Goal: Book appointment/travel/reservation

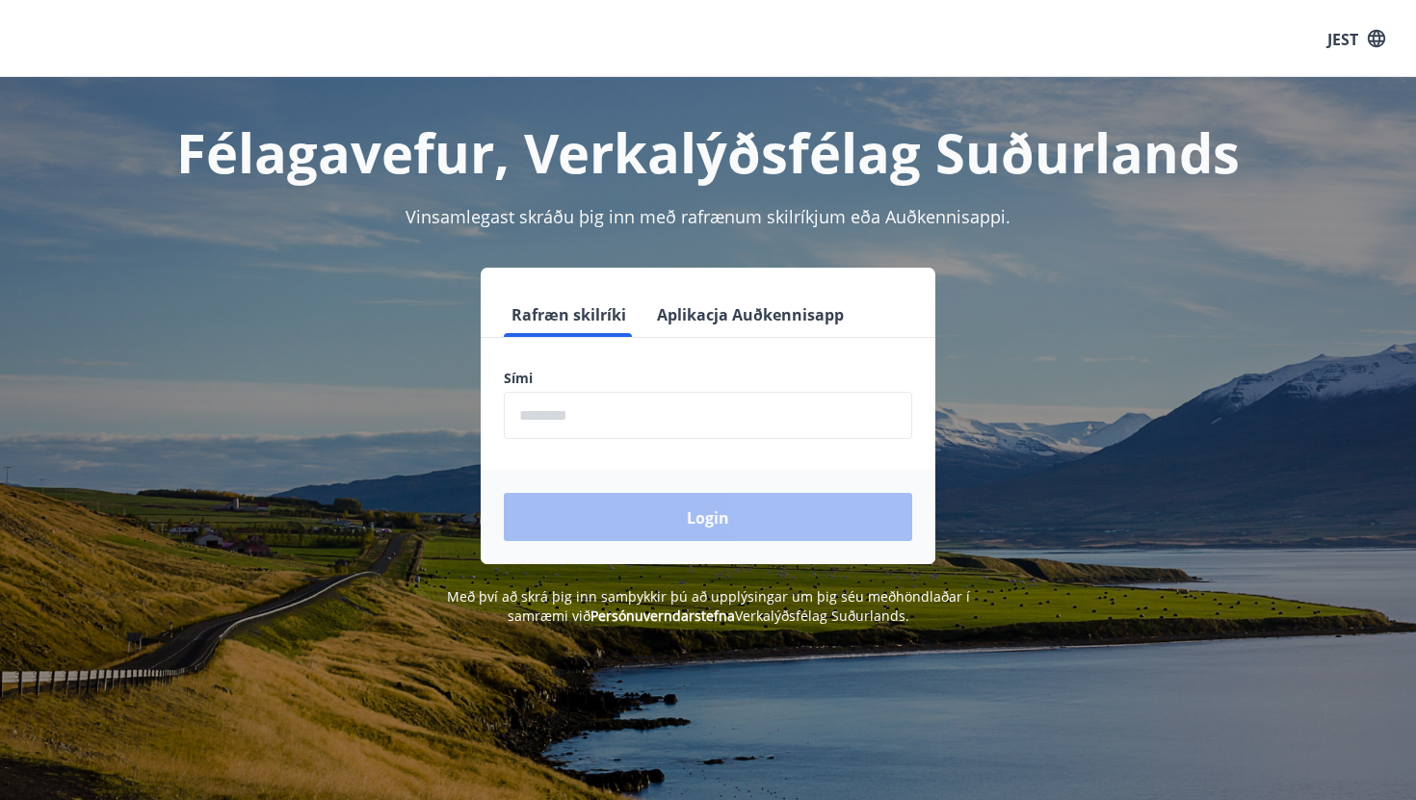
click at [619, 395] on input "phone" at bounding box center [708, 415] width 408 height 47
type input "********"
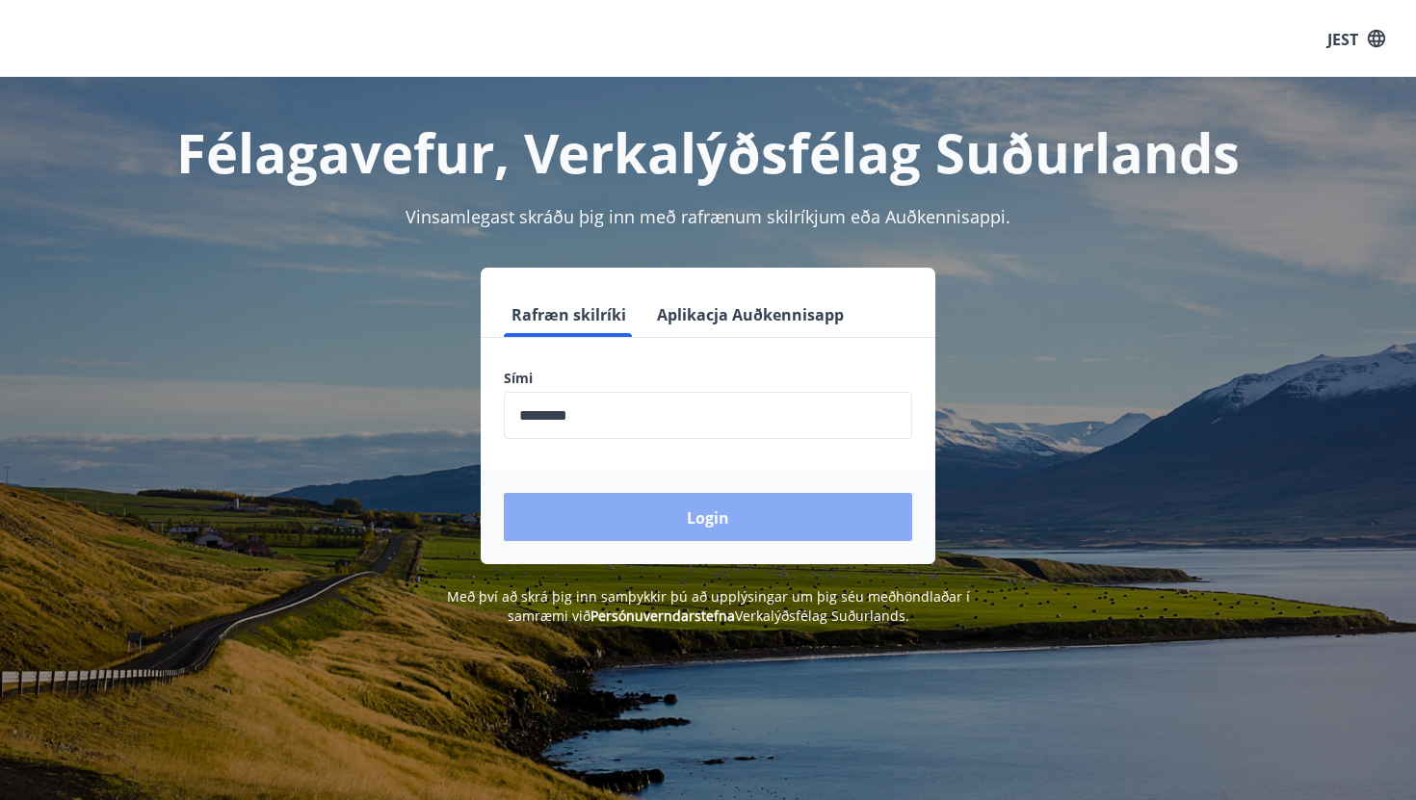
click at [641, 506] on button "Login" at bounding box center [708, 517] width 408 height 48
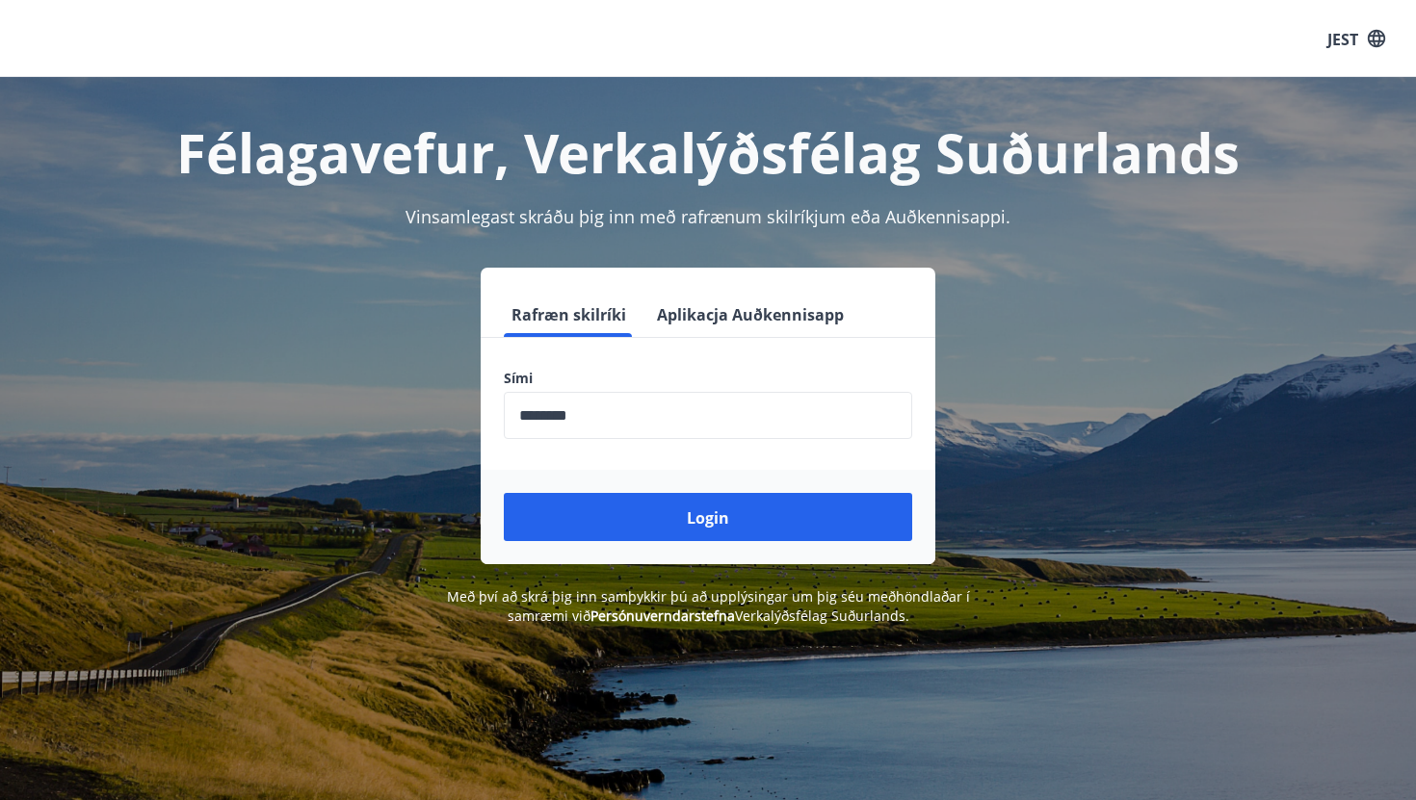
click at [1350, 65] on div "JEST" at bounding box center [708, 38] width 1416 height 79
click at [1362, 37] on button "JEST" at bounding box center [1356, 38] width 73 height 37
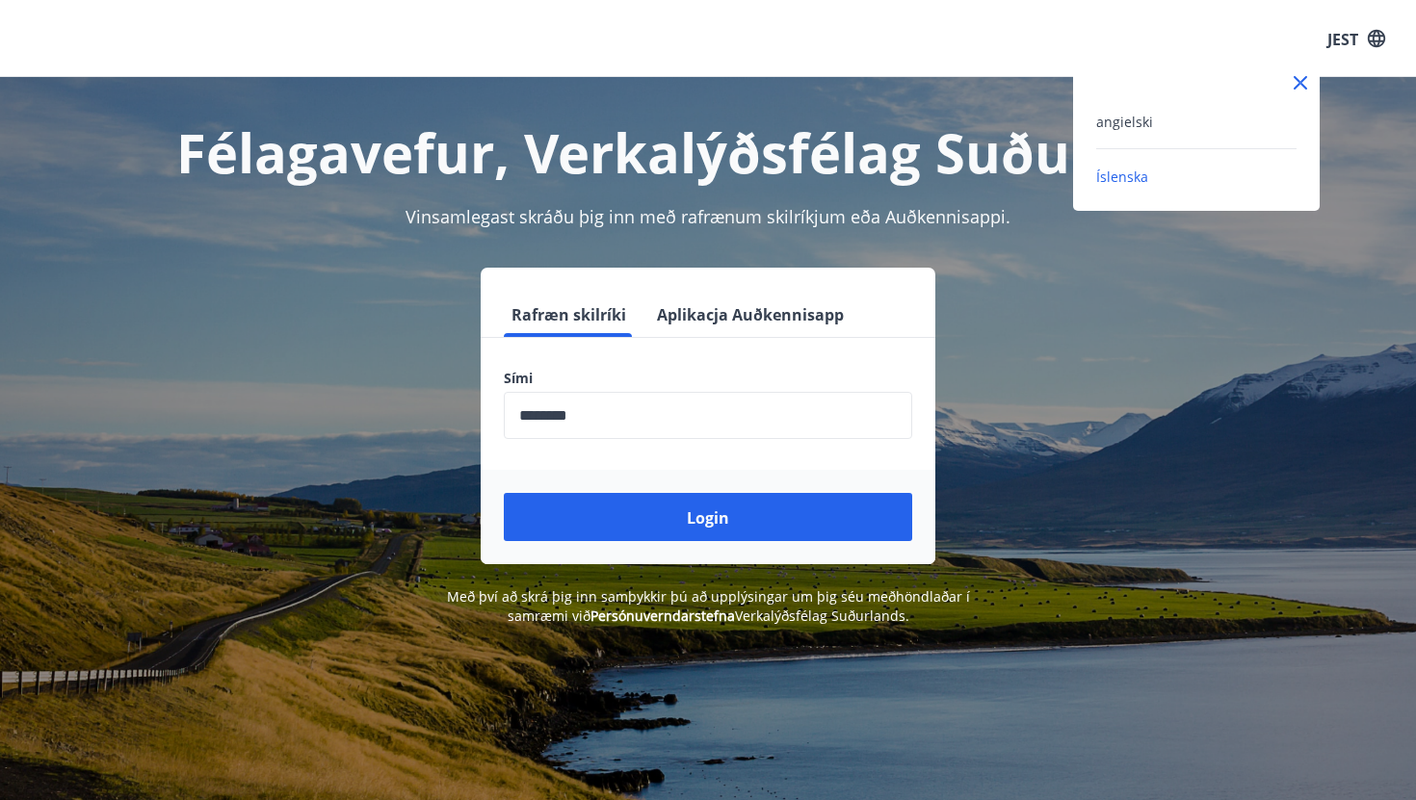
click at [1156, 124] on div "angielski" at bounding box center [1196, 121] width 200 height 23
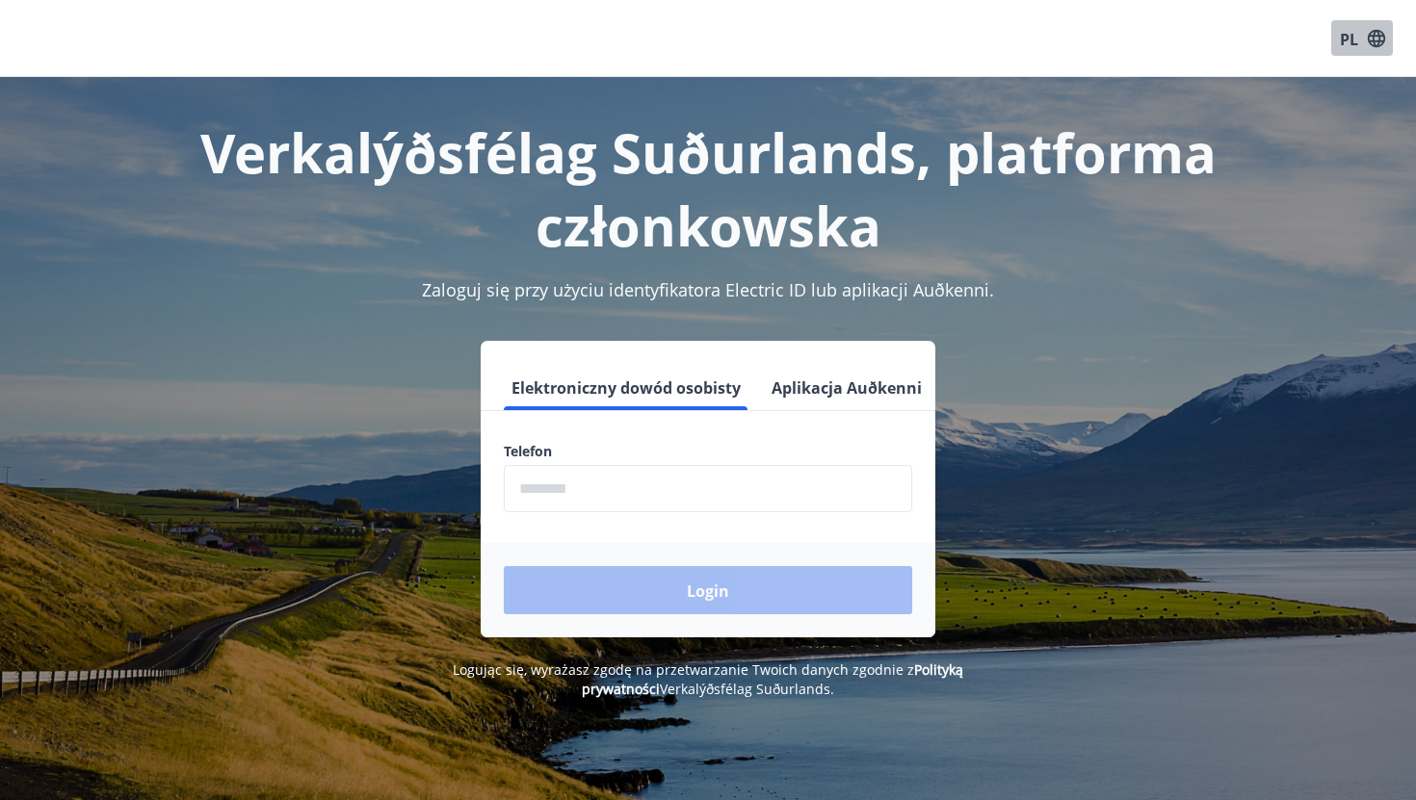
click at [1357, 36] on button "PL" at bounding box center [1362, 38] width 62 height 37
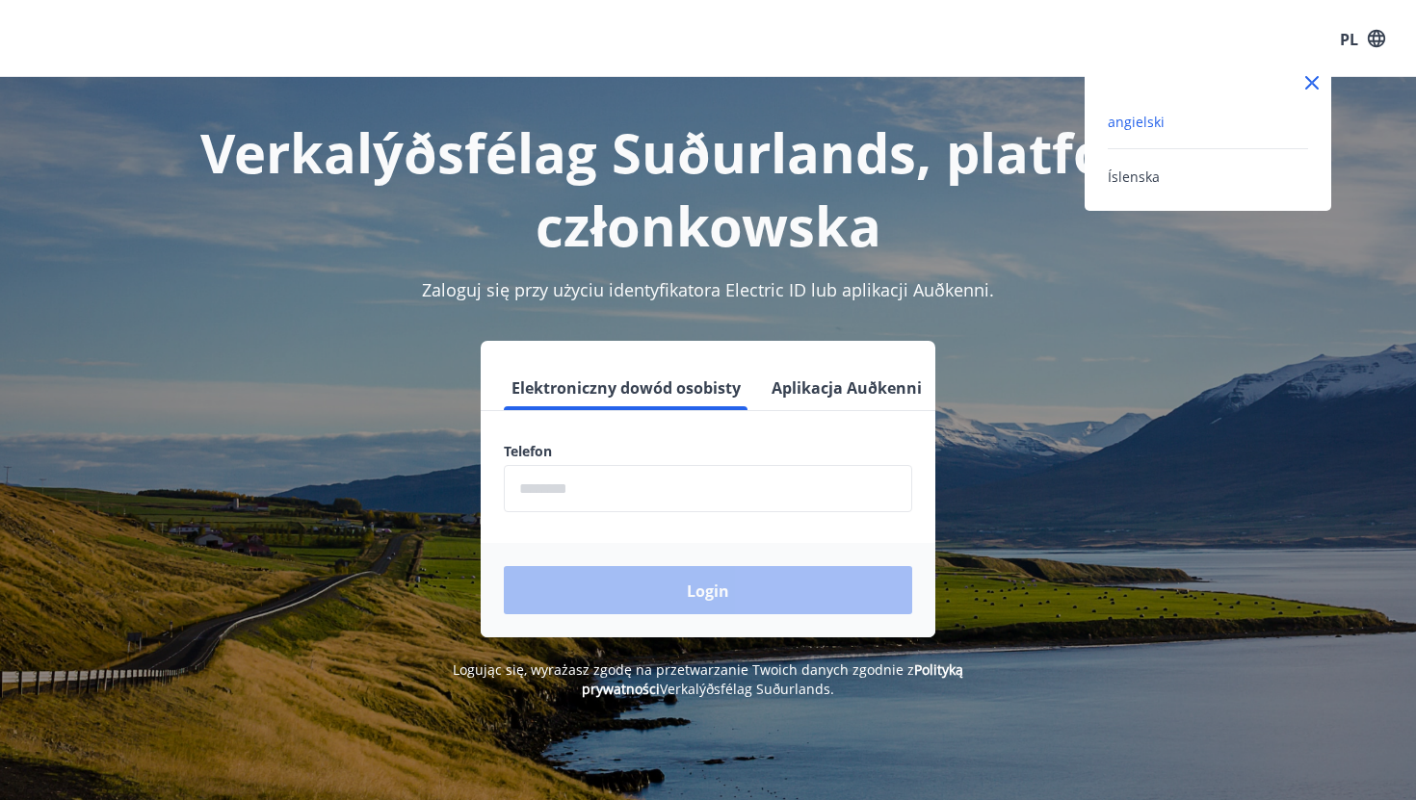
click at [1387, 233] on div at bounding box center [708, 400] width 1416 height 800
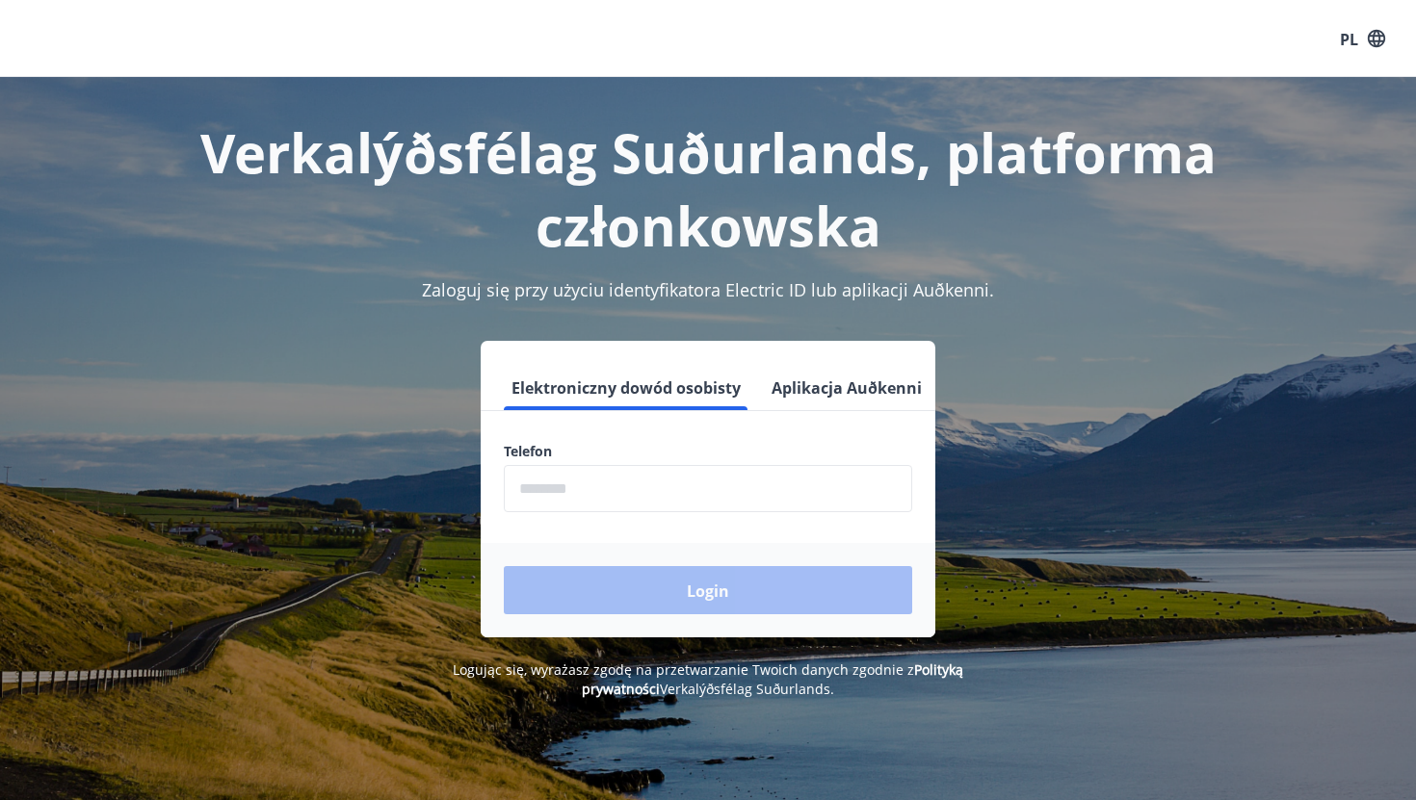
click at [653, 488] on input "phone" at bounding box center [708, 488] width 408 height 47
type input "********"
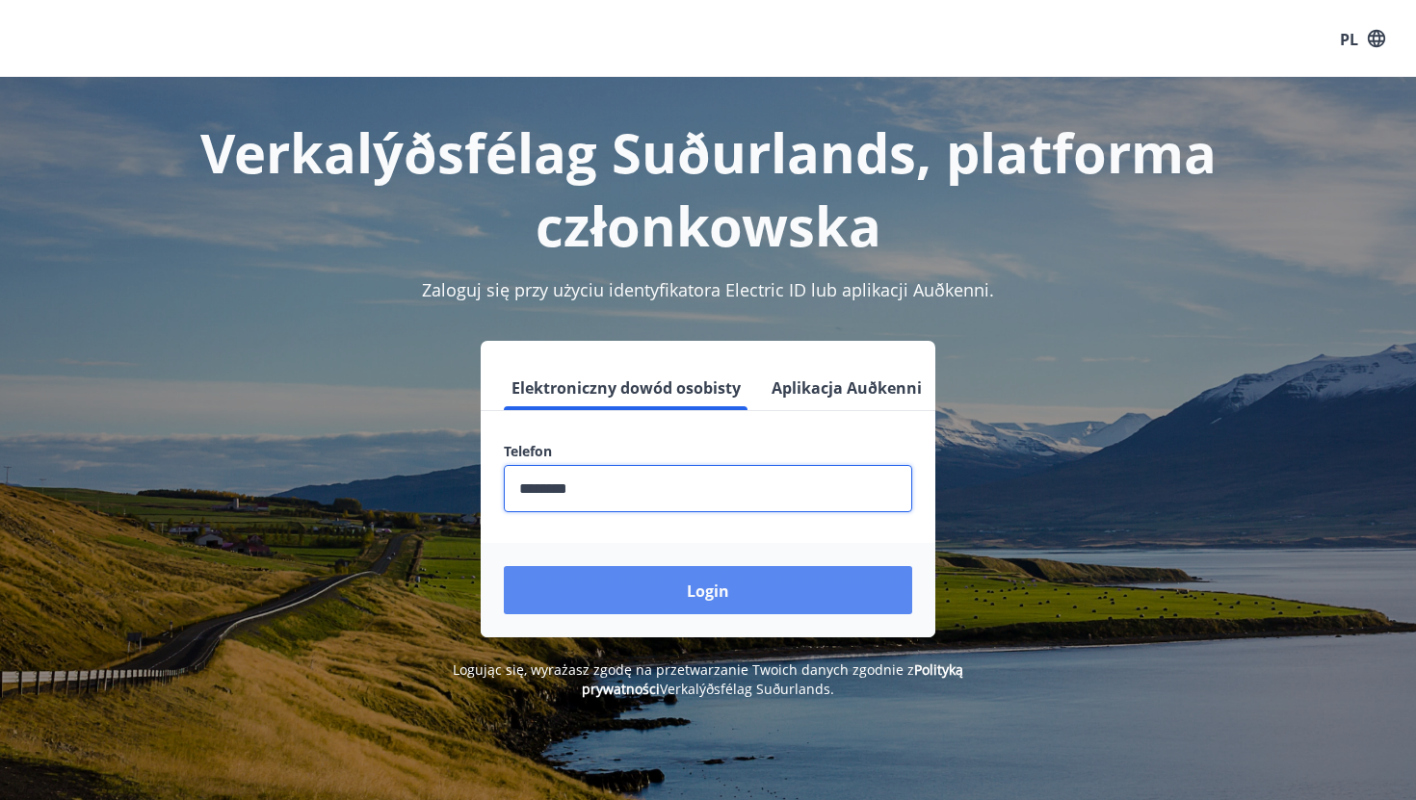
click at [649, 589] on button "Login" at bounding box center [708, 590] width 408 height 48
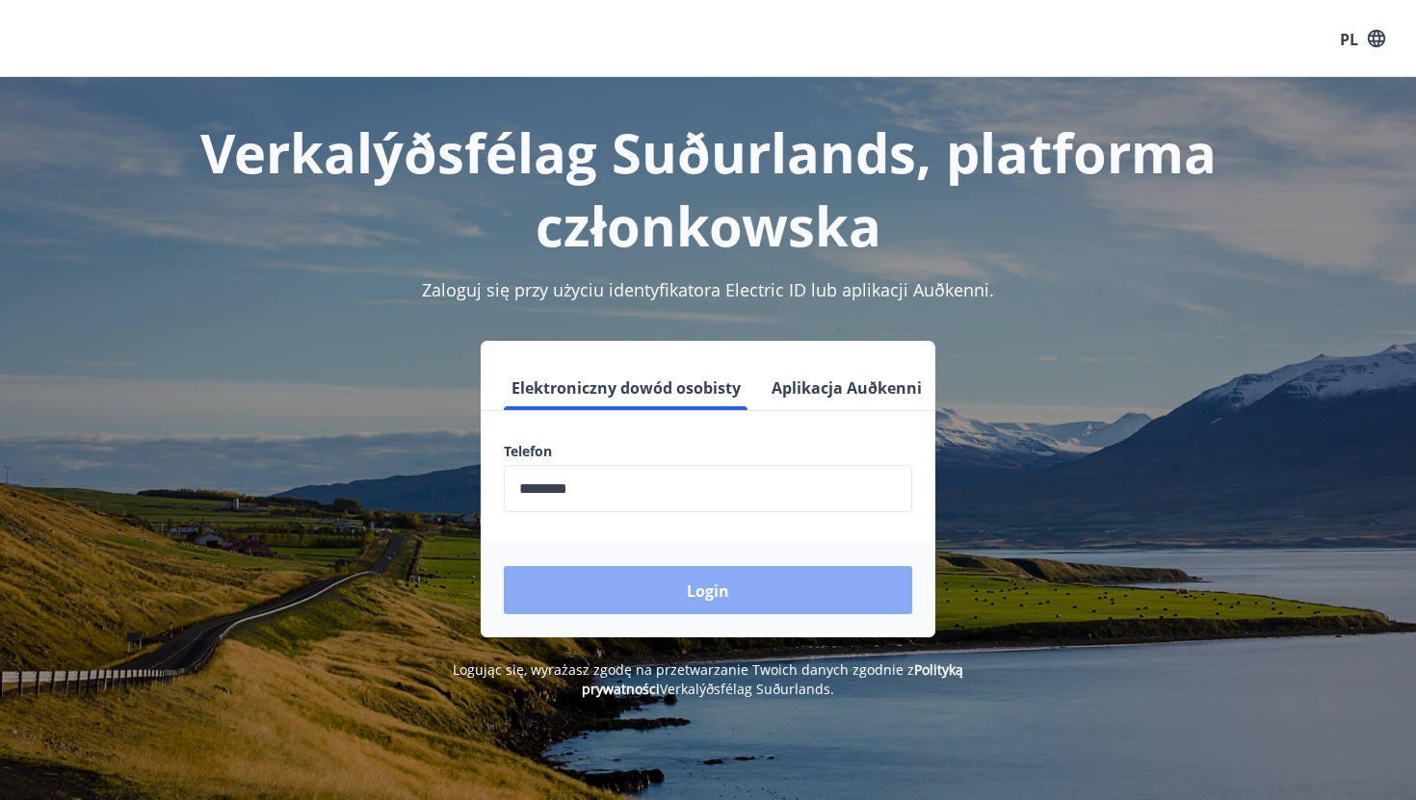
click at [649, 589] on button "Login" at bounding box center [708, 590] width 408 height 48
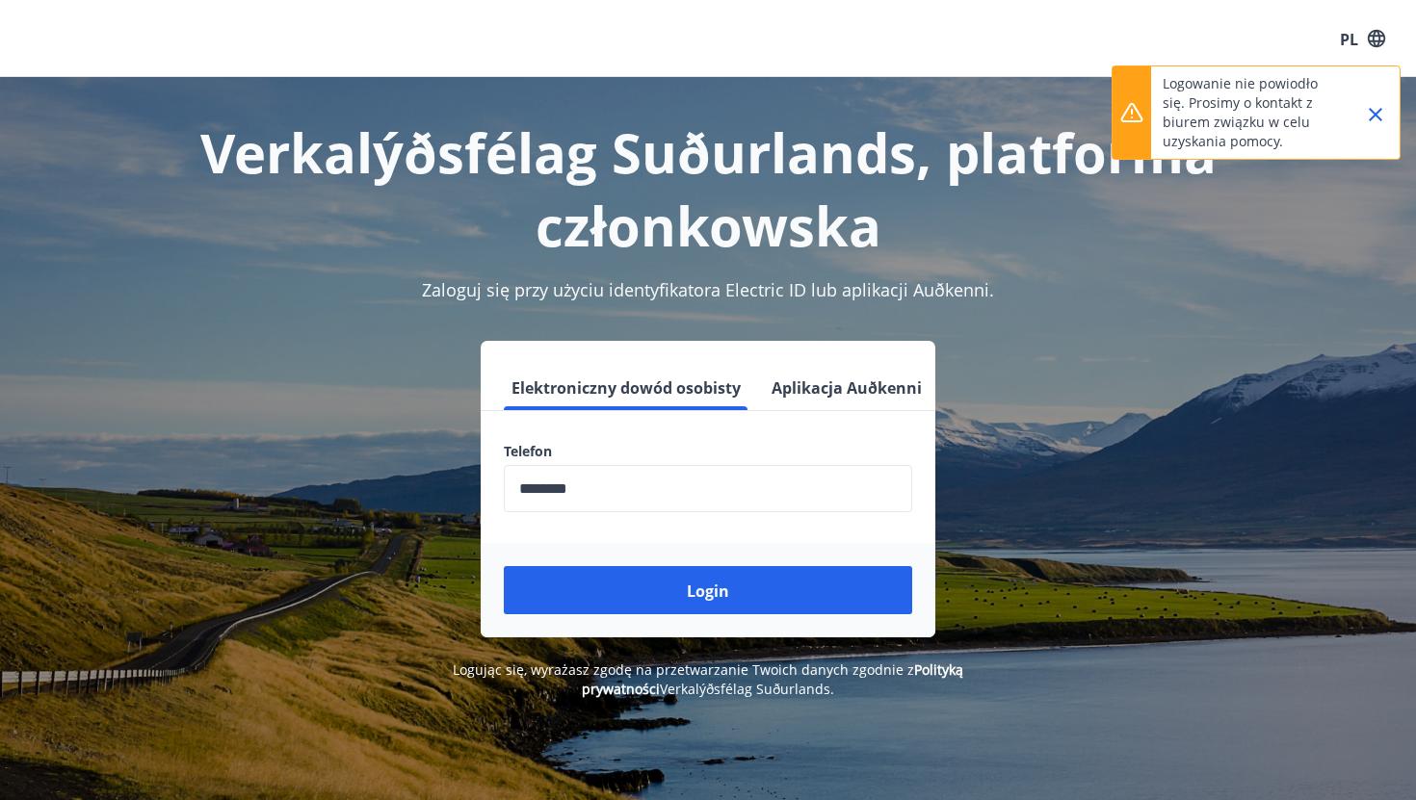
click at [1379, 115] on icon "Zamknąć" at bounding box center [1375, 114] width 23 height 23
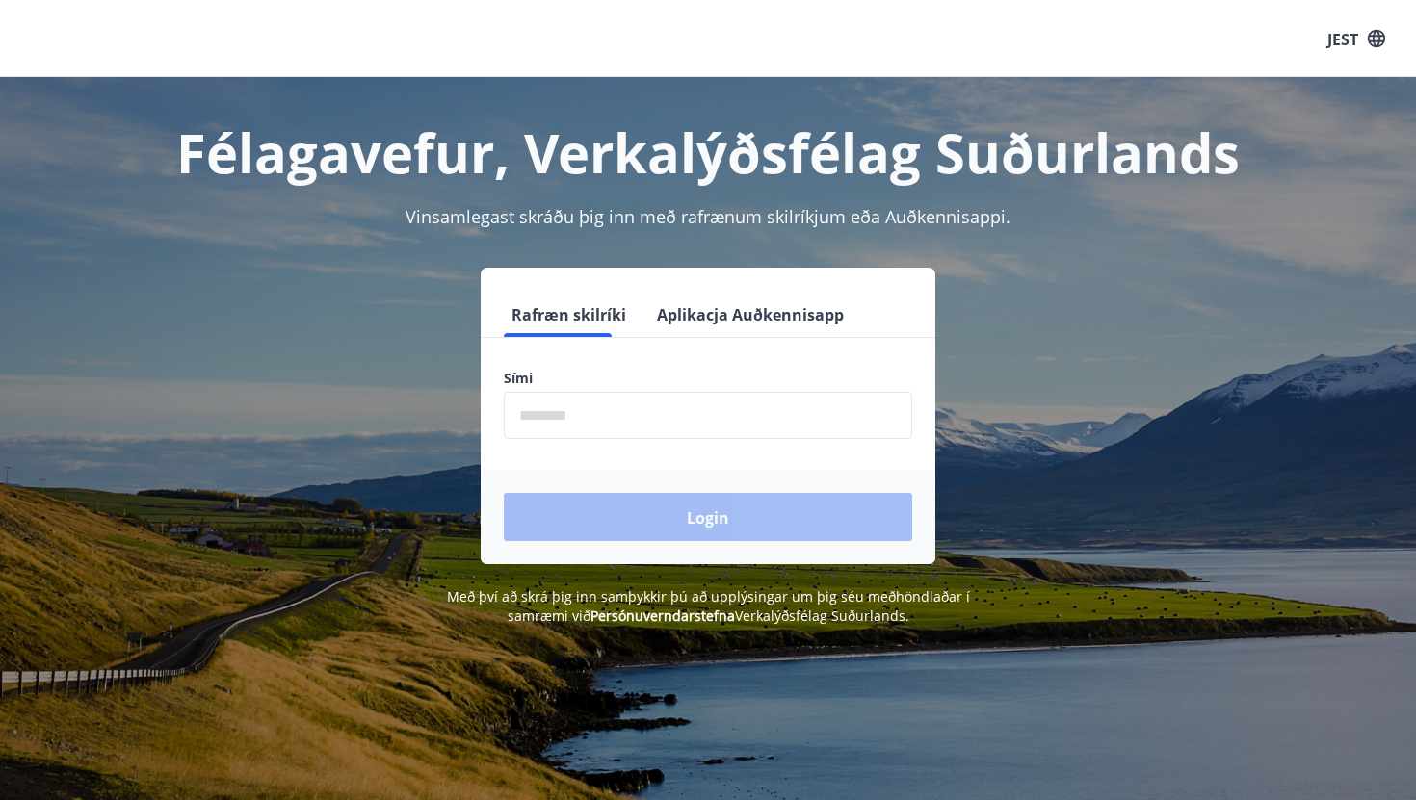
click at [602, 414] on input "phone" at bounding box center [708, 415] width 408 height 47
type input "********"
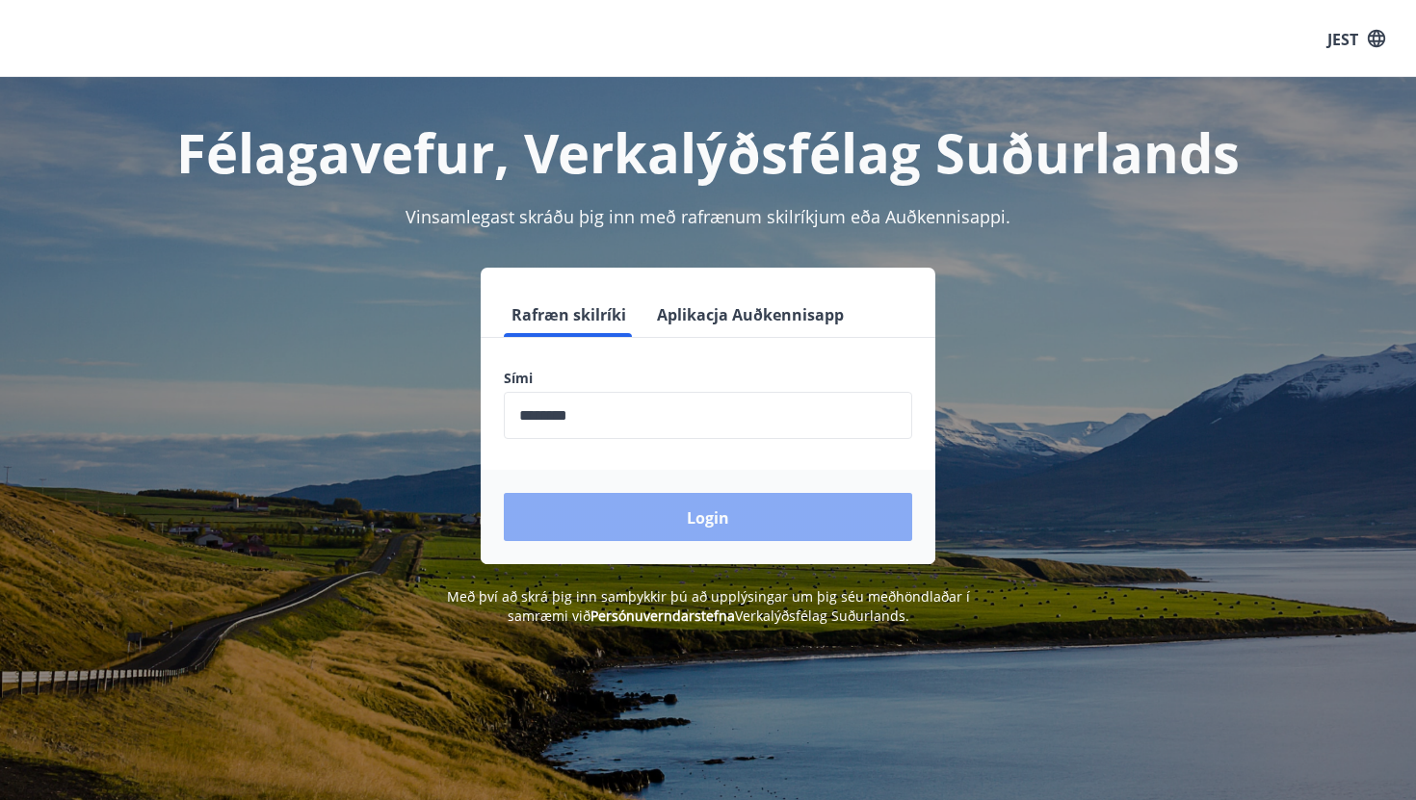
click at [646, 522] on button "Login" at bounding box center [708, 517] width 408 height 48
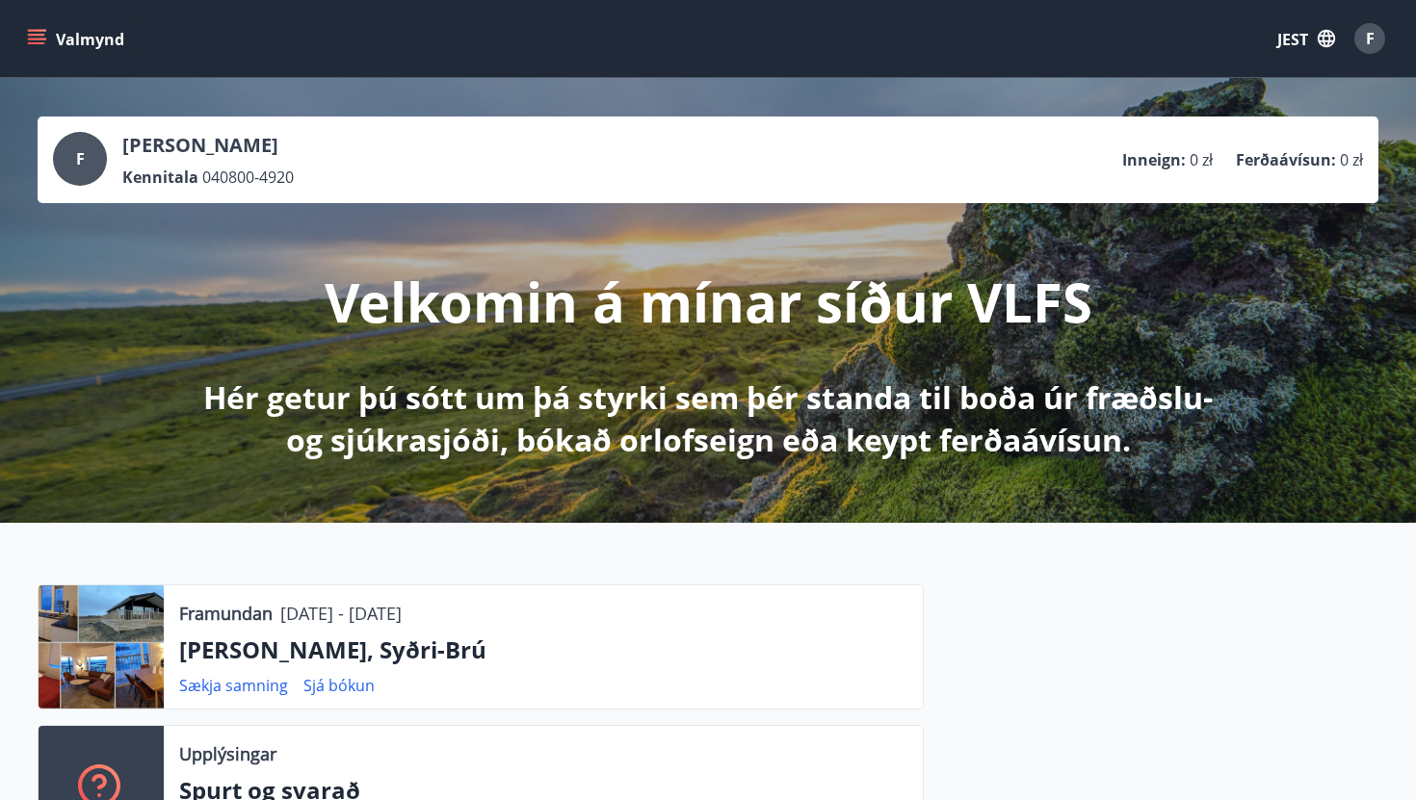
click at [1288, 39] on font "JEST" at bounding box center [1292, 39] width 31 height 21
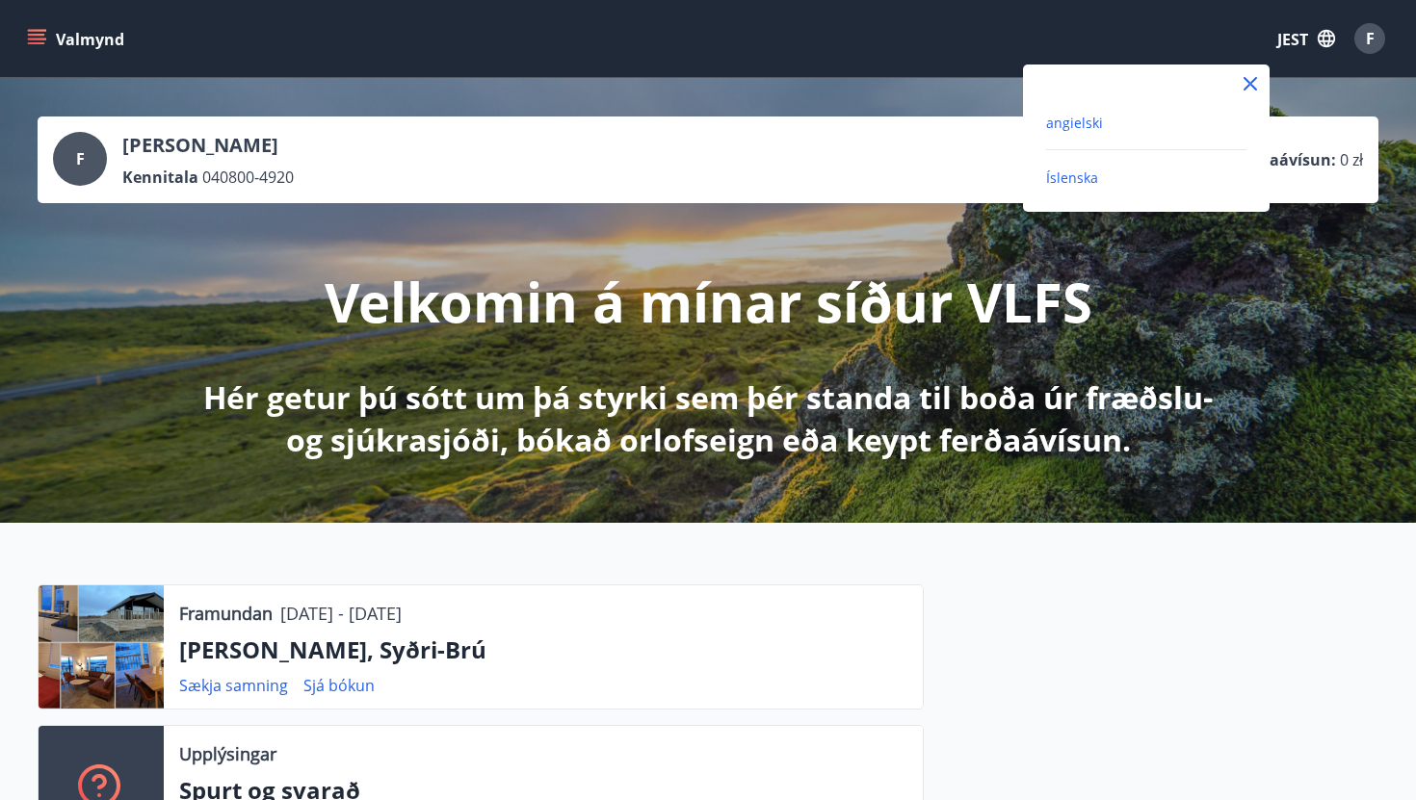
click at [1087, 118] on font "angielski" at bounding box center [1074, 123] width 57 height 18
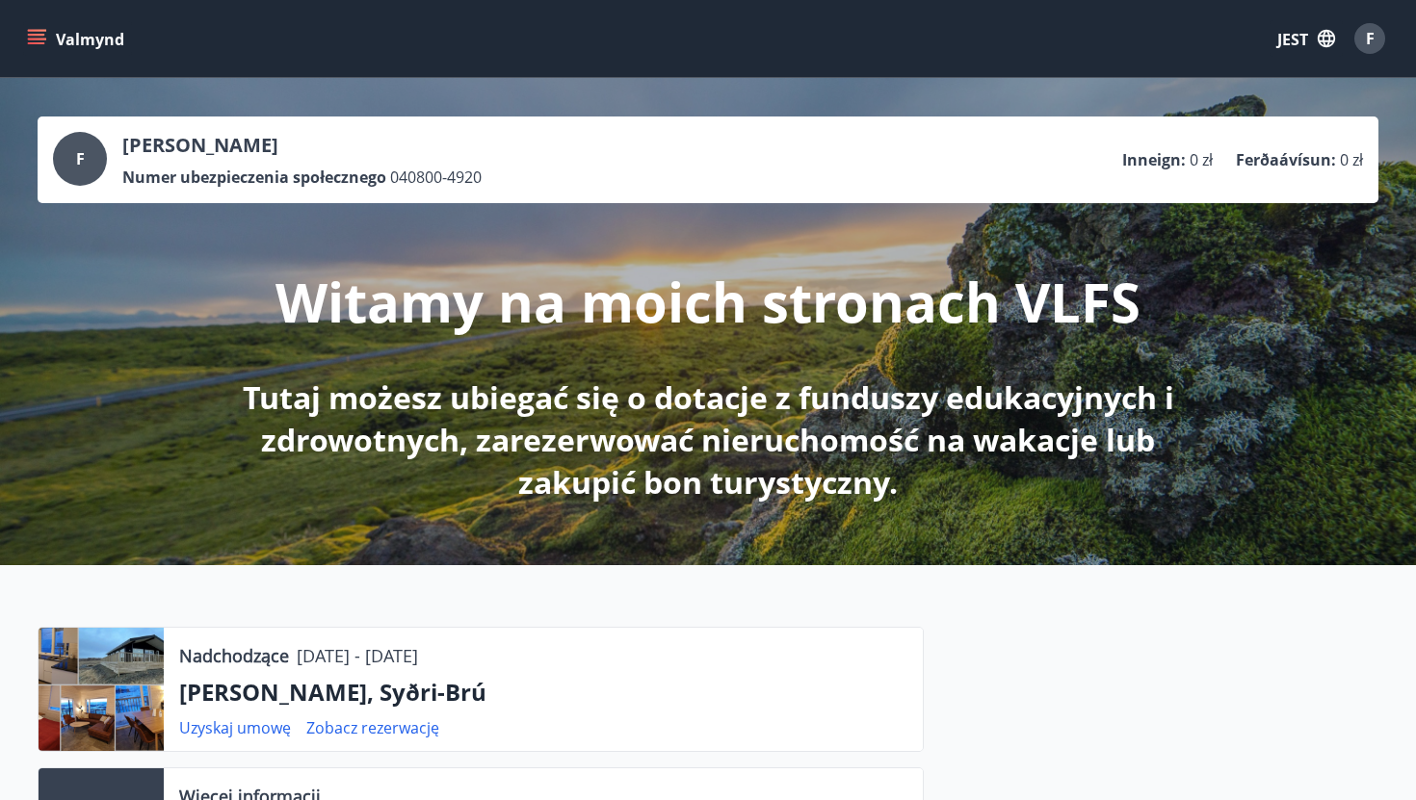
click at [32, 40] on icon "menu" at bounding box center [36, 38] width 19 height 19
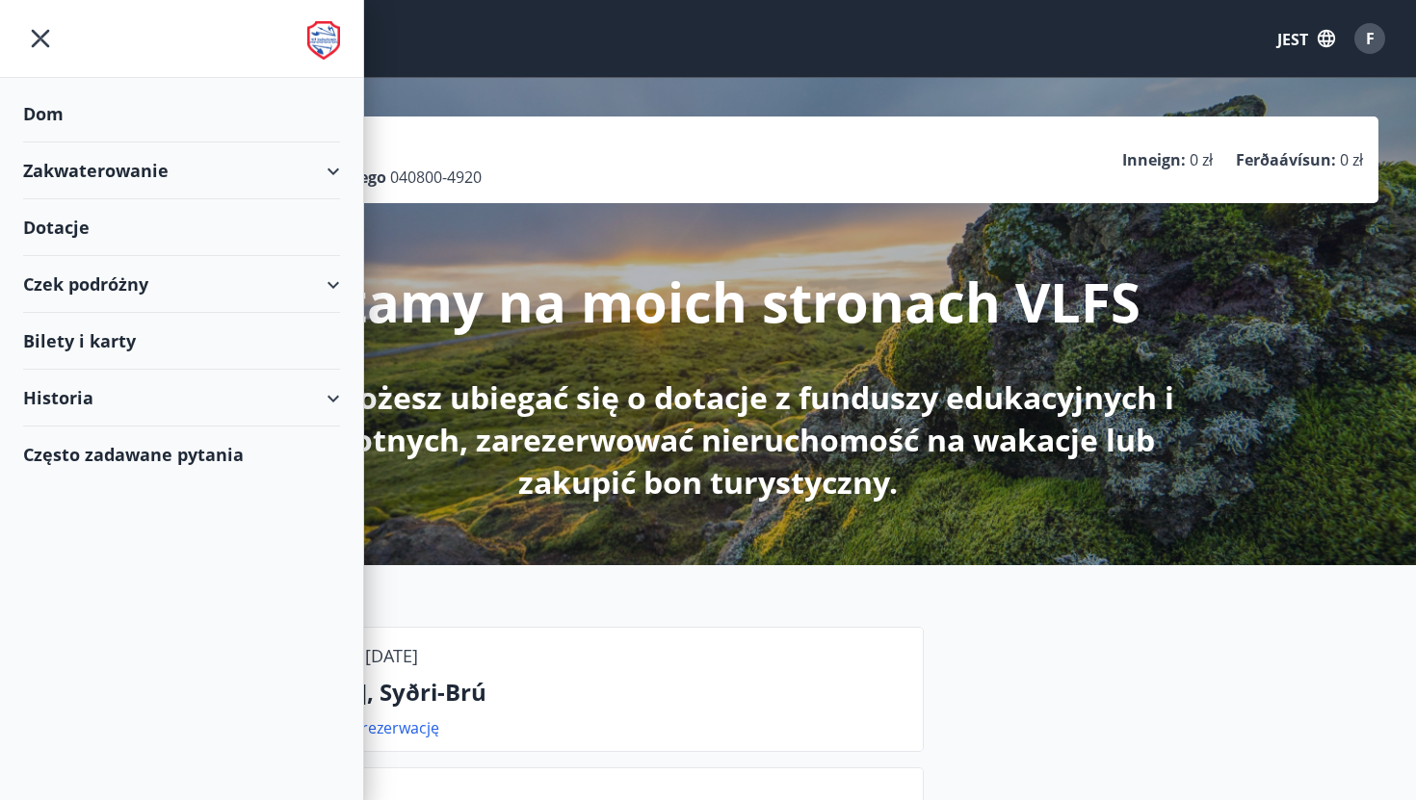
click at [327, 171] on div "Zakwaterowanie" at bounding box center [181, 171] width 317 height 57
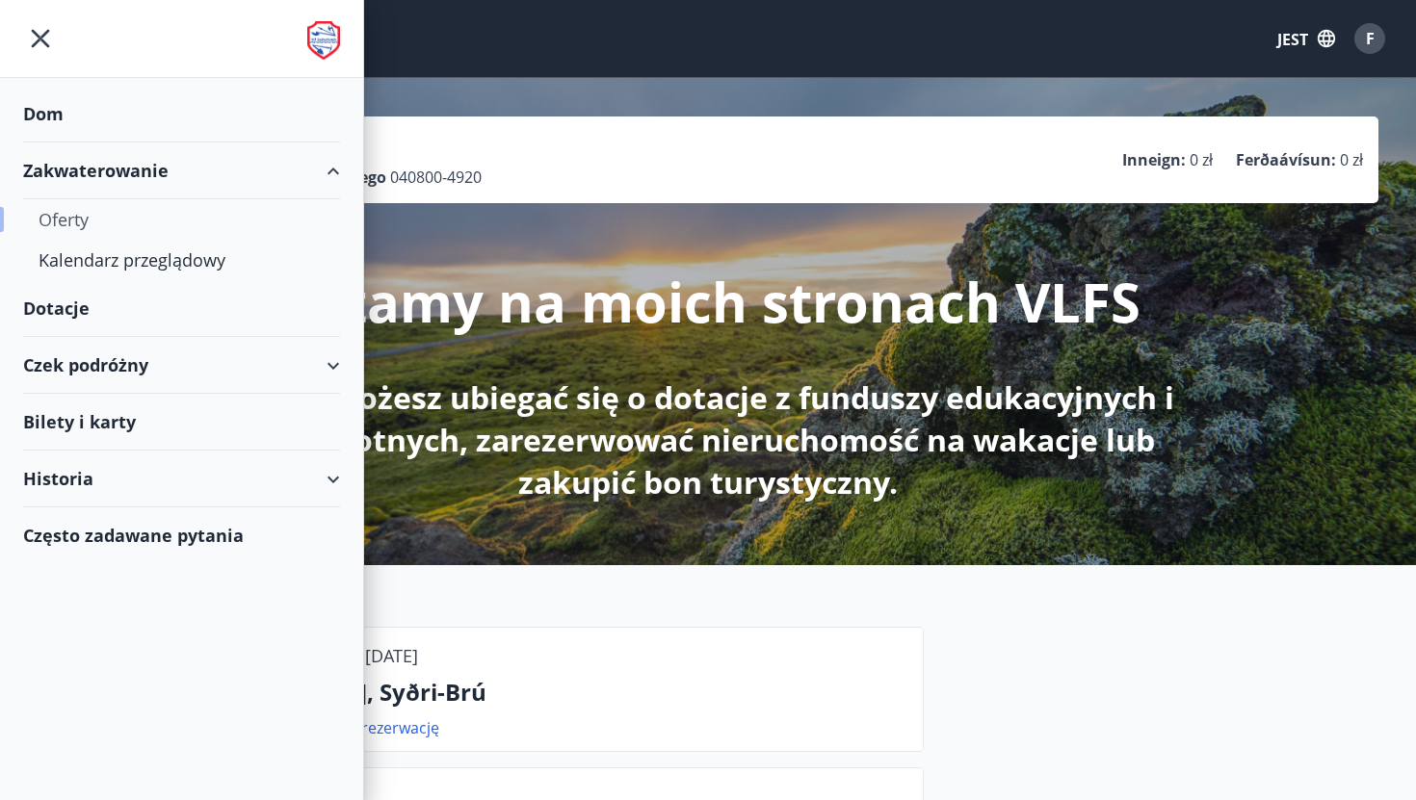
click at [81, 224] on font "Oferty" at bounding box center [64, 219] width 50 height 23
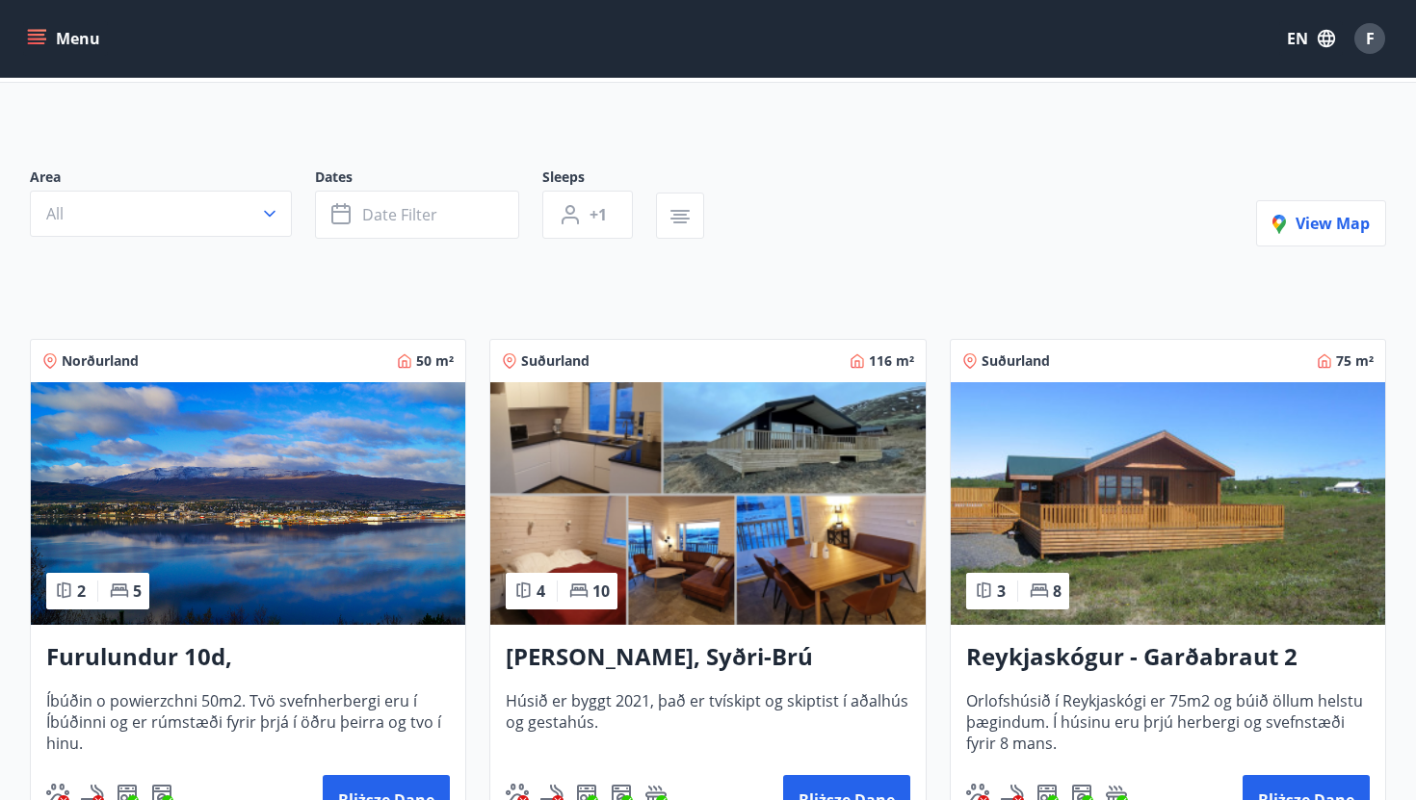
scroll to position [104, 0]
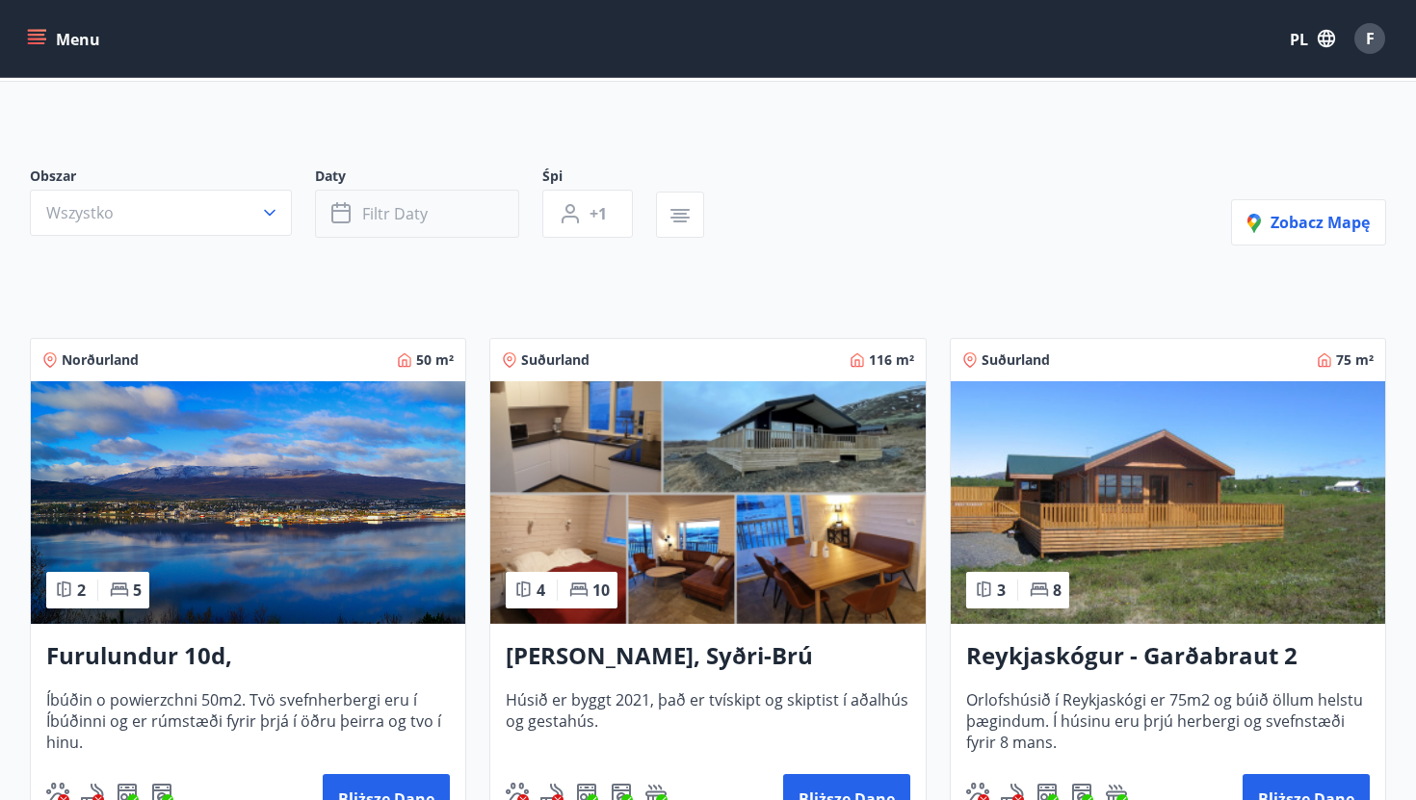
click at [476, 209] on button "Filtr daty" at bounding box center [417, 214] width 204 height 48
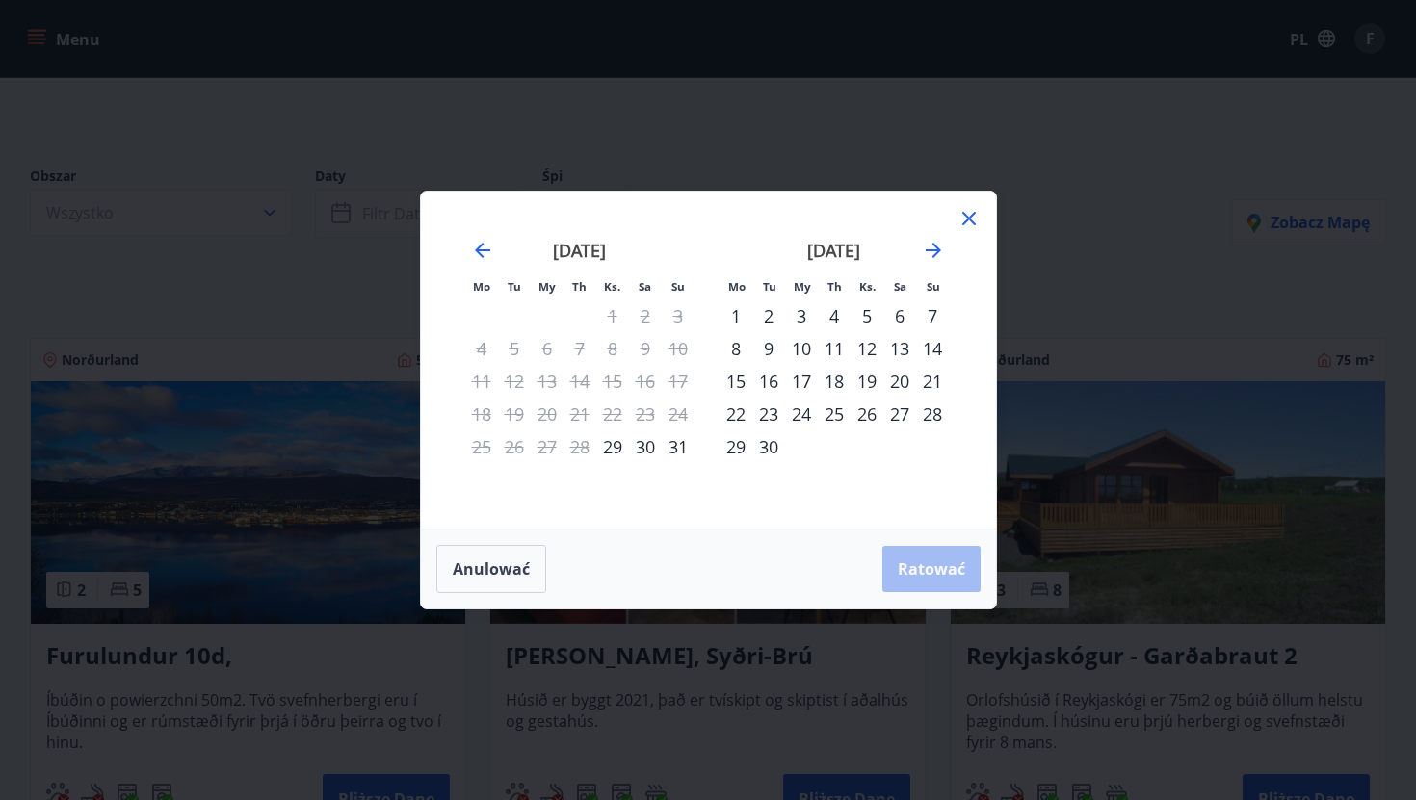
click at [731, 320] on font "1" at bounding box center [736, 315] width 10 height 23
click at [768, 452] on font "30" at bounding box center [768, 446] width 19 height 23
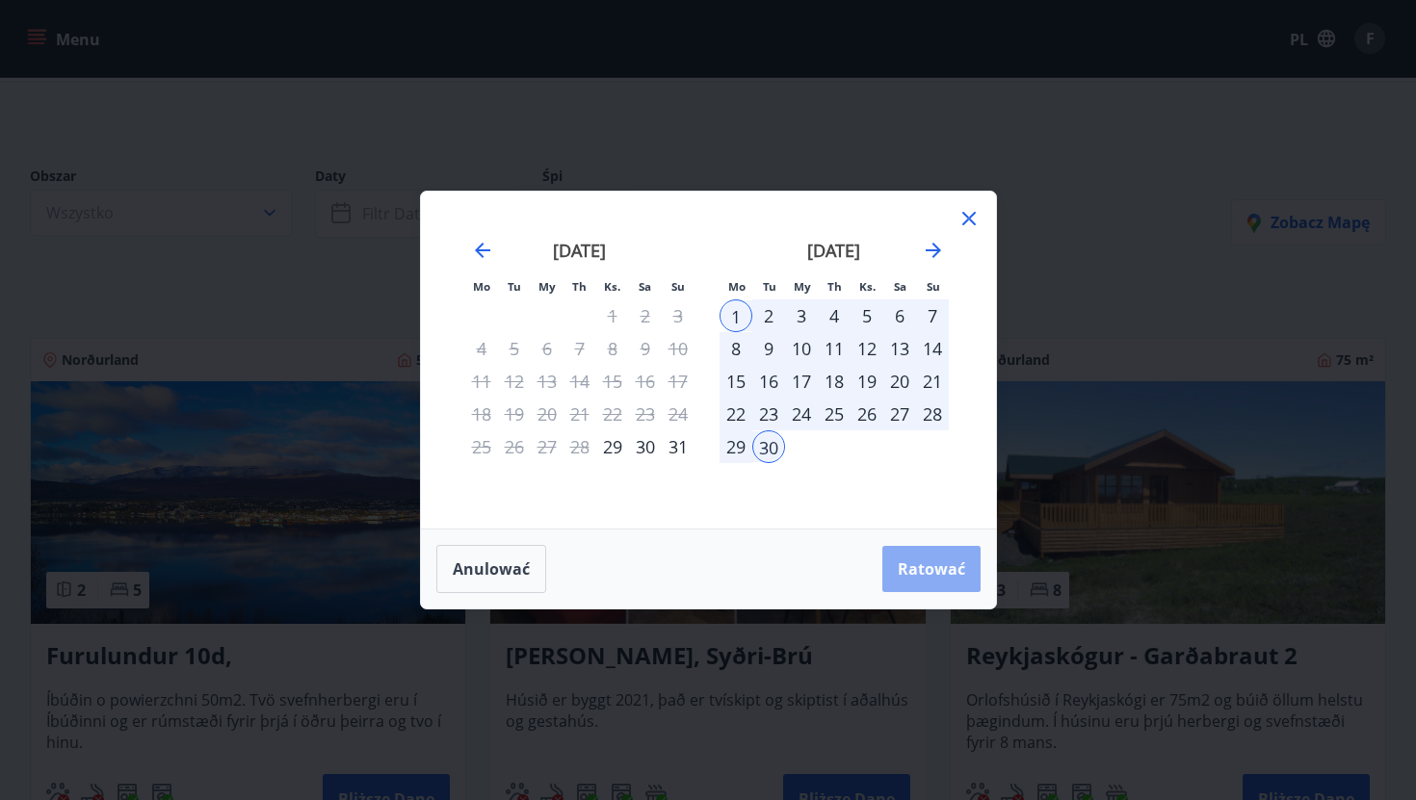
click at [909, 566] on font "Ratować" at bounding box center [931, 569] width 67 height 21
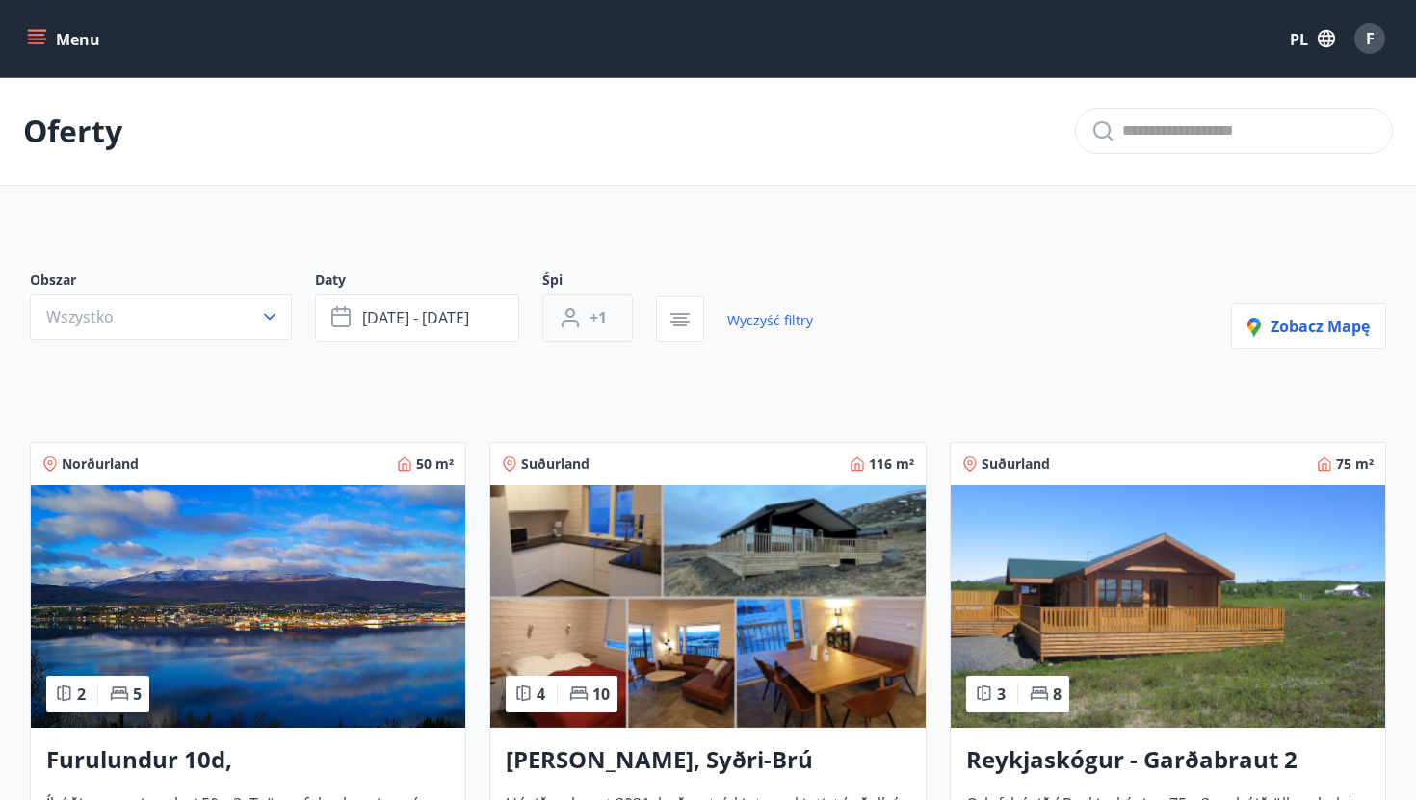
click at [601, 321] on font "+1" at bounding box center [597, 317] width 17 height 21
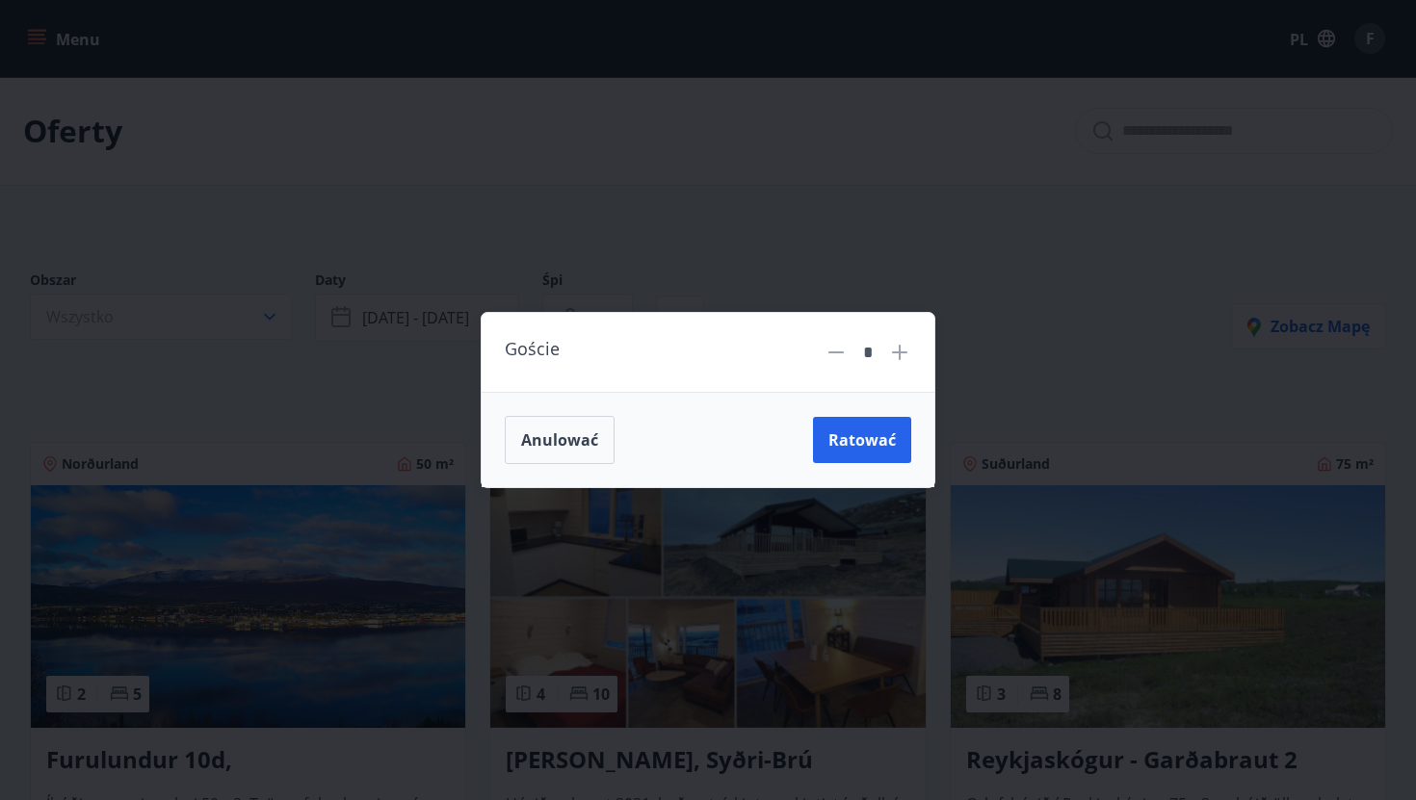
click at [907, 363] on icon at bounding box center [899, 352] width 23 height 23
type input "*"
click at [841, 431] on font "Ratować" at bounding box center [861, 440] width 67 height 21
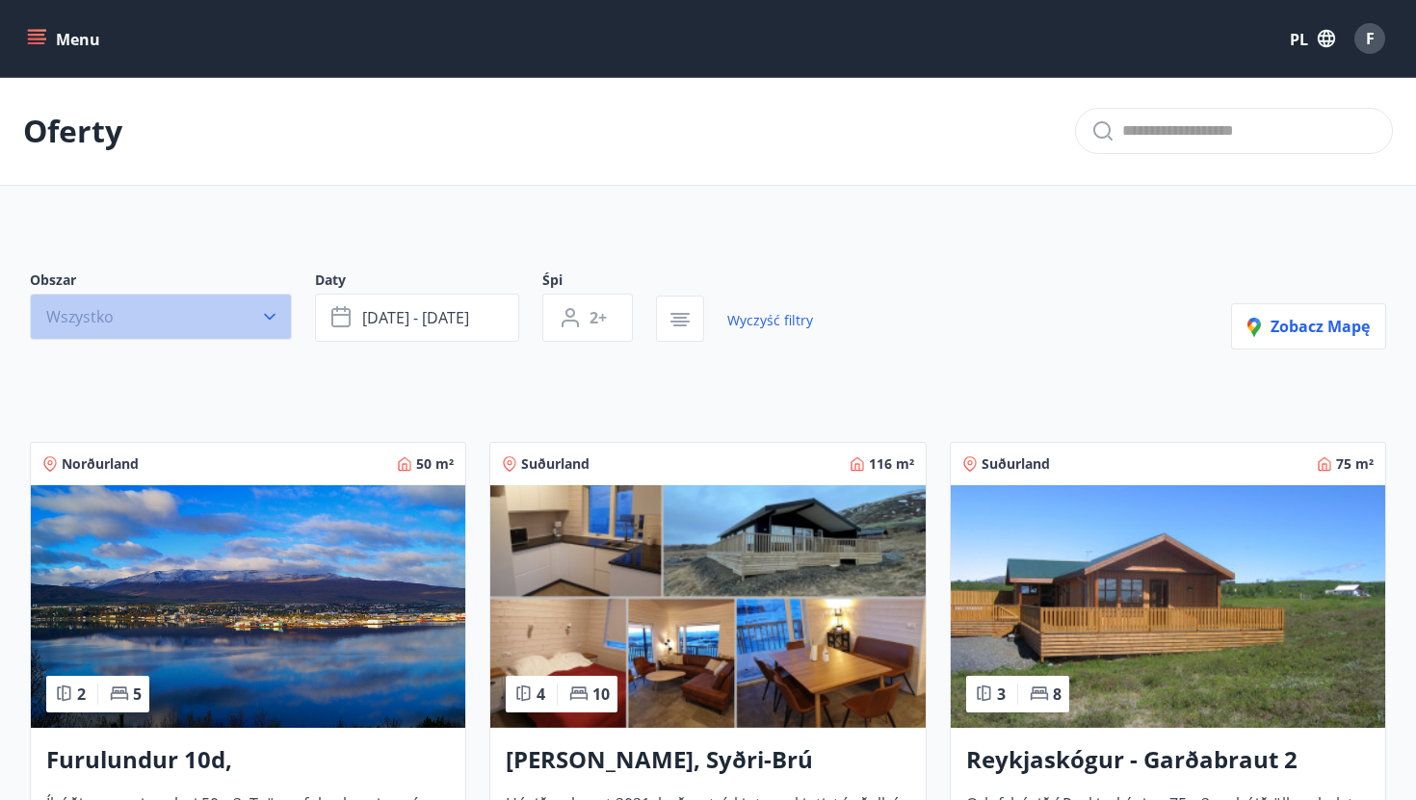
click at [222, 306] on button "Wszystko" at bounding box center [161, 317] width 262 height 46
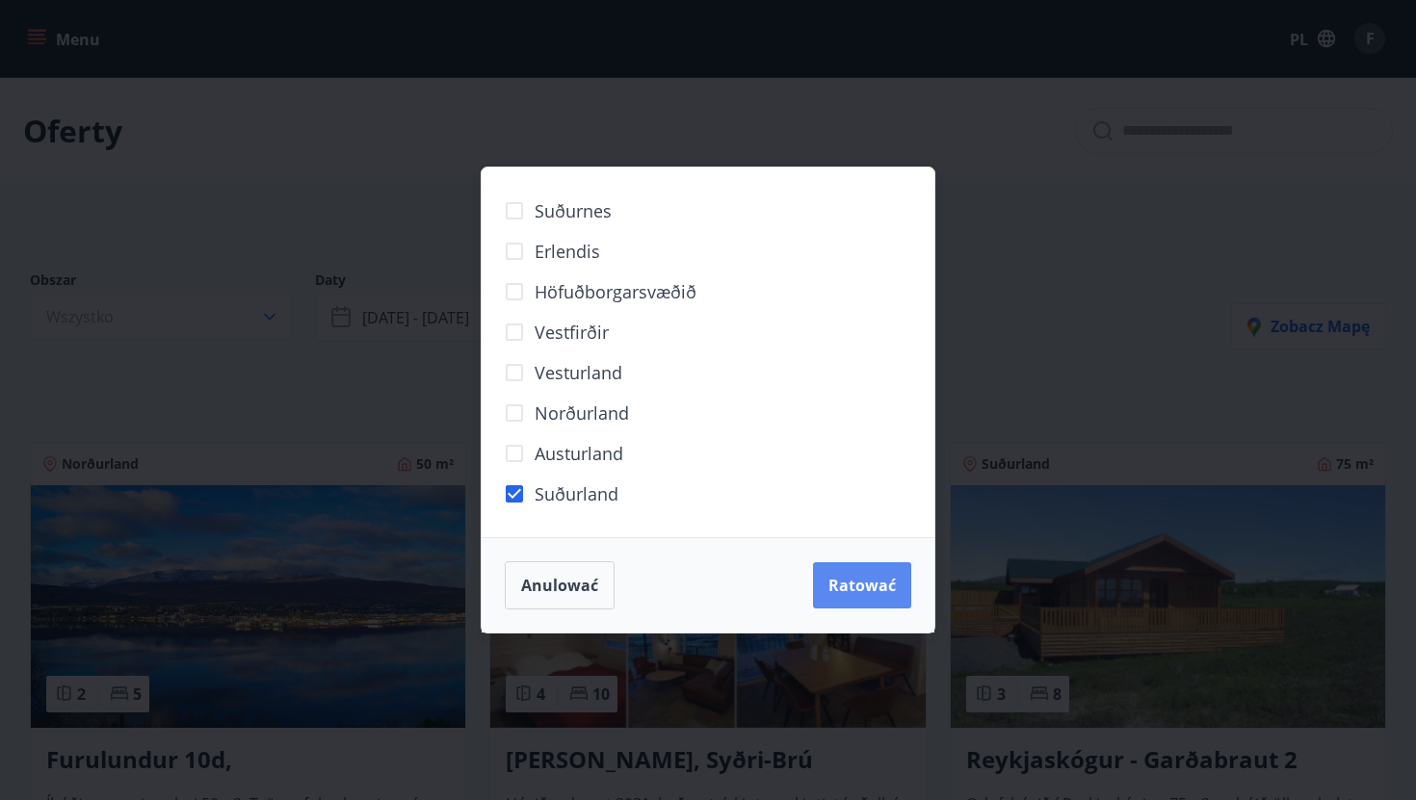
click at [893, 590] on font "Ratować" at bounding box center [861, 585] width 67 height 21
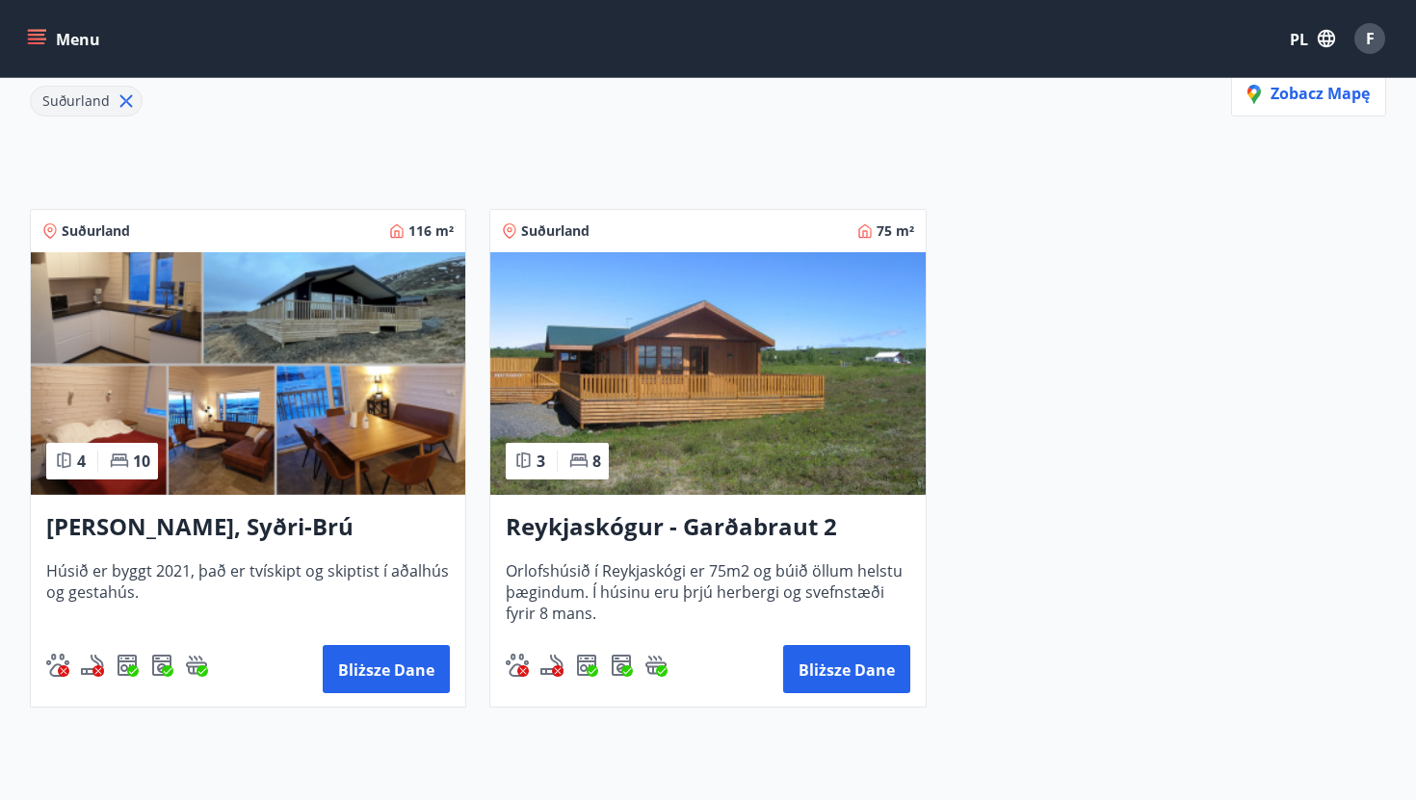
scroll to position [289, 0]
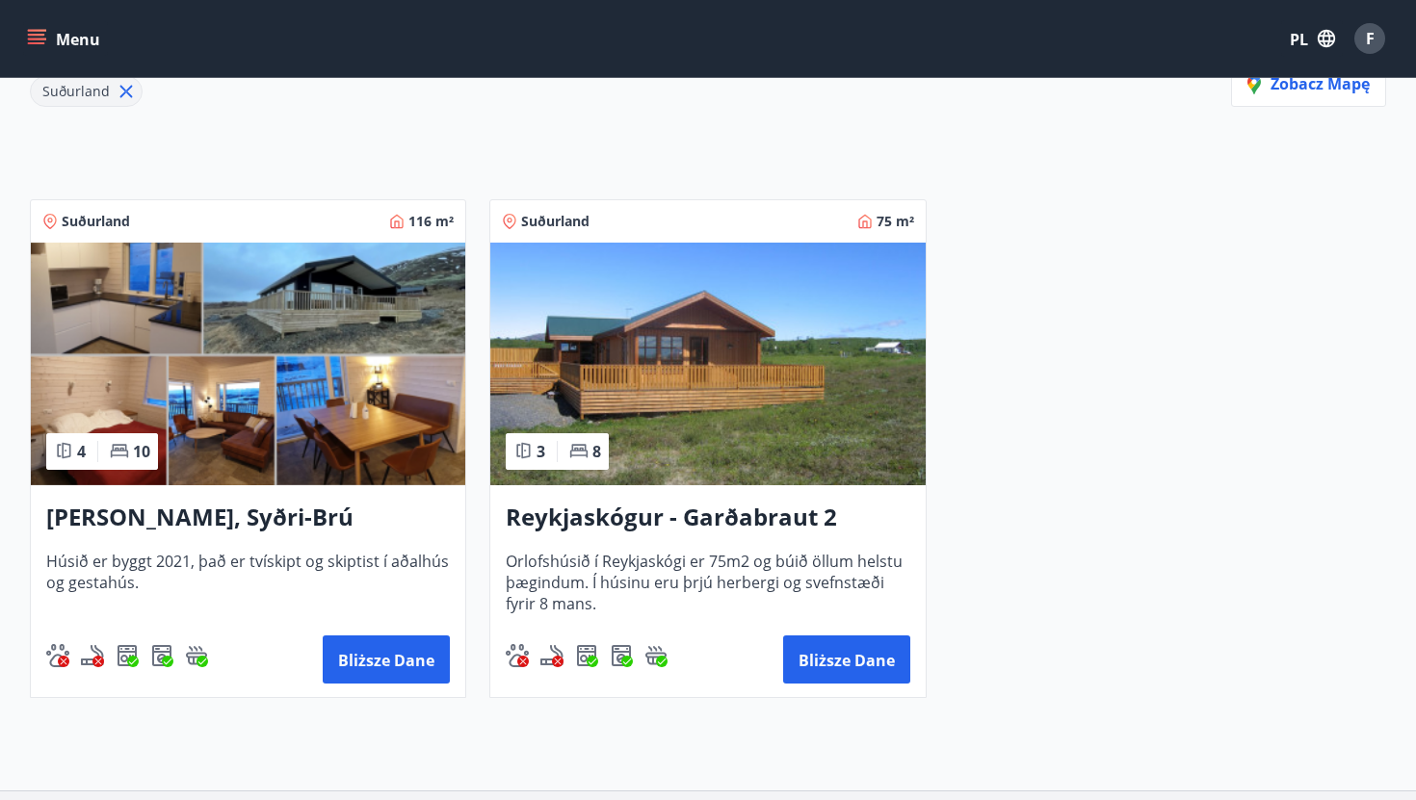
click at [727, 439] on img at bounding box center [707, 364] width 434 height 243
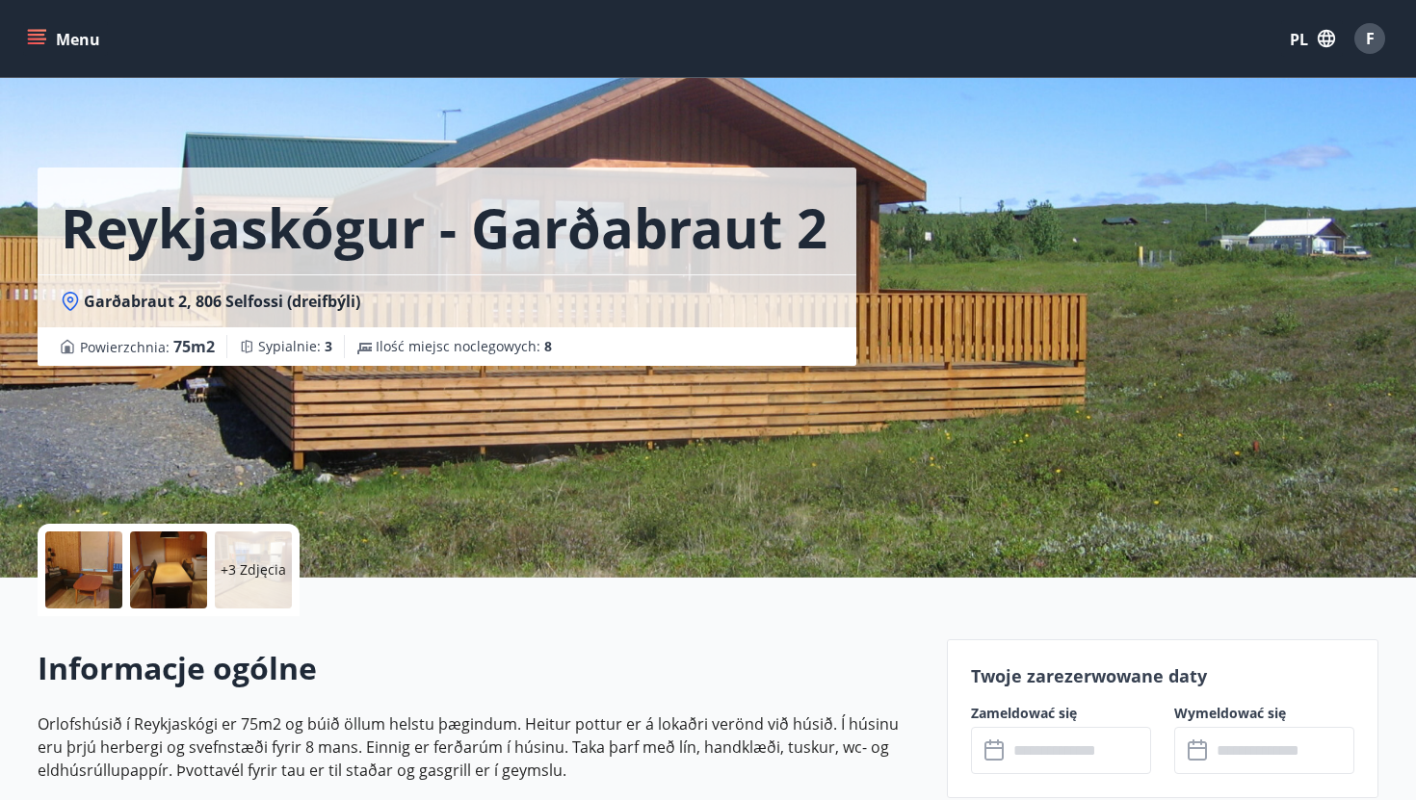
scroll to position [162, 0]
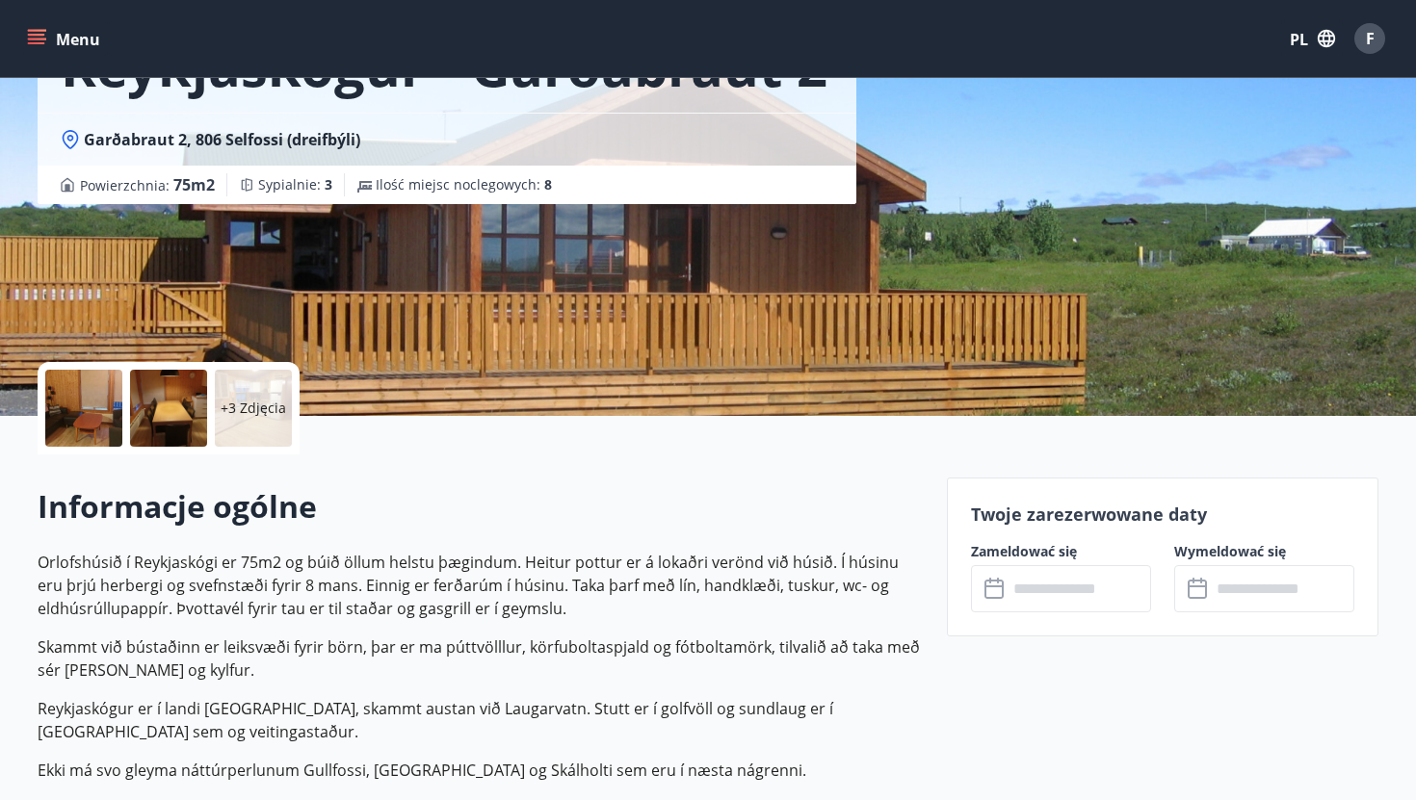
click at [1014, 575] on input "text" at bounding box center [1079, 588] width 144 height 47
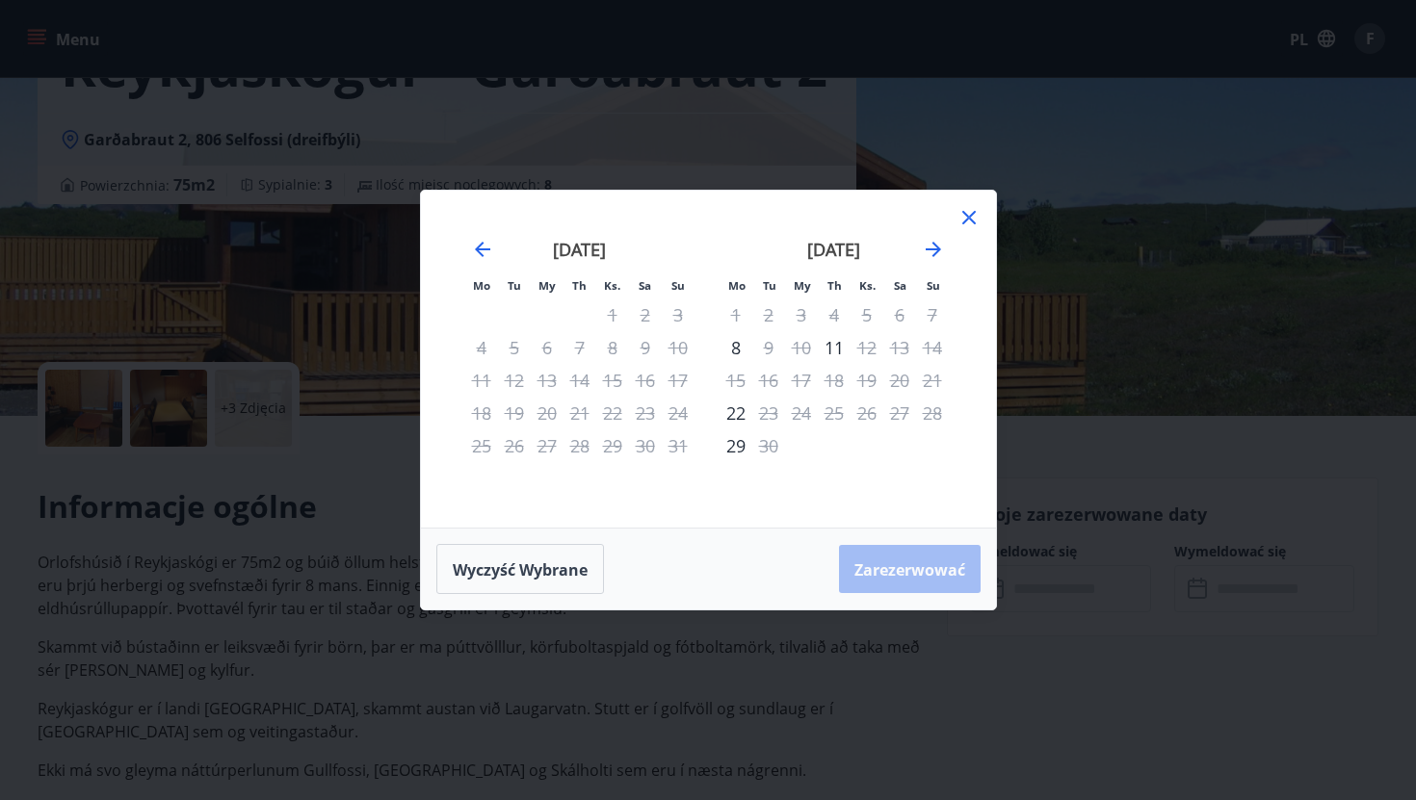
click at [972, 221] on icon at bounding box center [968, 217] width 23 height 23
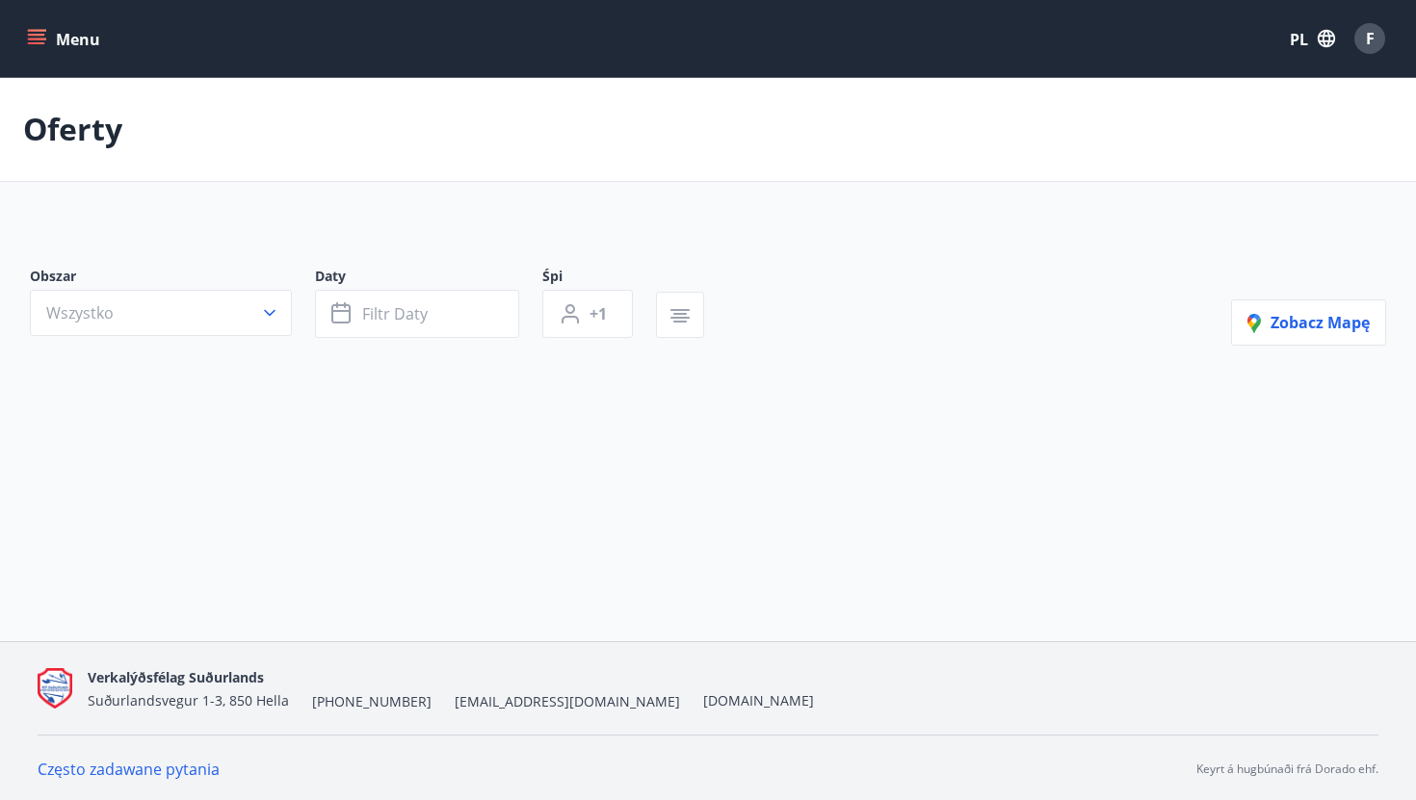
type input "*"
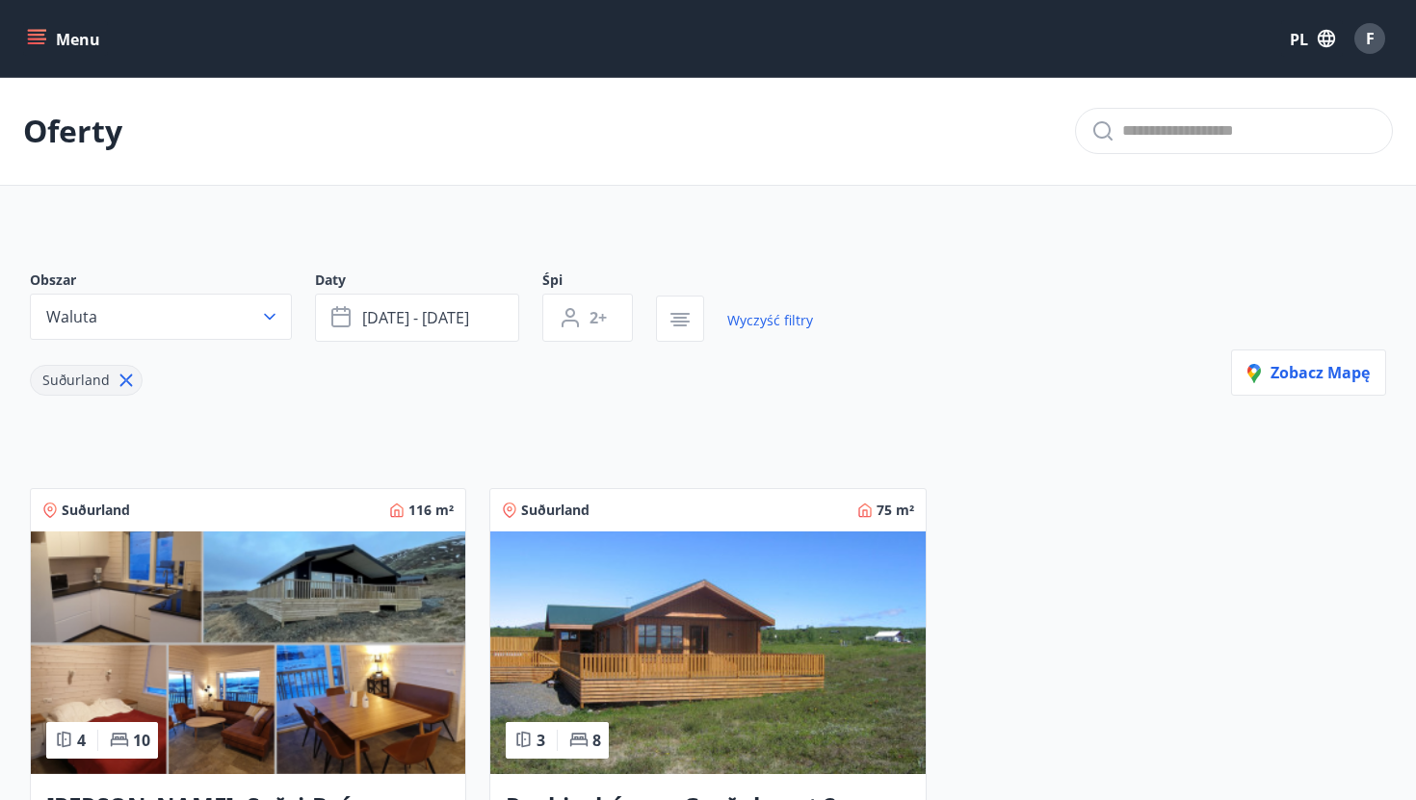
click at [124, 387] on icon at bounding box center [126, 381] width 13 height 13
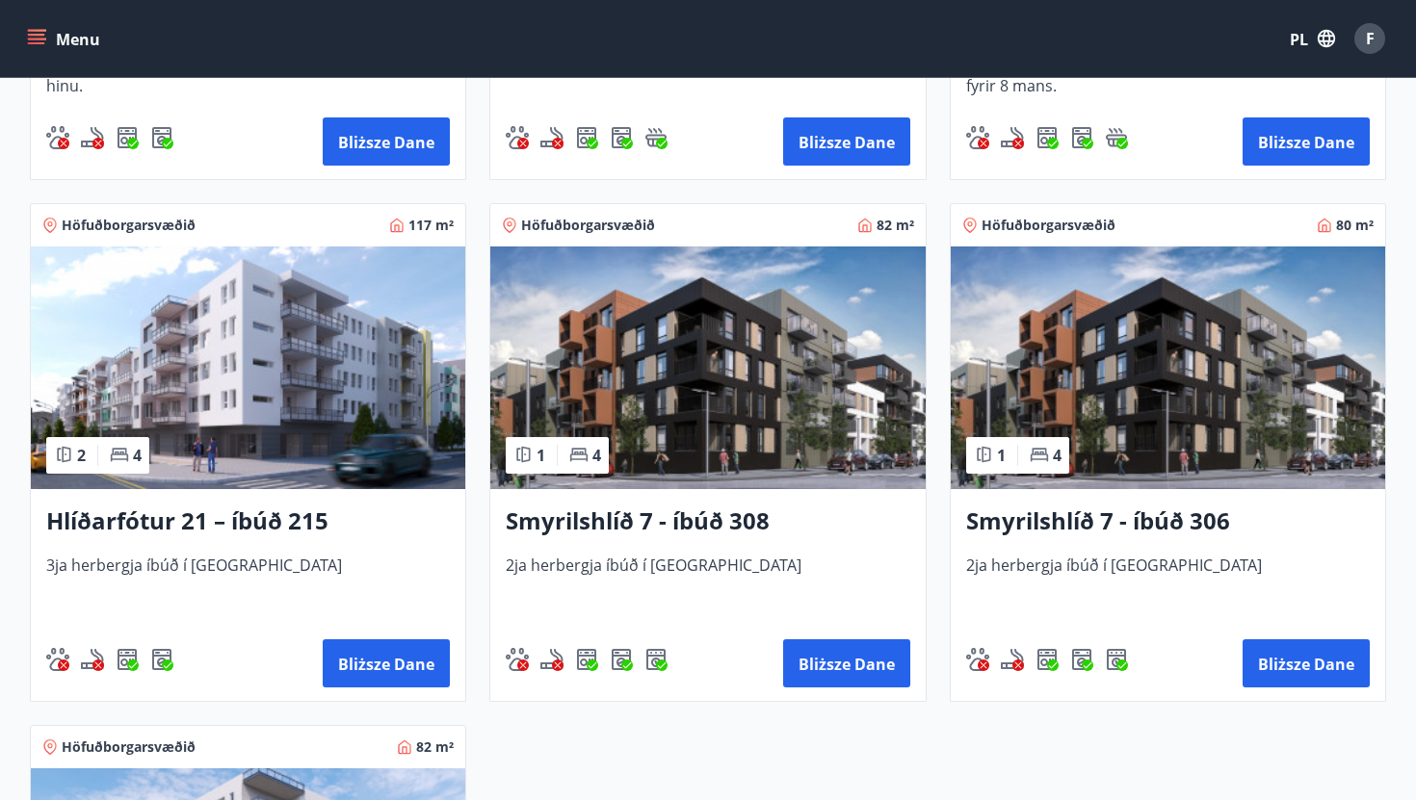
scroll to position [765, 0]
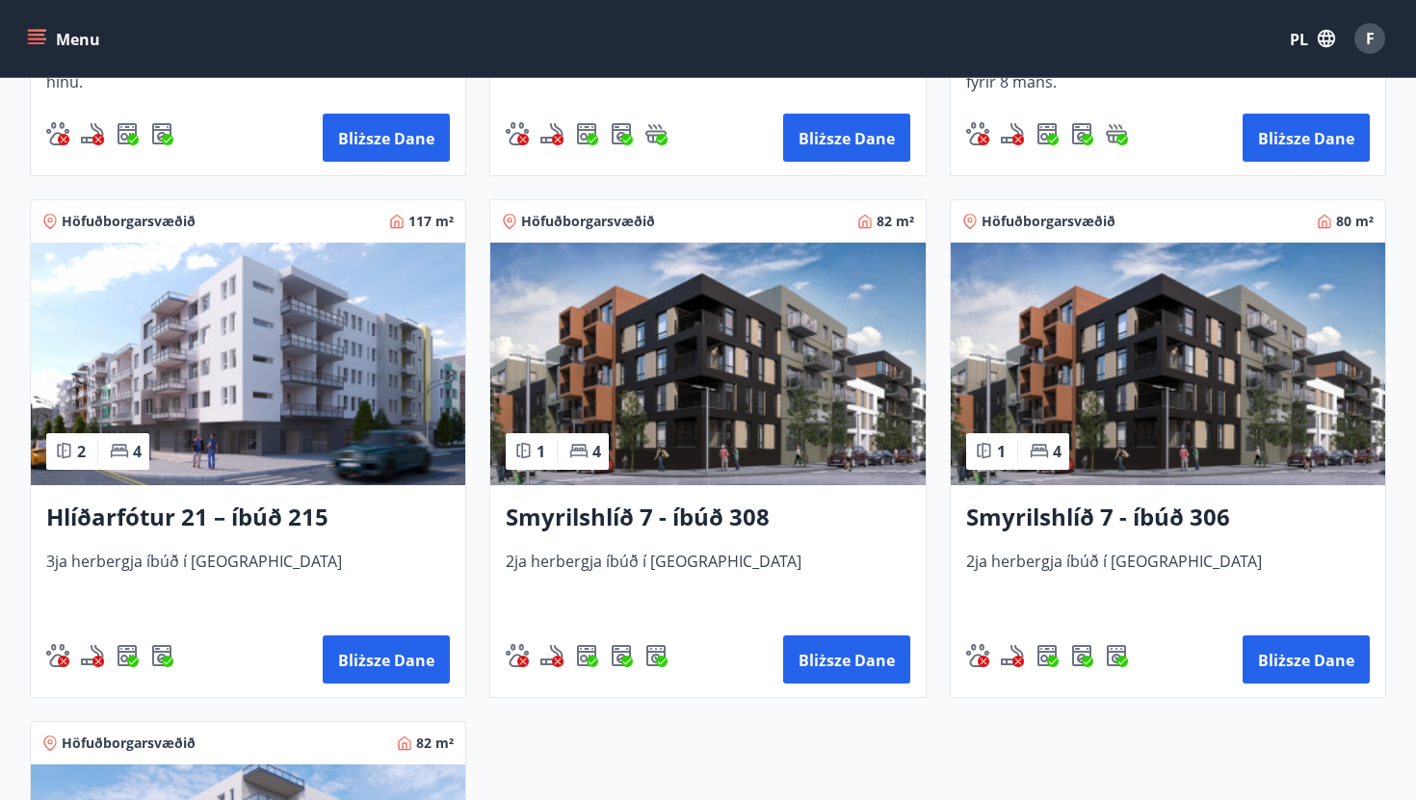
click at [783, 441] on img at bounding box center [707, 364] width 434 height 243
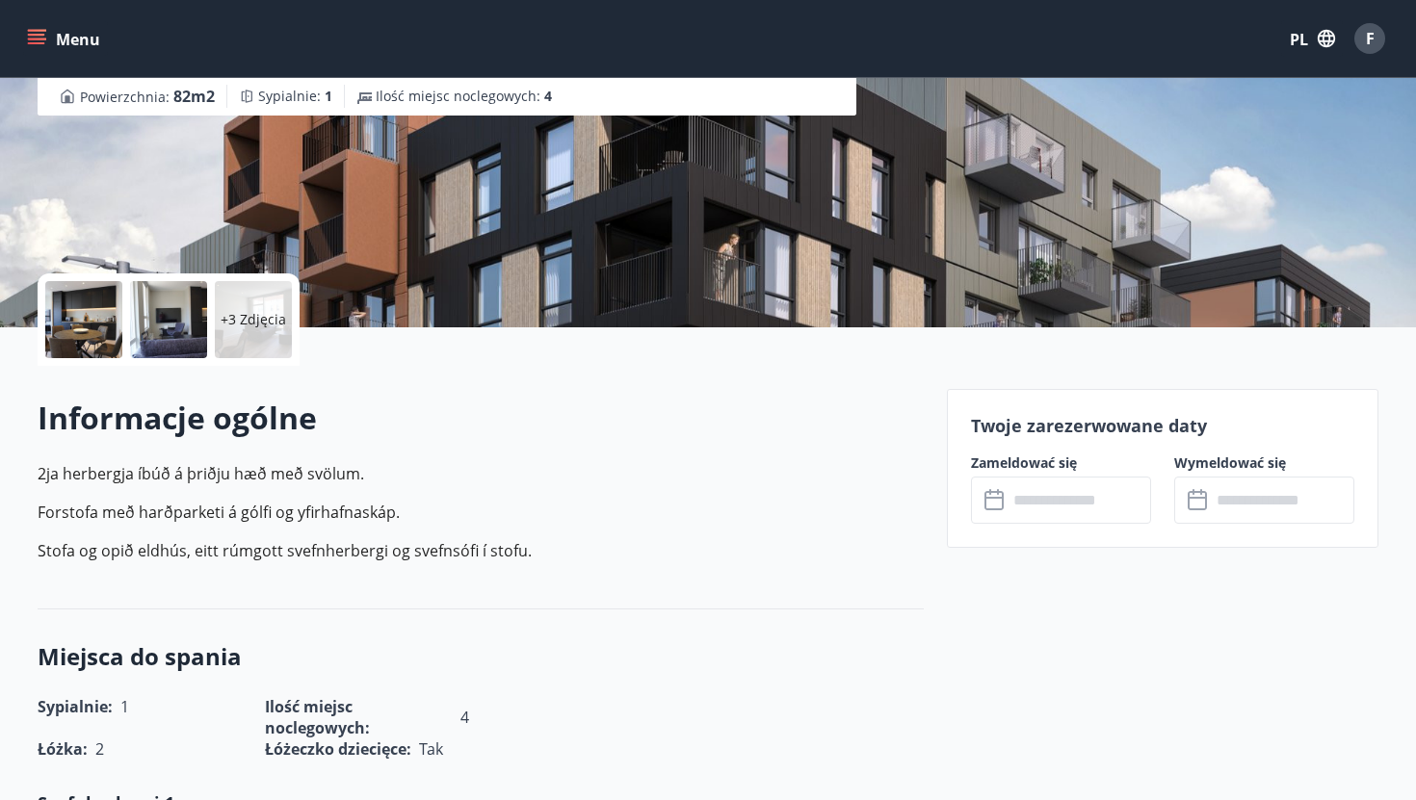
scroll to position [258, 0]
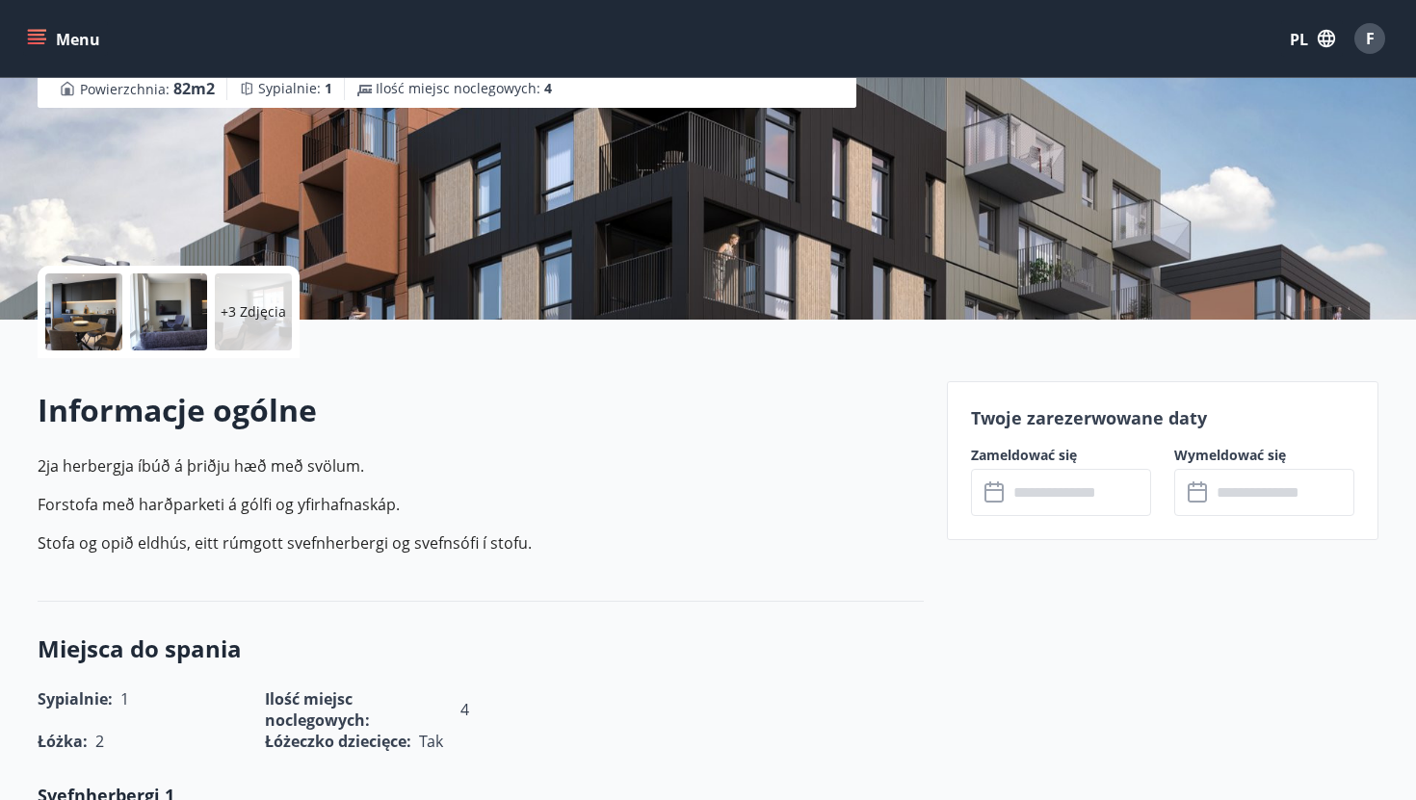
click at [1087, 489] on input "text" at bounding box center [1079, 492] width 144 height 47
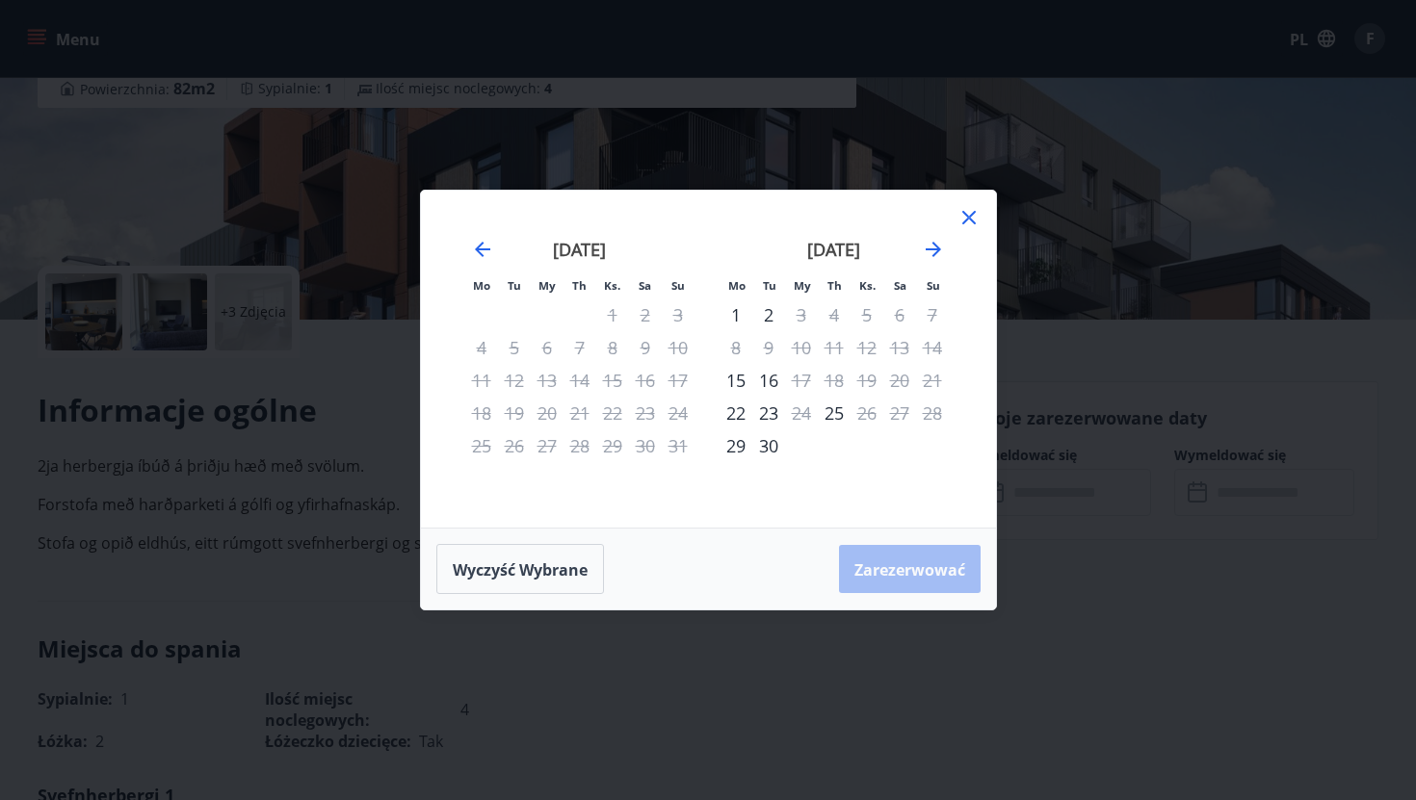
click at [970, 212] on icon at bounding box center [968, 217] width 23 height 23
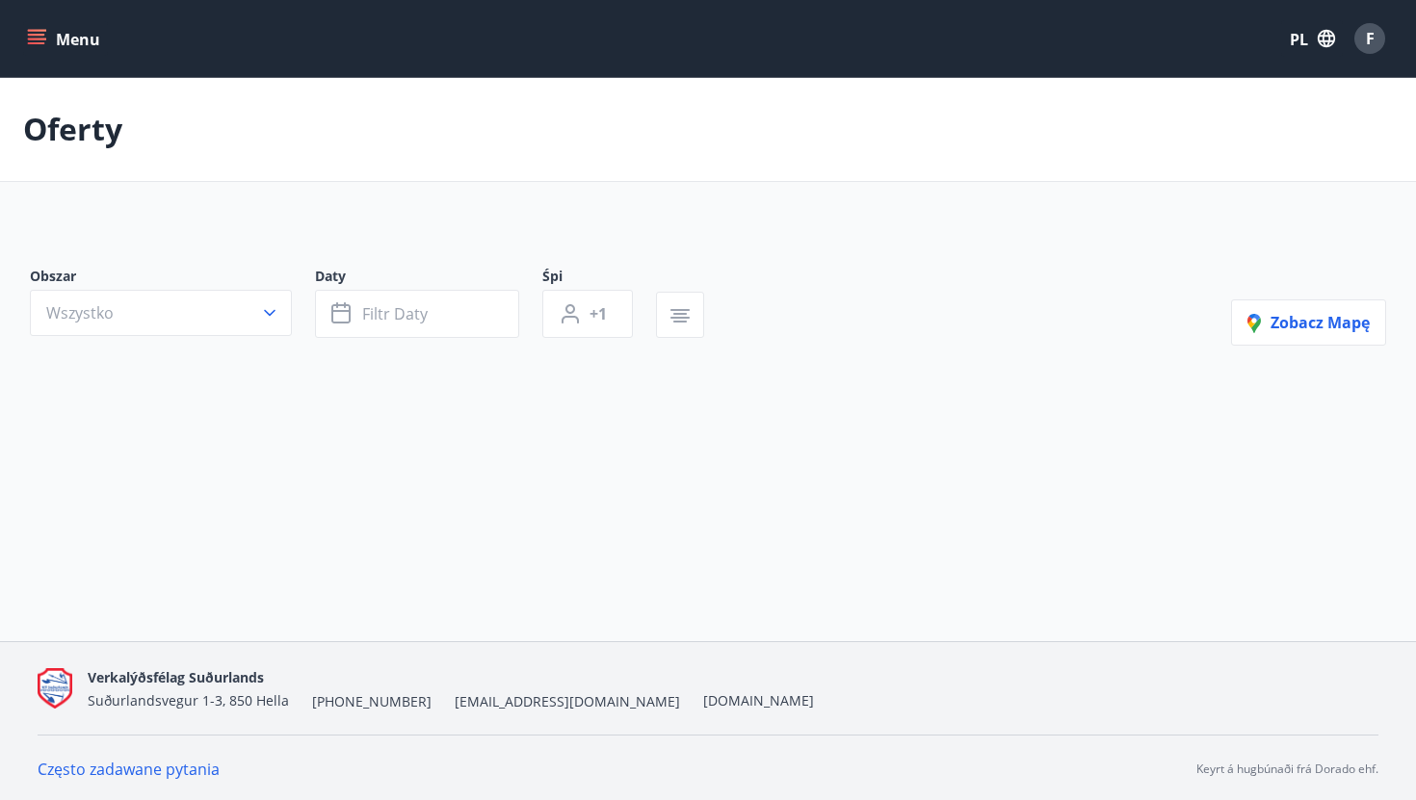
type input "*"
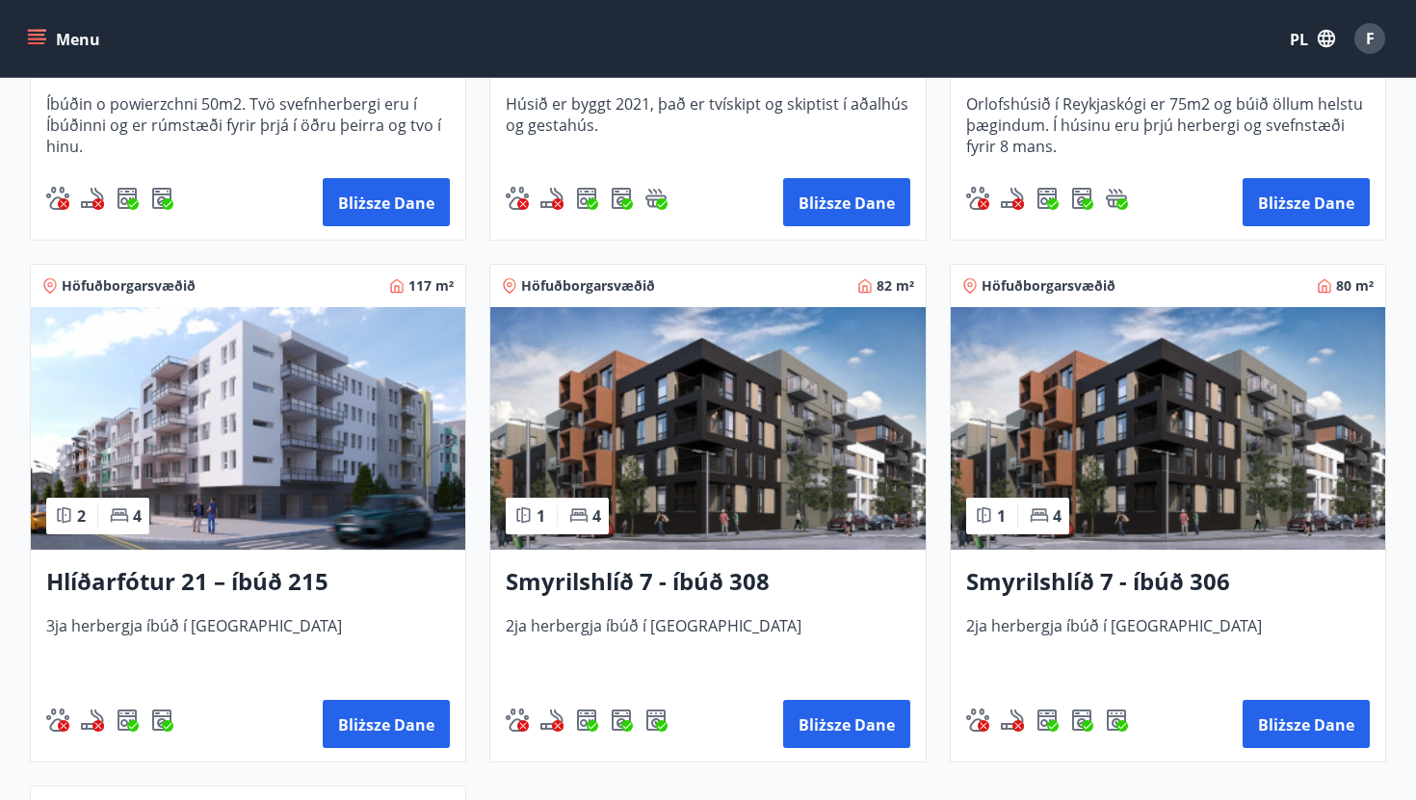
scroll to position [698, 0]
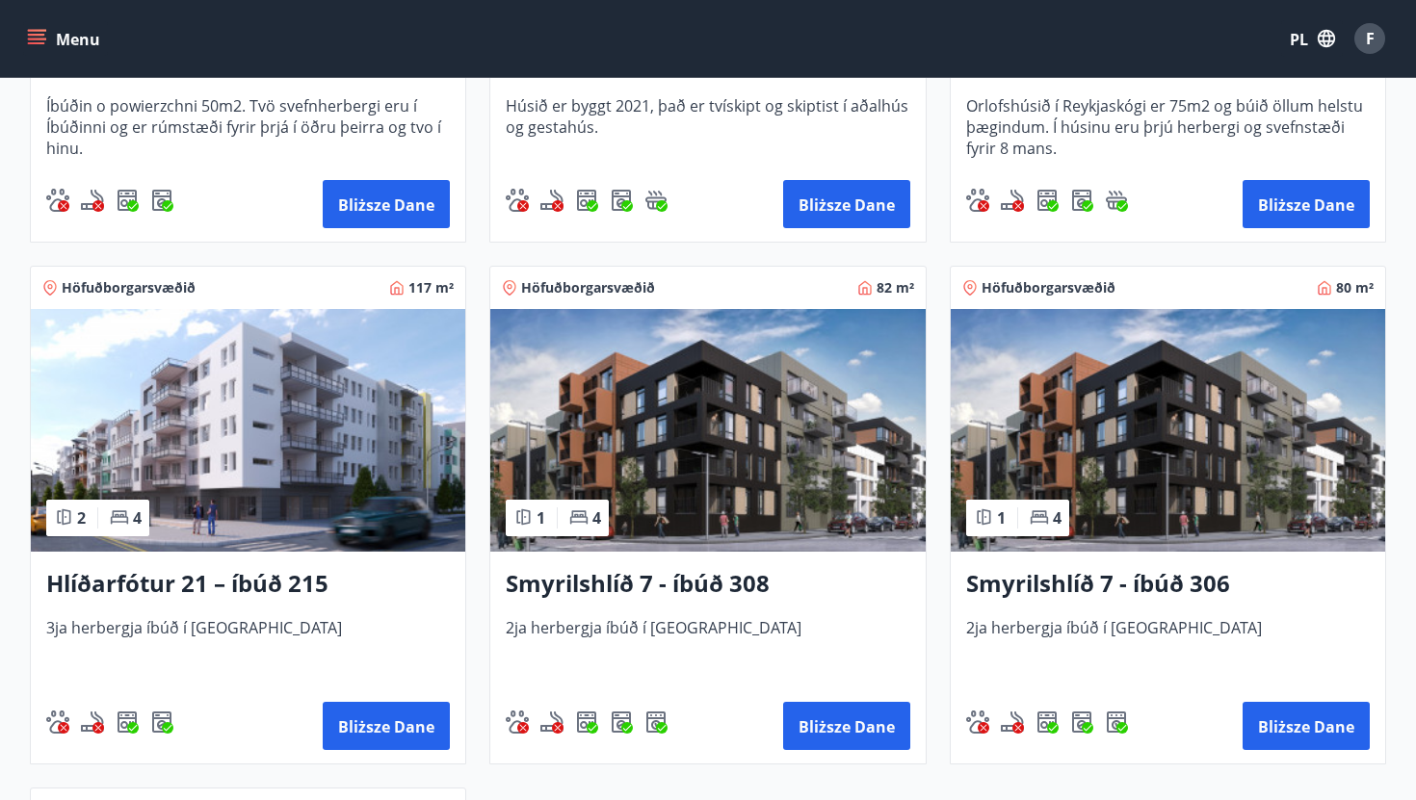
click at [236, 426] on img at bounding box center [248, 430] width 434 height 243
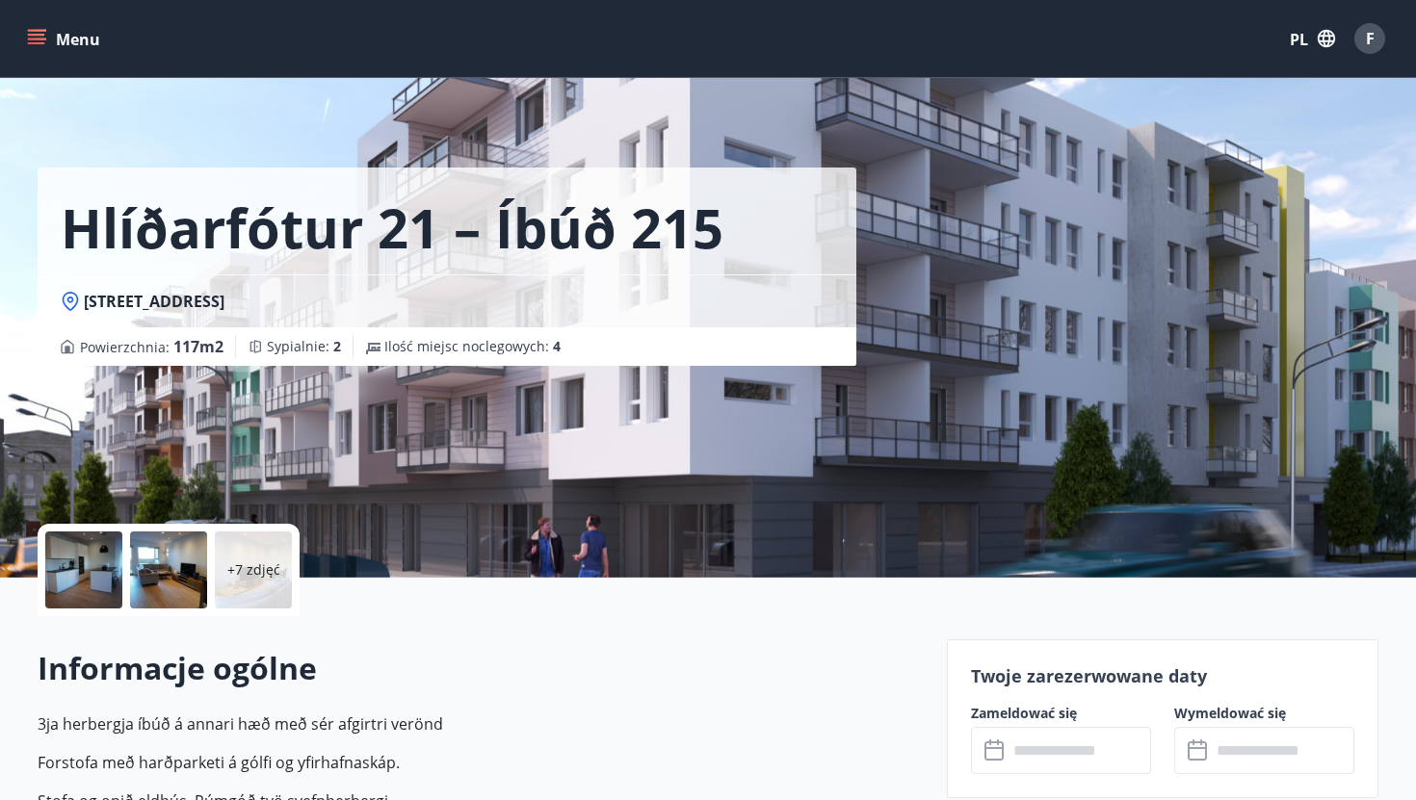
click at [1019, 754] on input "text" at bounding box center [1079, 750] width 144 height 47
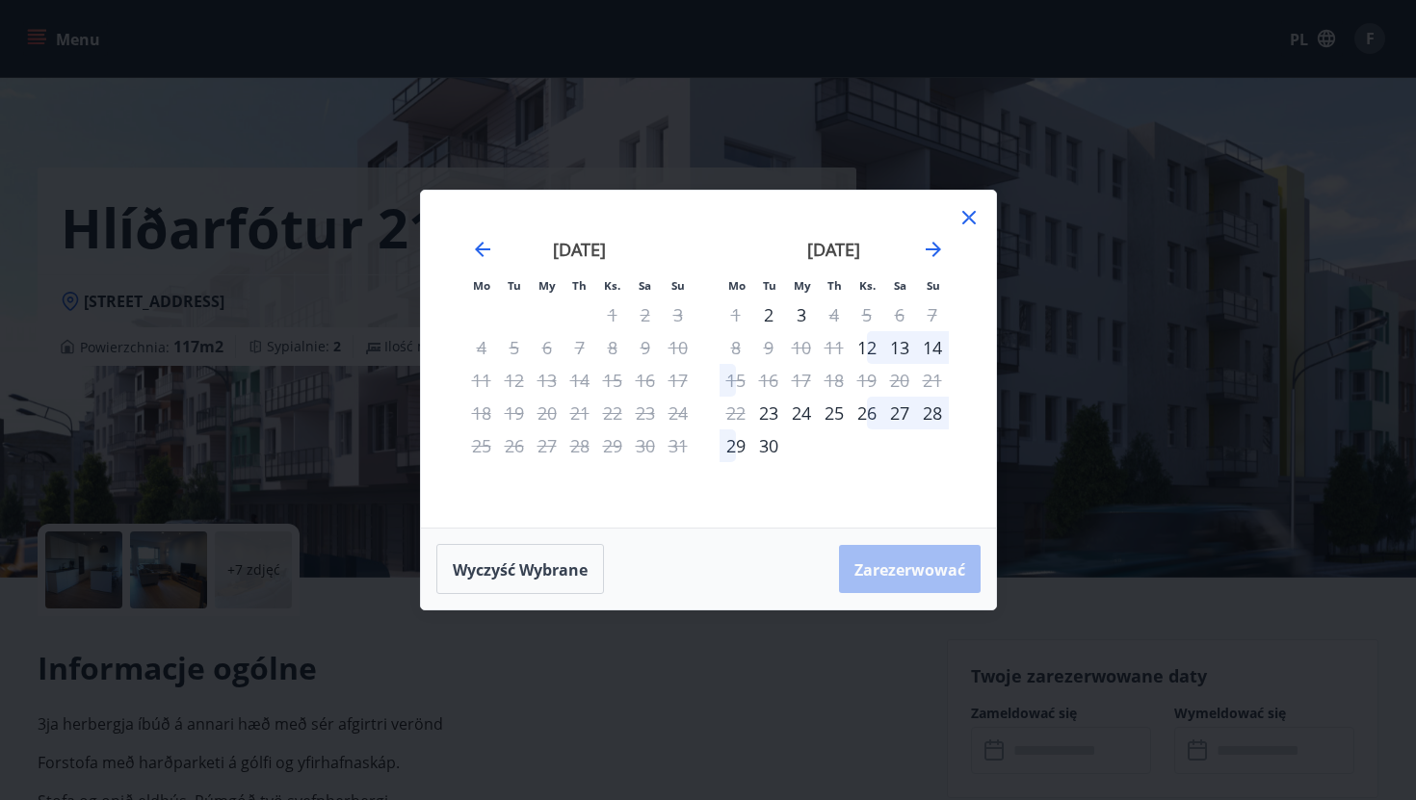
click at [926, 267] on div "[DATE]" at bounding box center [833, 256] width 229 height 85
click at [931, 255] on icon "Przejdź dalej, aby przejść do następnego miesiąca." at bounding box center [933, 249] width 23 height 23
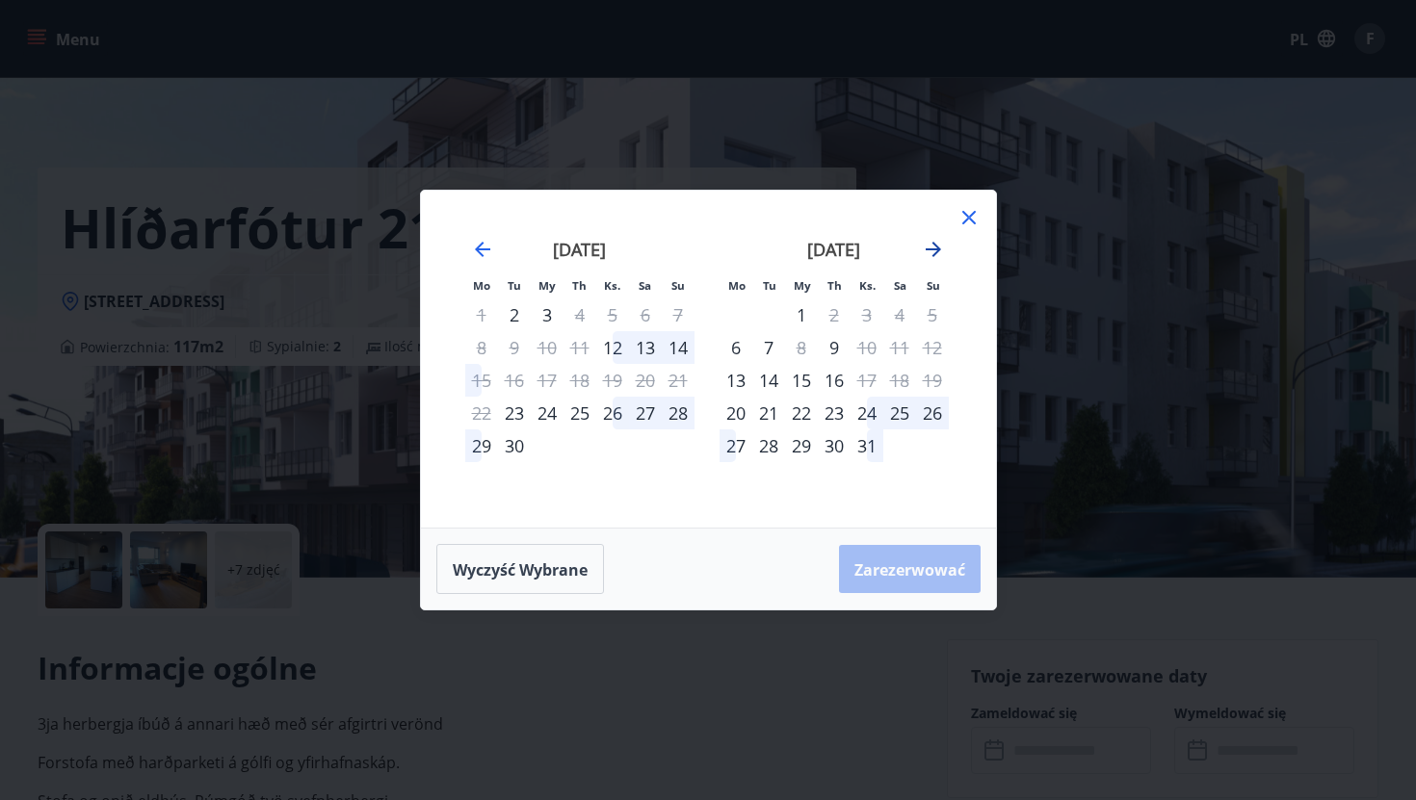
click at [936, 256] on icon "Przejdź dalej, aby przejść do następnego miesiąca." at bounding box center [933, 249] width 23 height 23
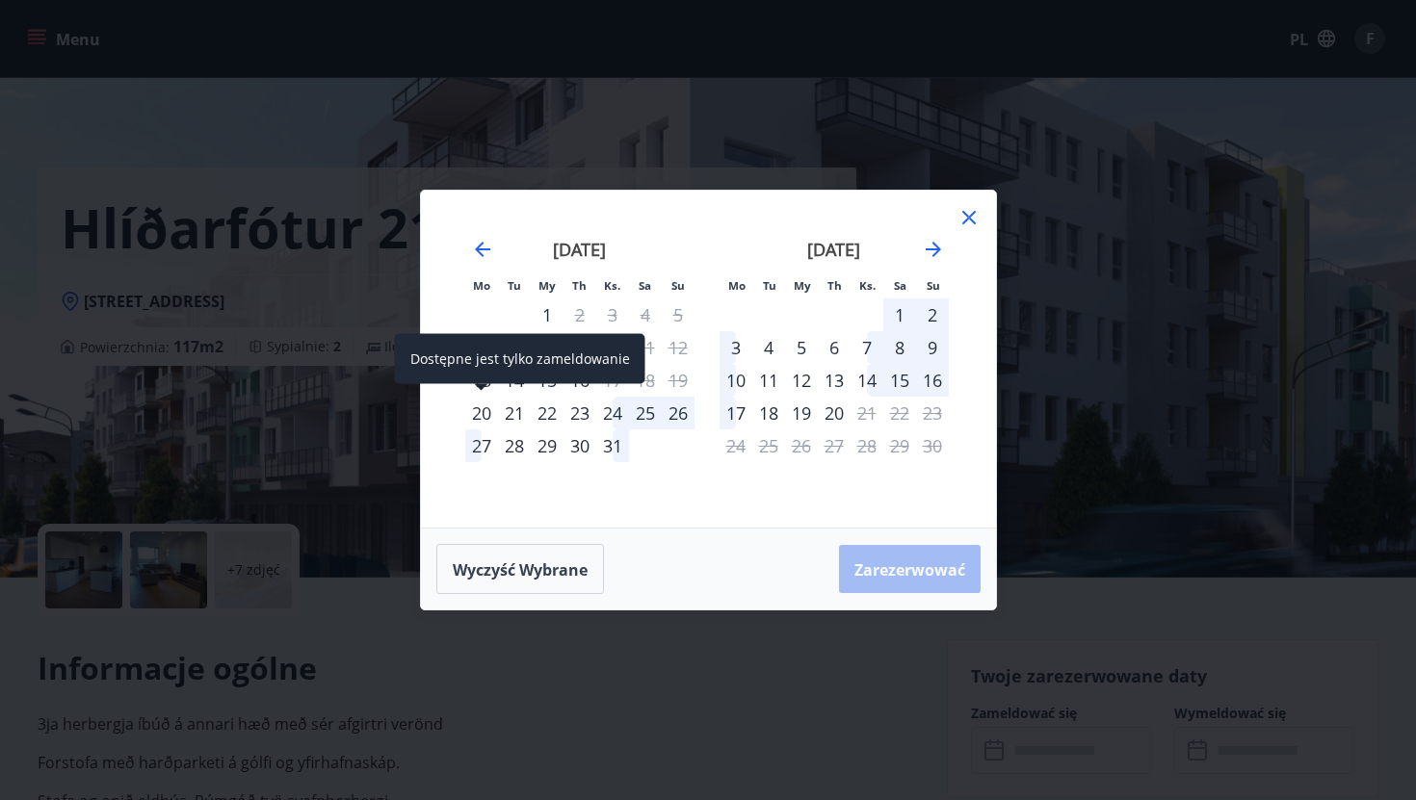
click at [486, 409] on font "20" at bounding box center [481, 413] width 19 height 23
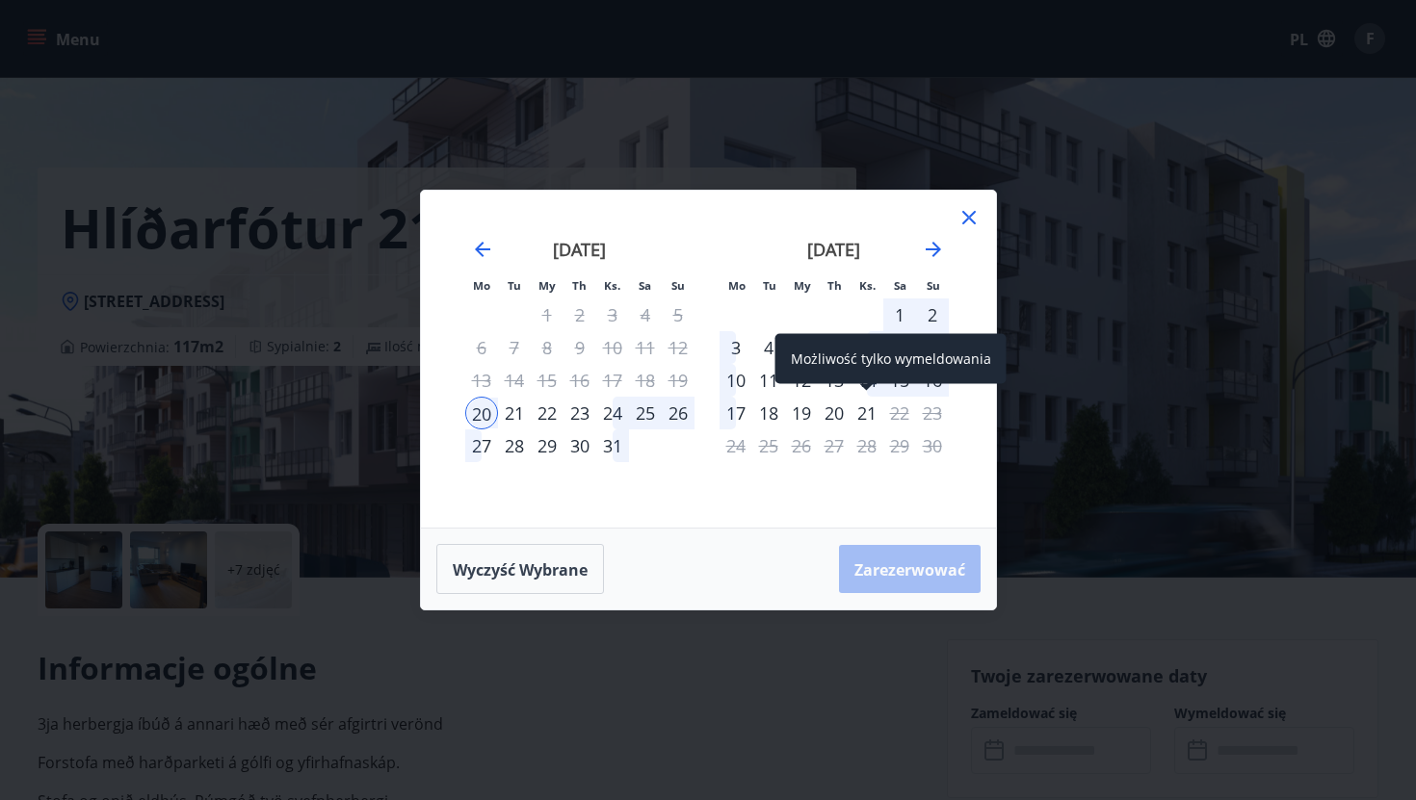
click at [867, 422] on div "21" at bounding box center [866, 413] width 33 height 33
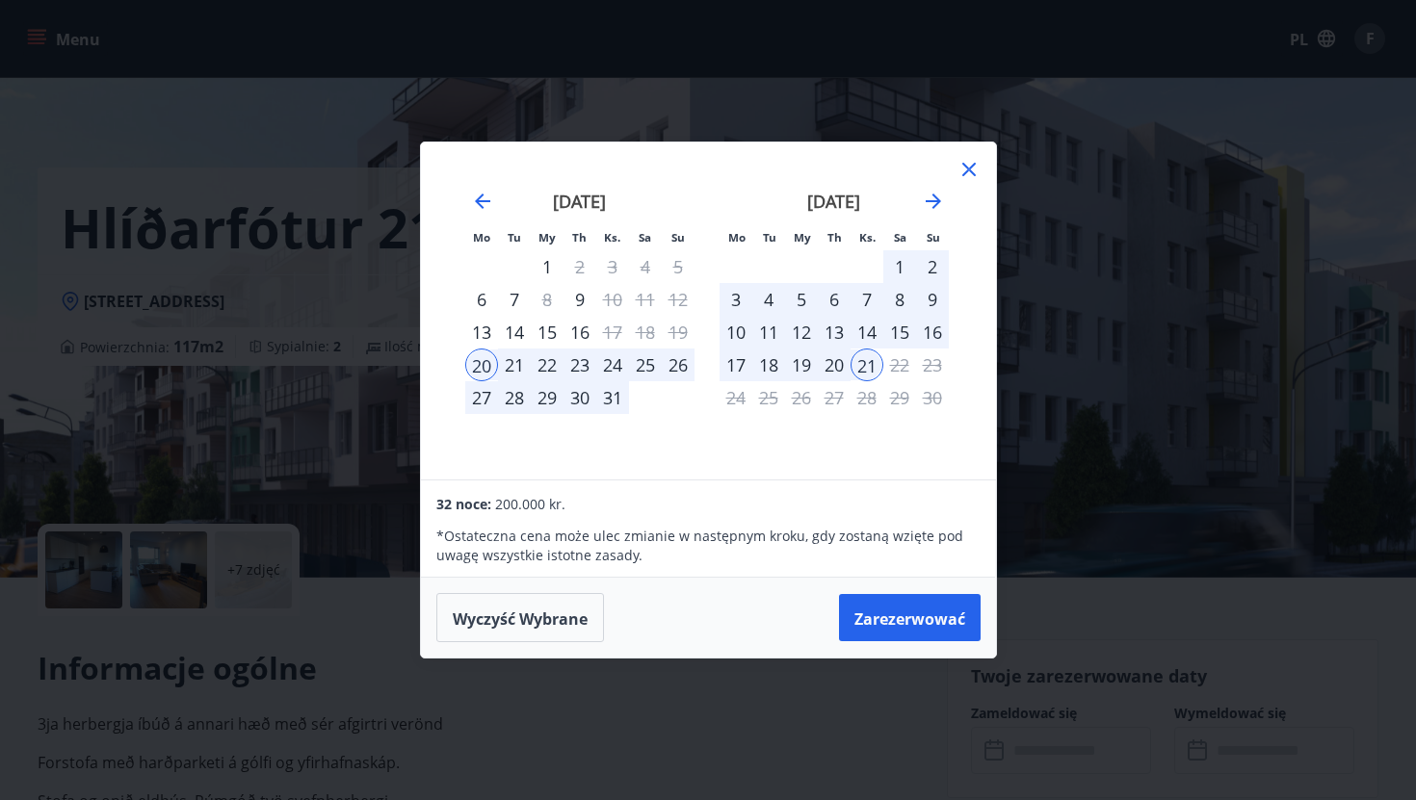
click at [968, 163] on icon at bounding box center [968, 169] width 23 height 23
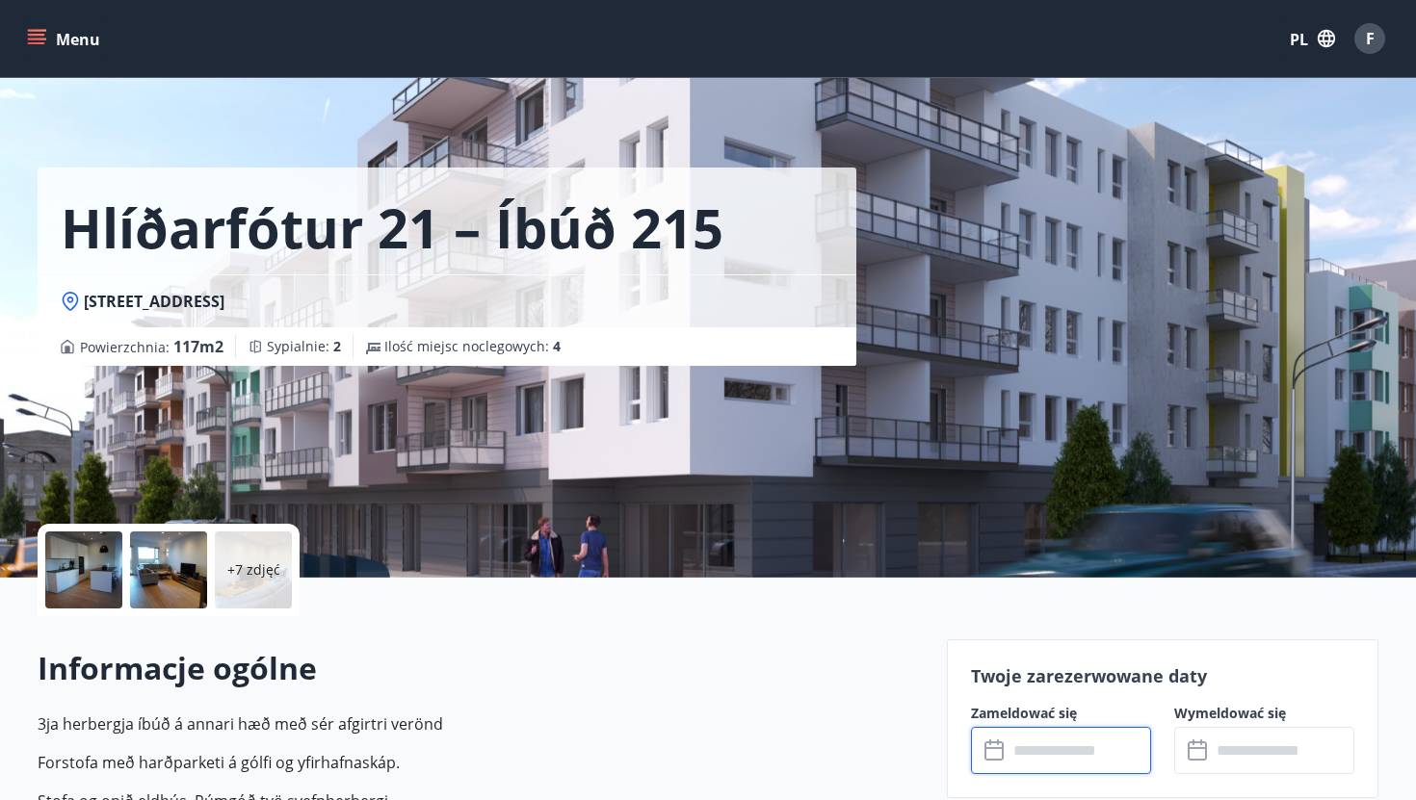
click at [93, 539] on div at bounding box center [83, 570] width 77 height 77
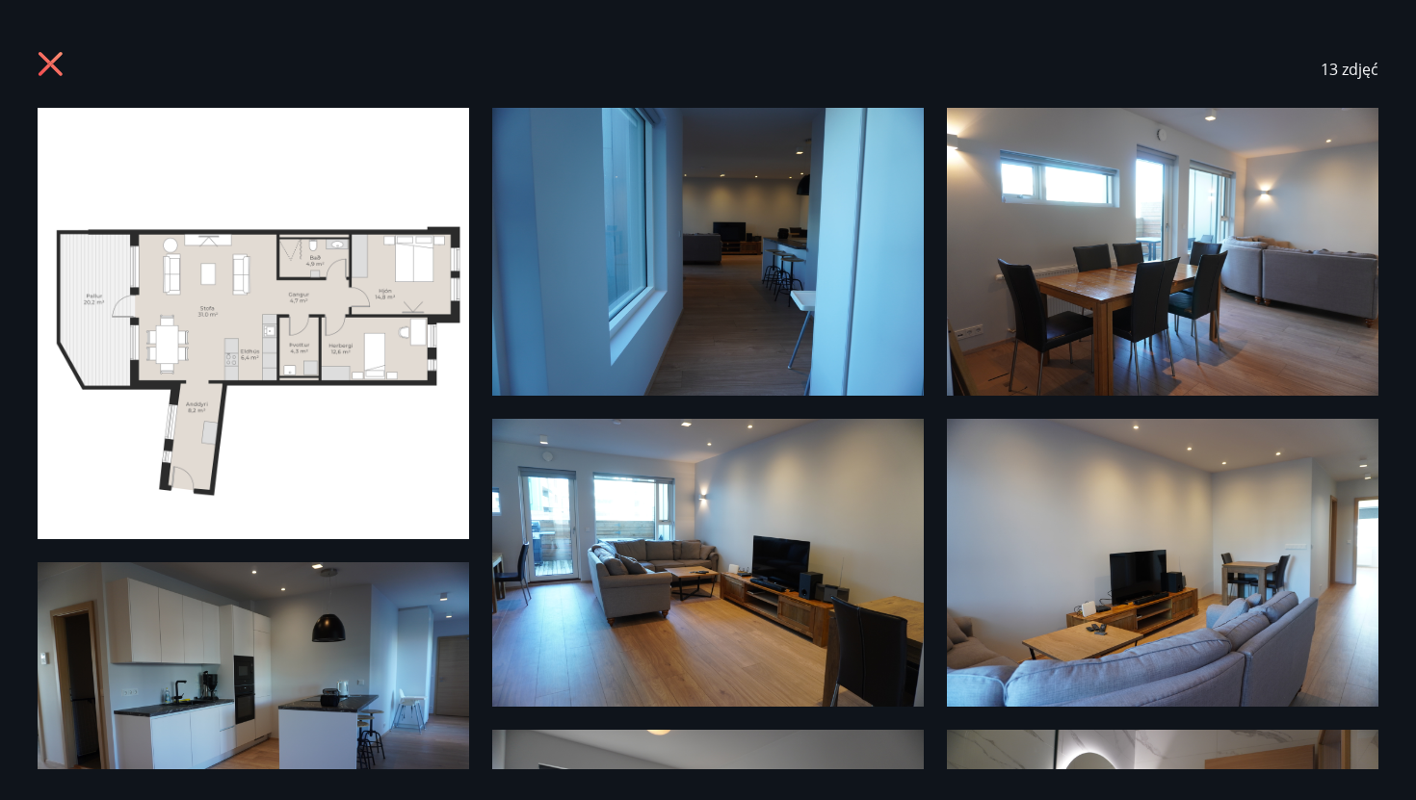
click at [770, 260] on img at bounding box center [708, 252] width 432 height 288
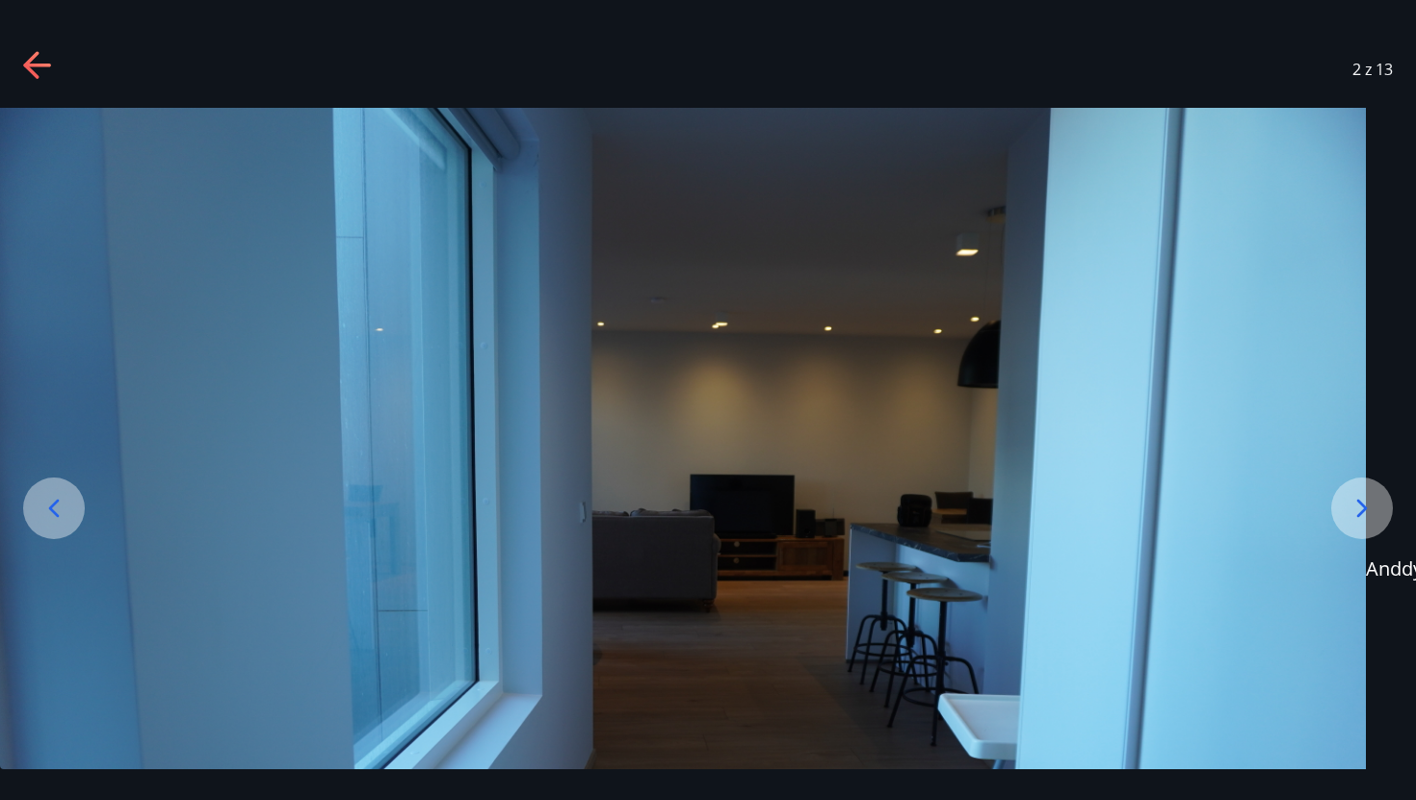
click at [1354, 508] on icon at bounding box center [1362, 508] width 31 height 31
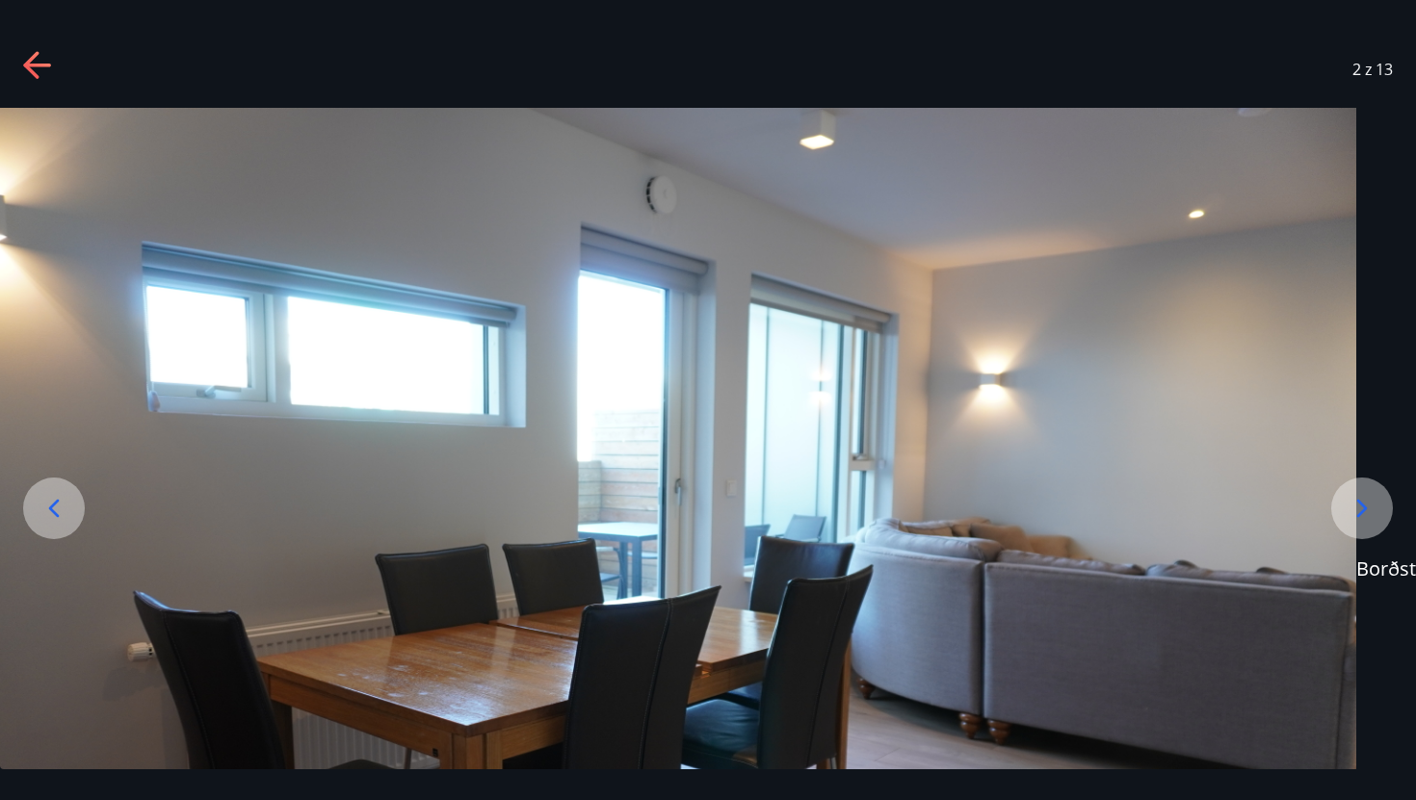
click at [1354, 508] on icon at bounding box center [1362, 508] width 31 height 31
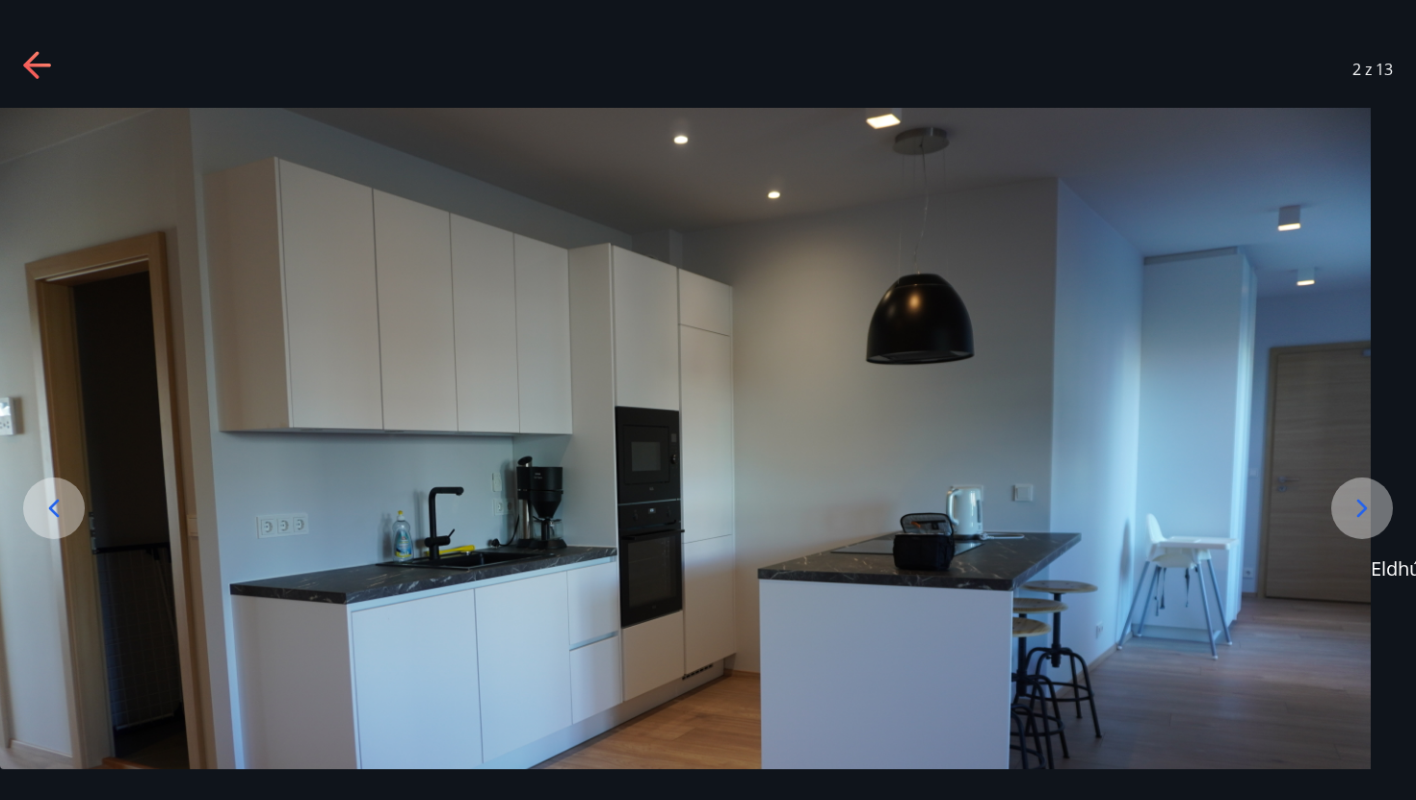
click at [1354, 508] on icon at bounding box center [1362, 508] width 31 height 31
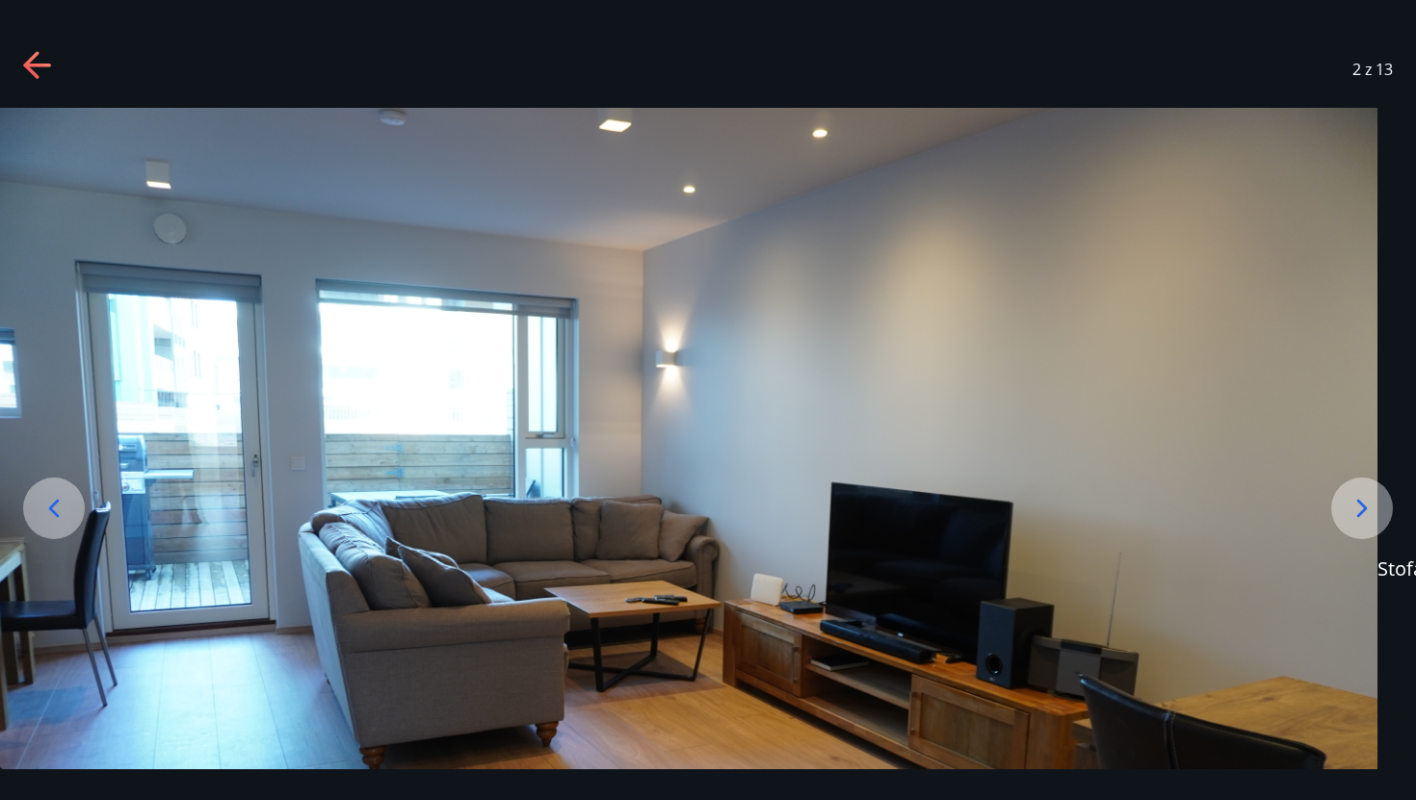
click at [1354, 508] on icon at bounding box center [1362, 508] width 31 height 31
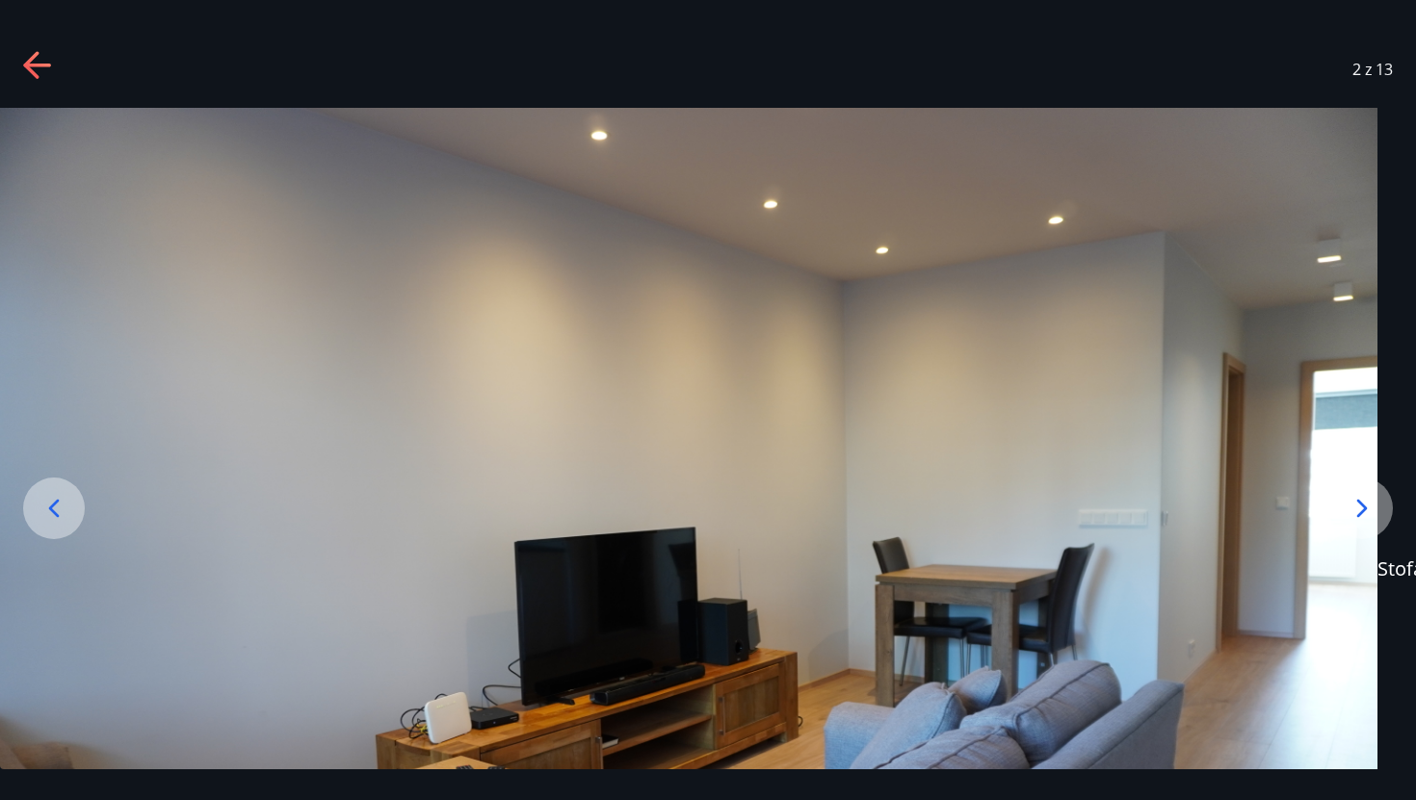
click at [1354, 508] on icon at bounding box center [1362, 508] width 31 height 31
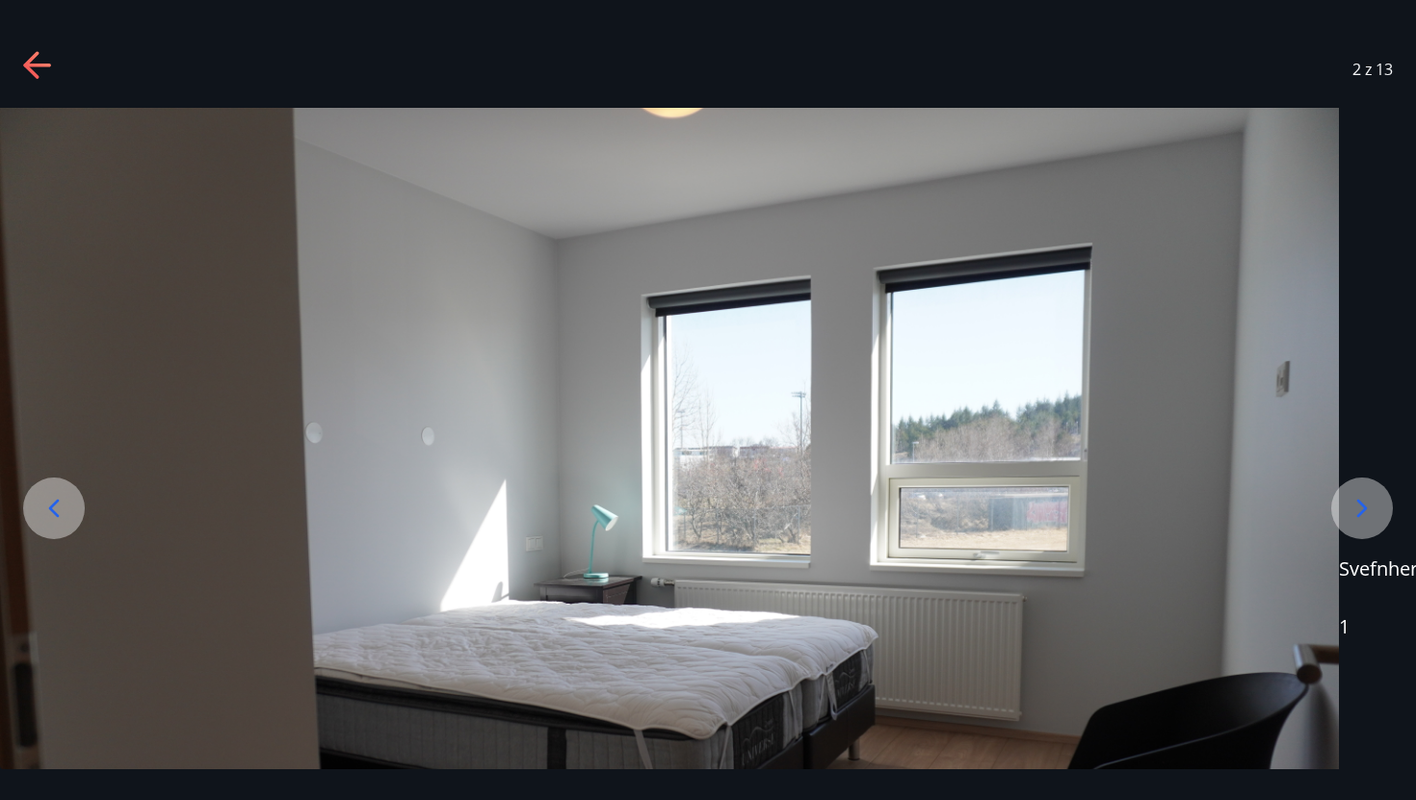
click at [1354, 508] on icon at bounding box center [1362, 508] width 31 height 31
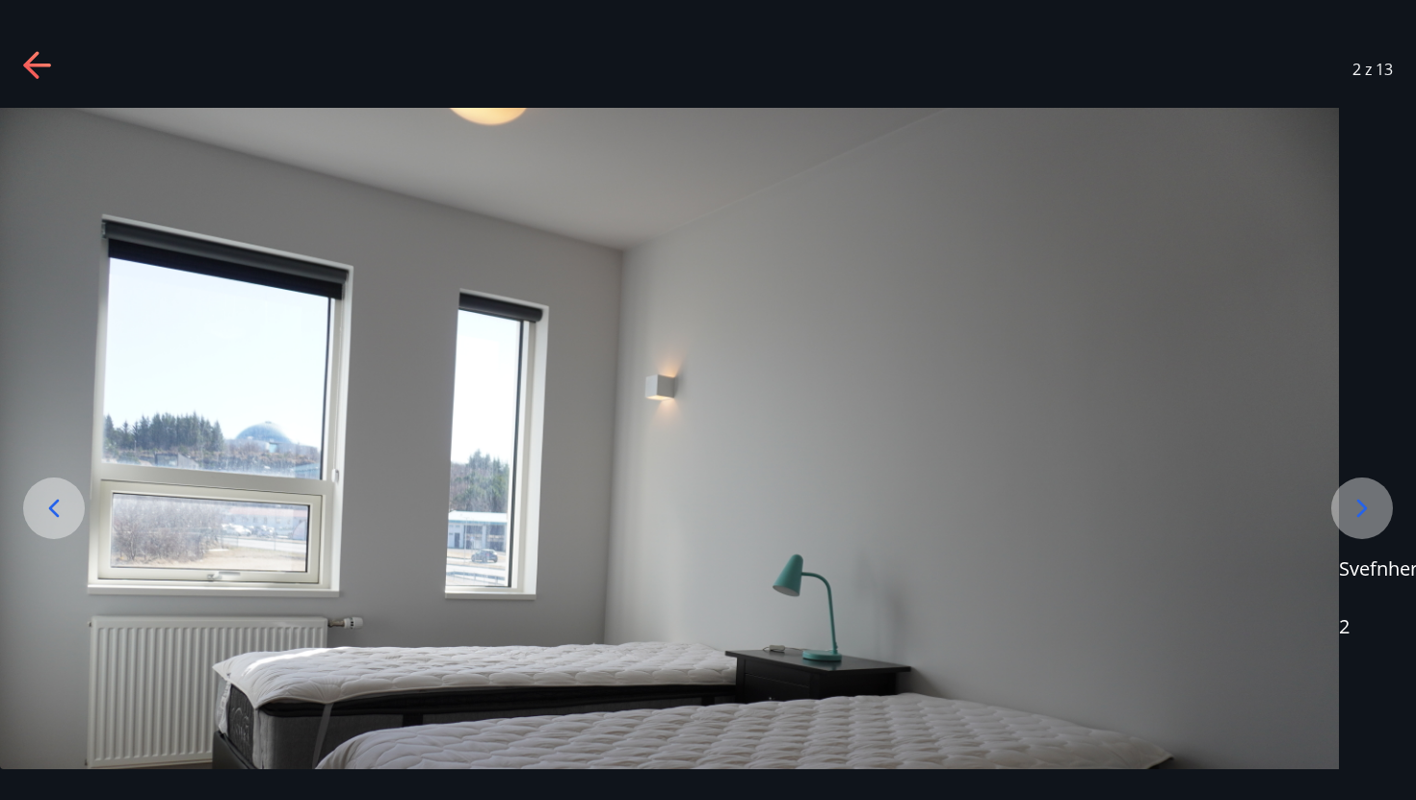
click at [1354, 508] on icon at bounding box center [1362, 508] width 31 height 31
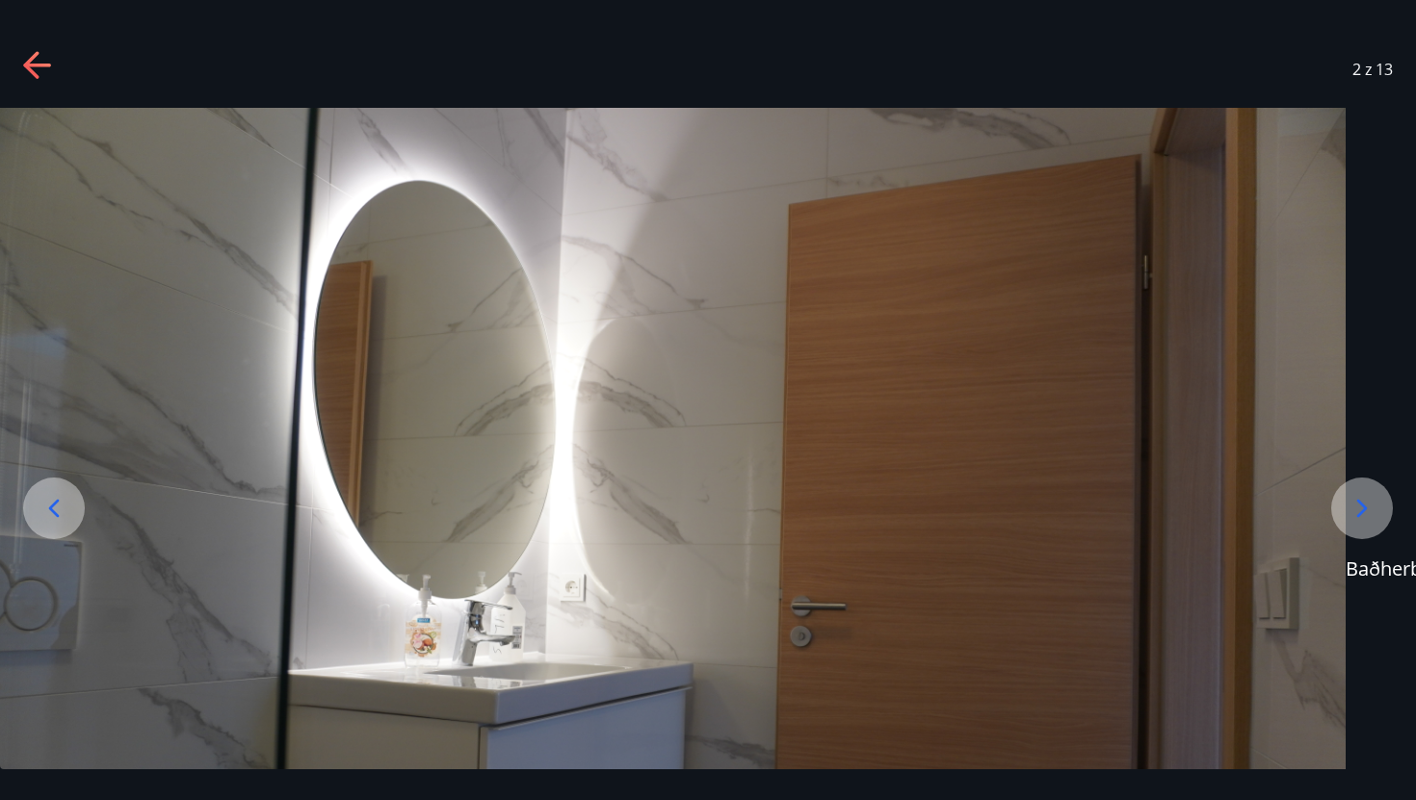
click at [1354, 508] on icon at bounding box center [1362, 508] width 31 height 31
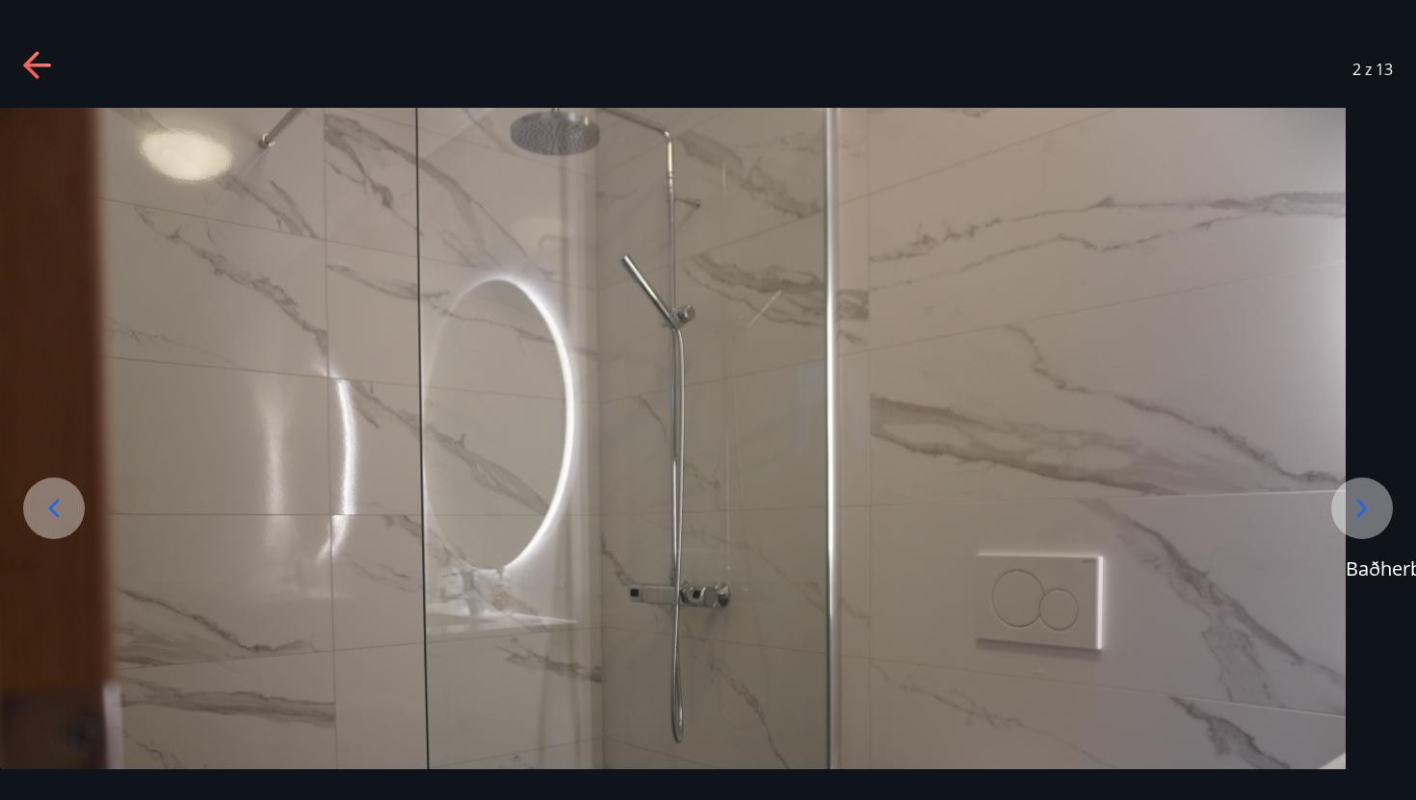
click at [1354, 508] on icon at bounding box center [1362, 508] width 31 height 31
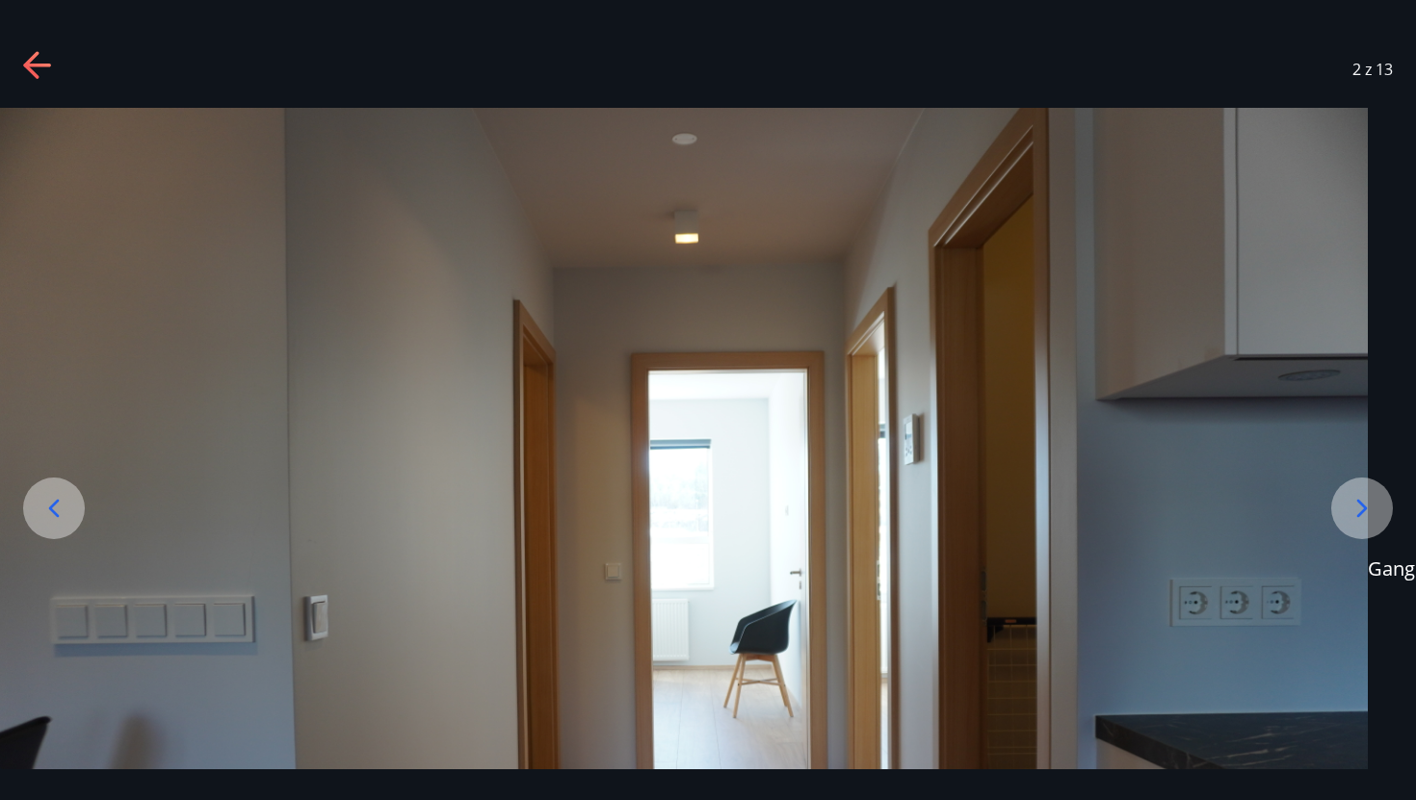
click at [1354, 508] on icon at bounding box center [1362, 508] width 31 height 31
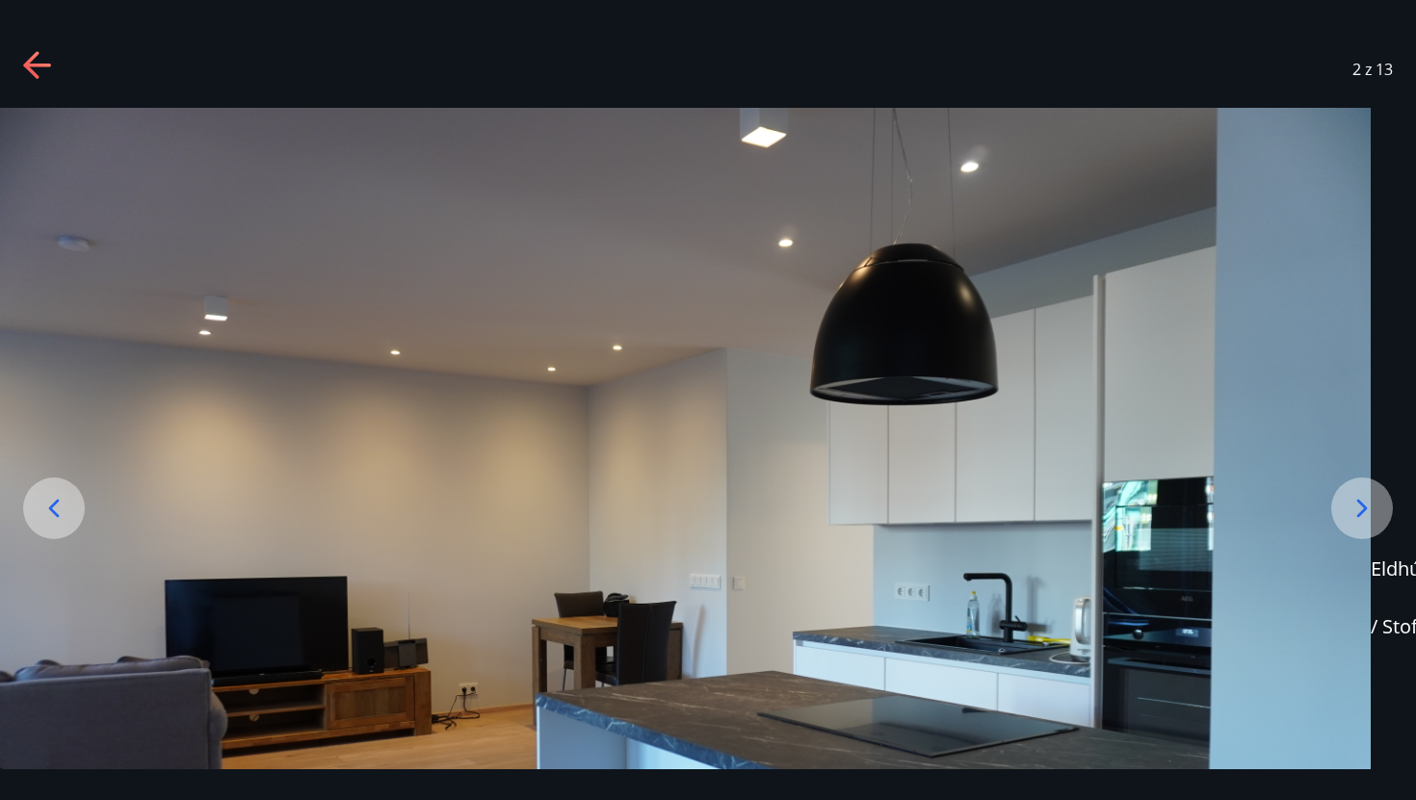
click at [1354, 508] on icon at bounding box center [1362, 508] width 31 height 31
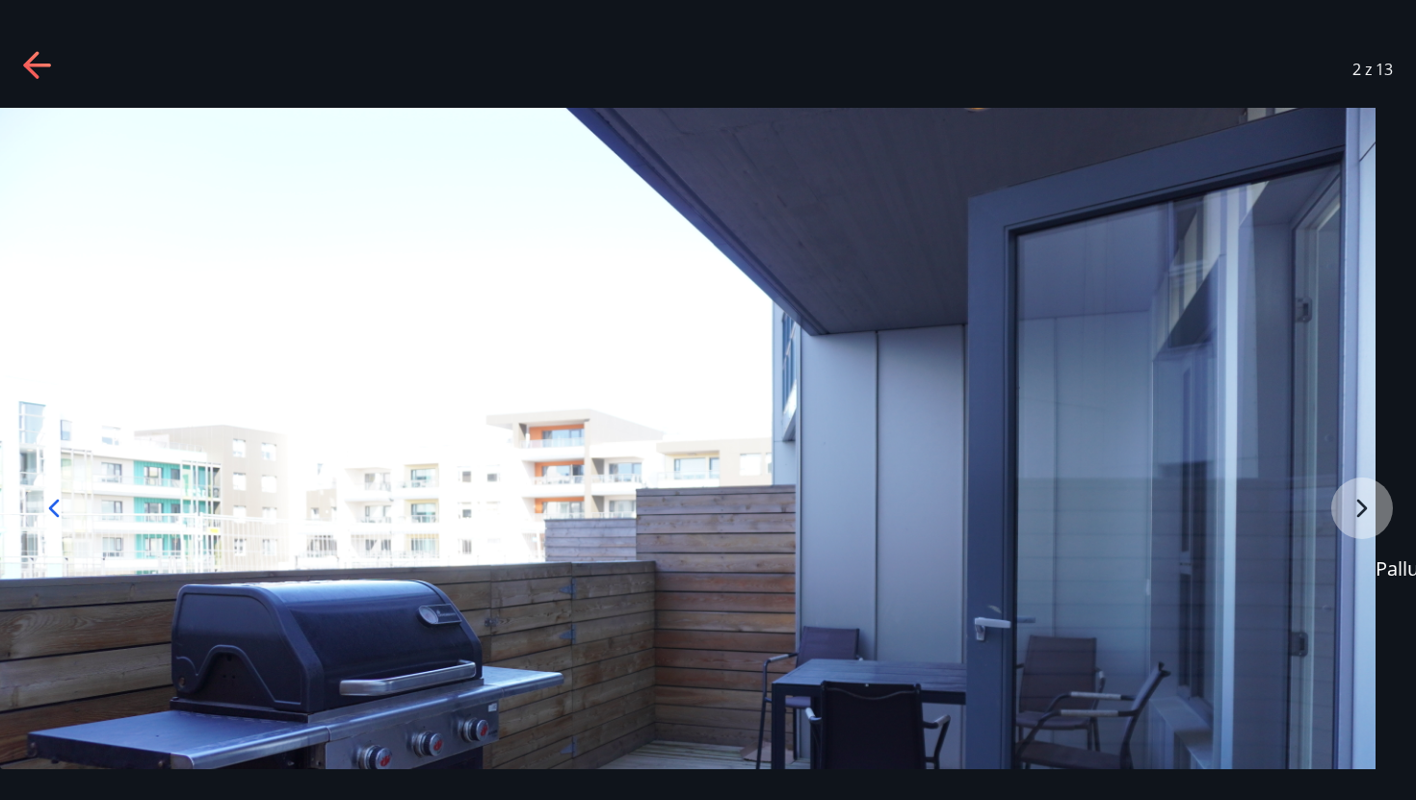
click at [8, 60] on div "2 z 13" at bounding box center [708, 69] width 1416 height 77
click at [30, 65] on icon at bounding box center [36, 66] width 27 height 4
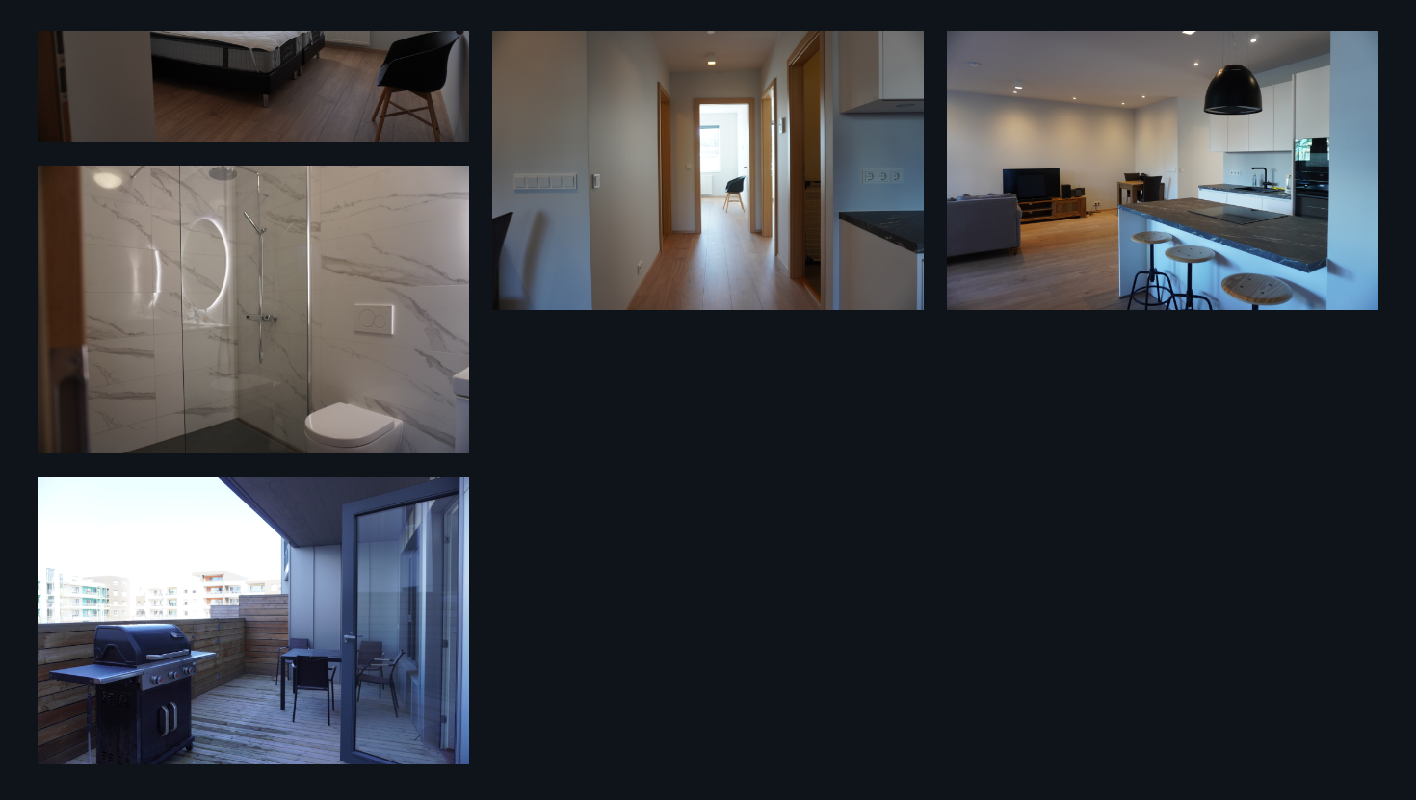
scroll to position [975, 0]
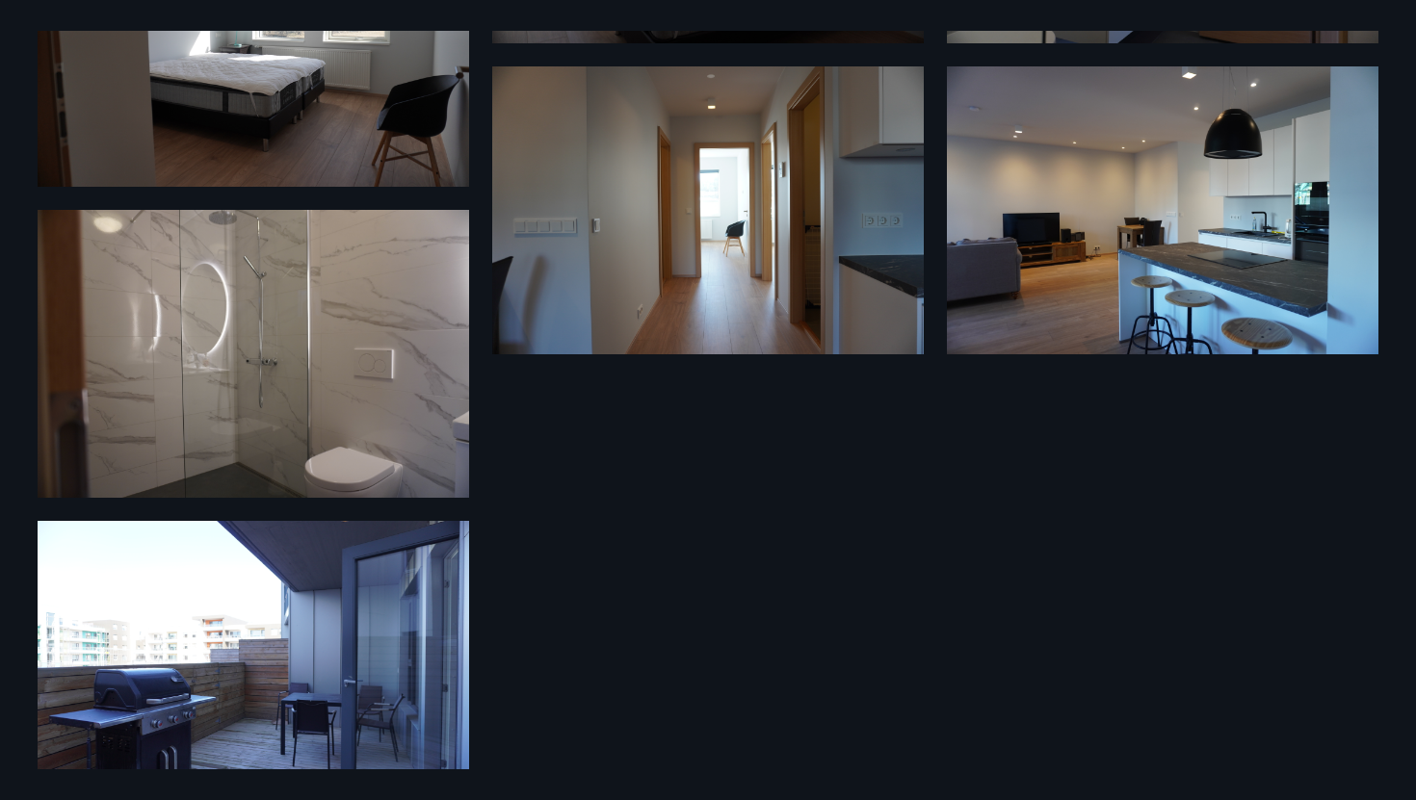
click at [234, 397] on img at bounding box center [254, 354] width 432 height 288
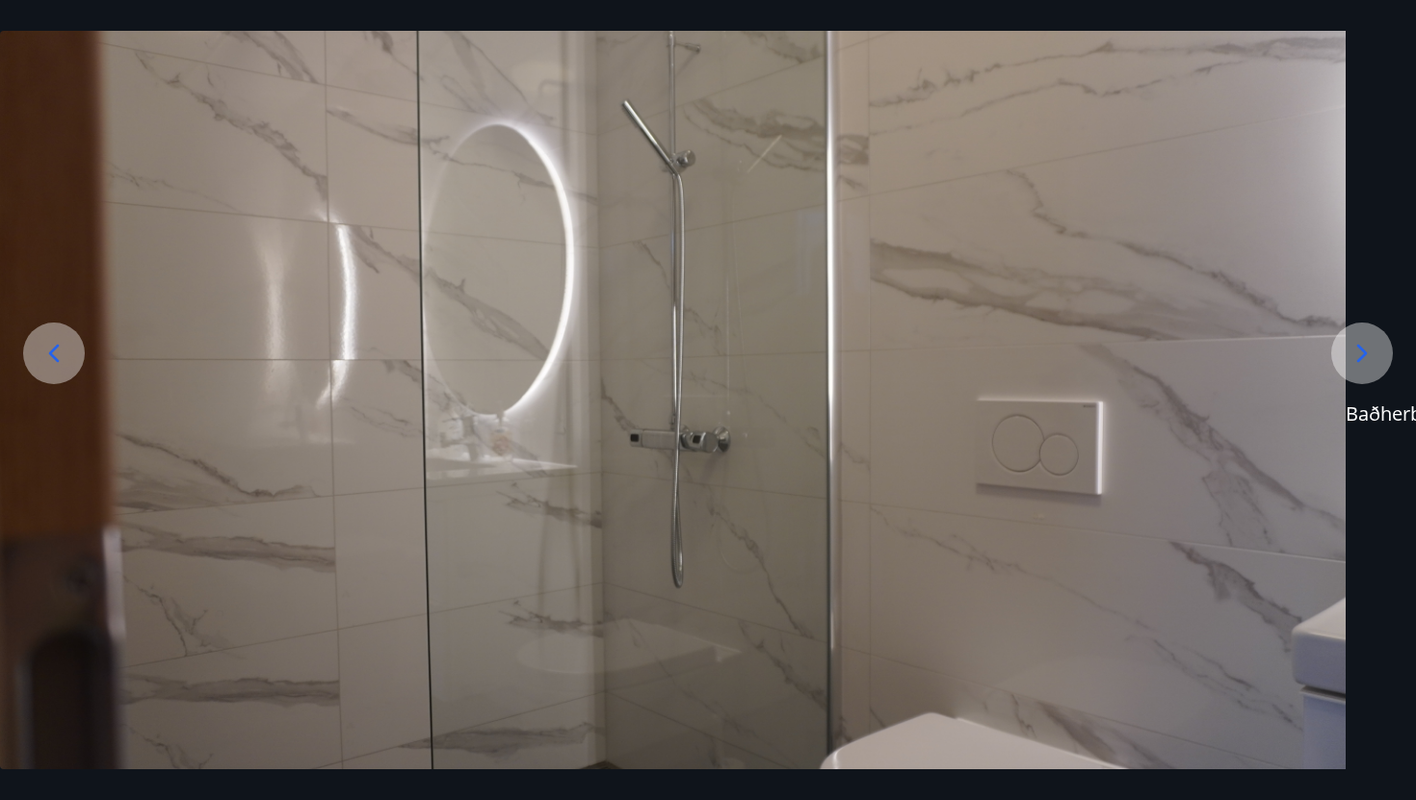
scroll to position [0, 0]
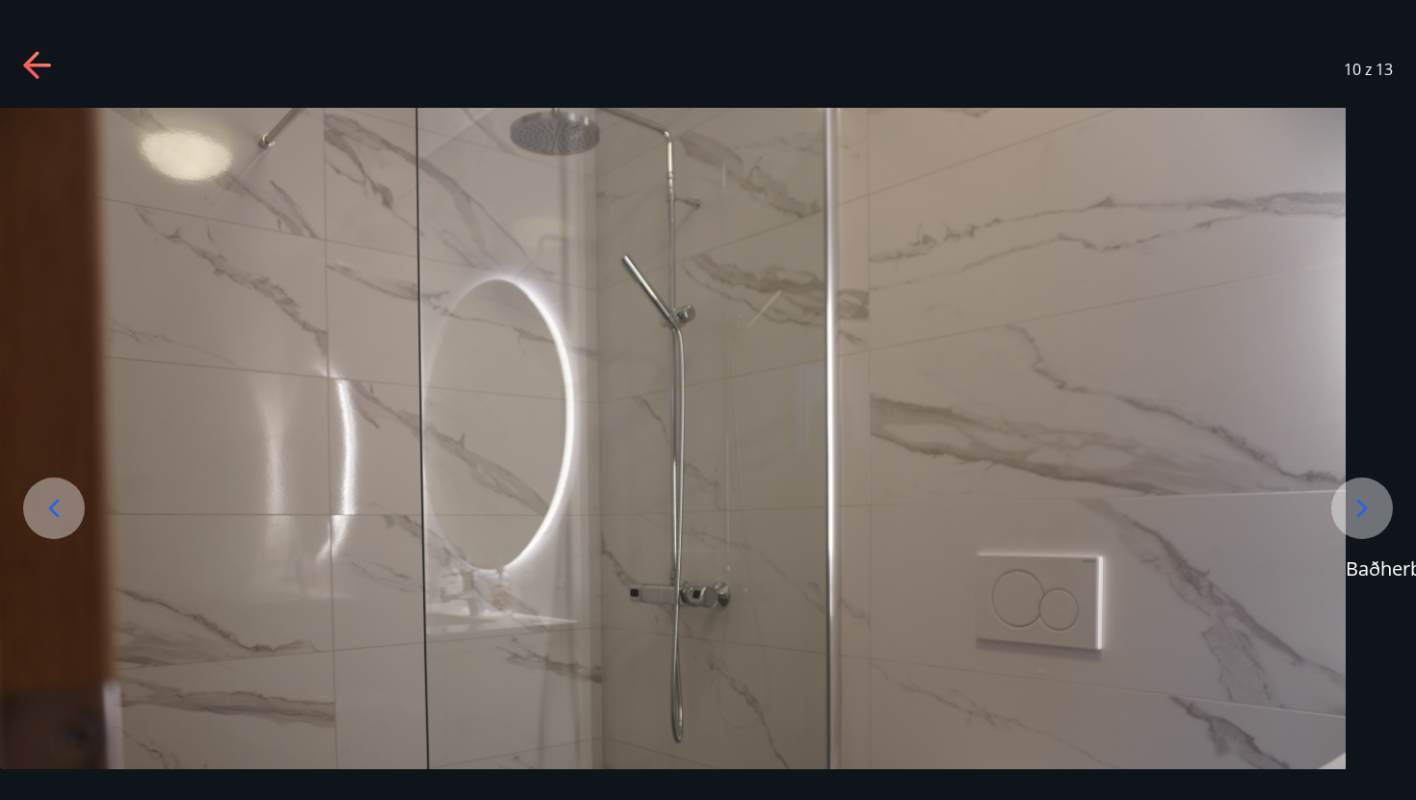
click at [28, 62] on icon at bounding box center [30, 64] width 15 height 27
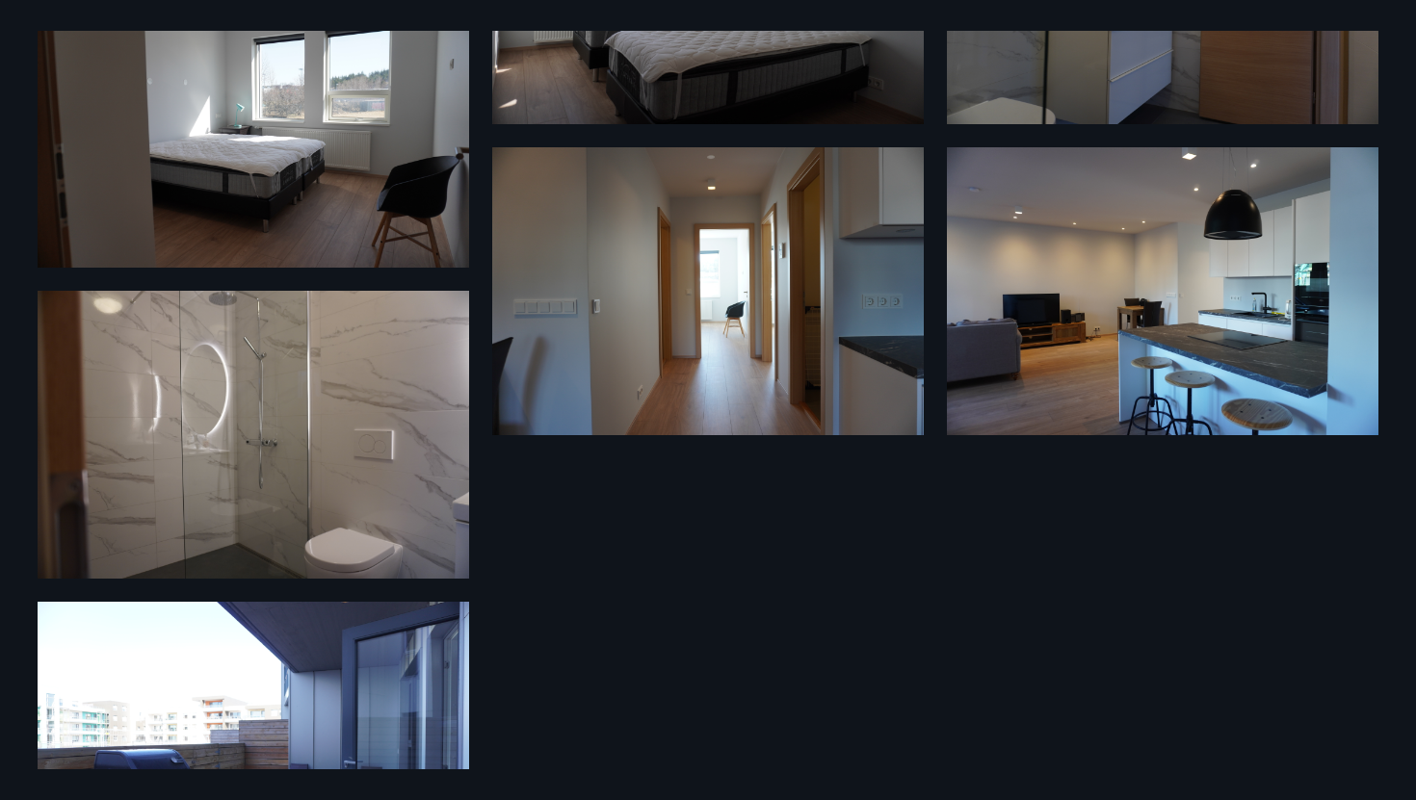
scroll to position [1019, 0]
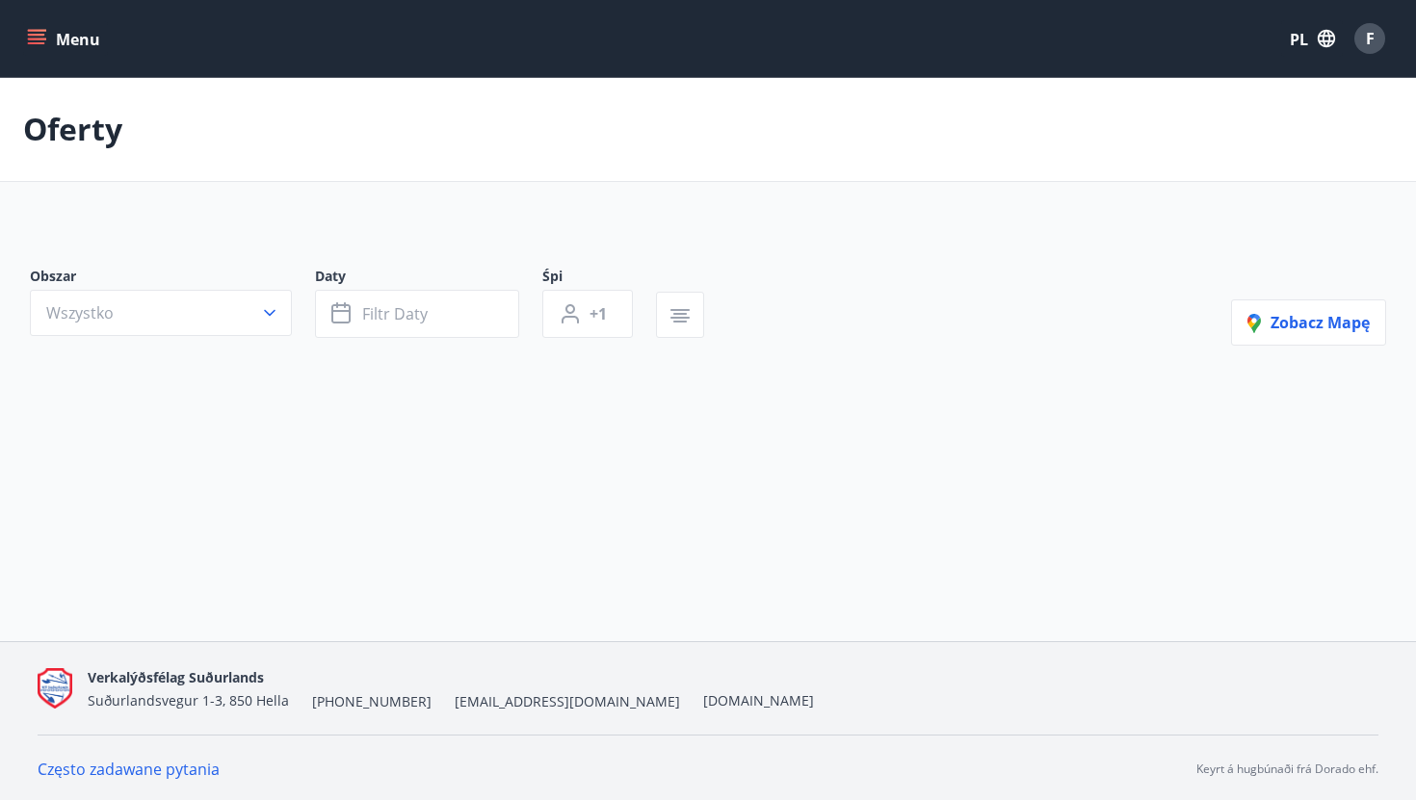
type input "*"
